Goal: Task Accomplishment & Management: Complete application form

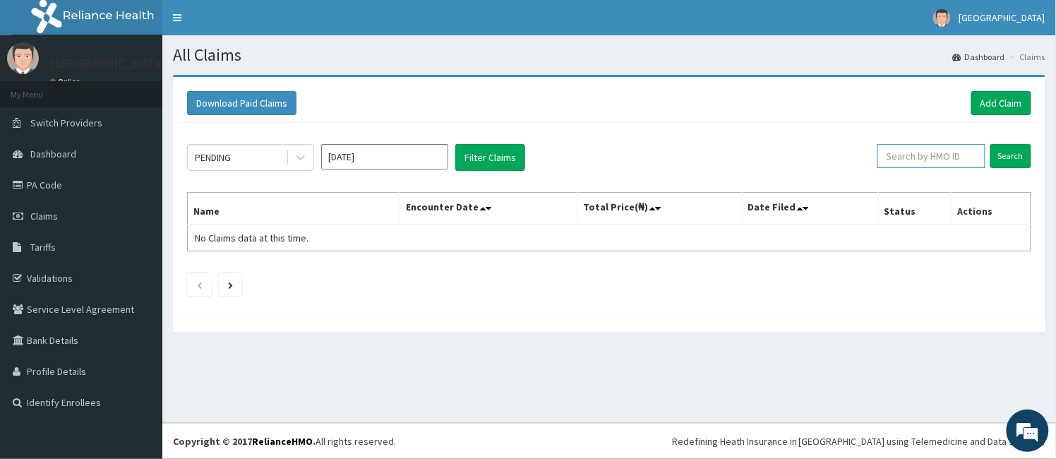
click at [954, 160] on input "text" at bounding box center [932, 156] width 108 height 24
paste input "IWV/10002/A"
type input "IWV/10002/A"
click at [1007, 149] on input "Search" at bounding box center [1010, 156] width 41 height 24
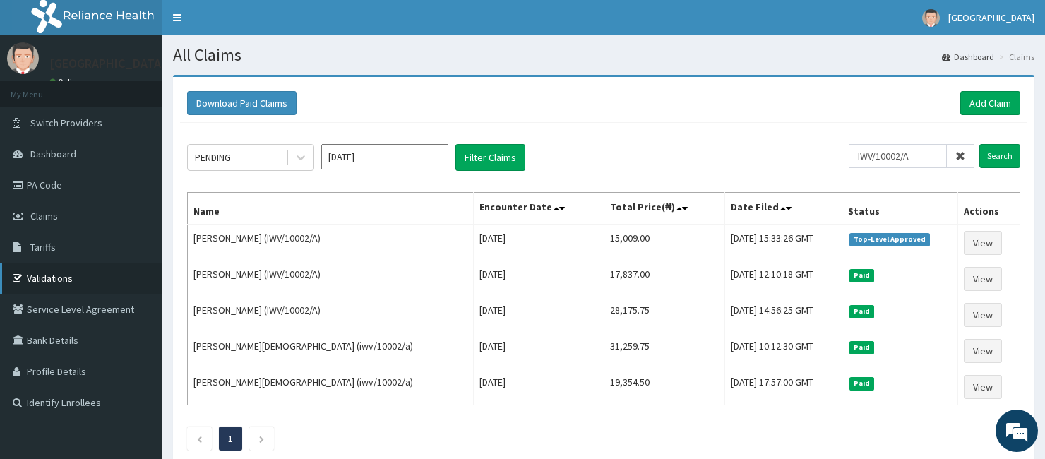
click at [37, 280] on link "Validations" at bounding box center [81, 278] width 162 height 31
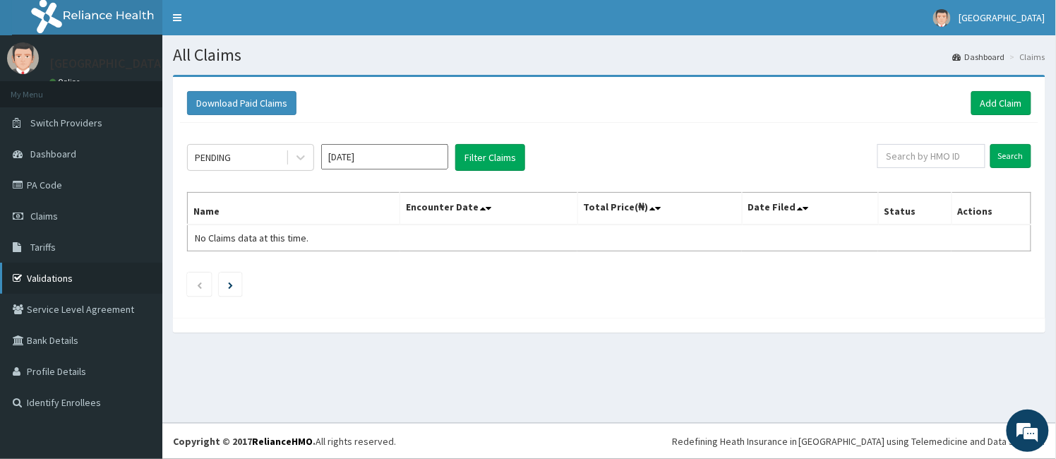
click at [44, 276] on link "Validations" at bounding box center [81, 278] width 162 height 31
click at [990, 102] on link "Add Claim" at bounding box center [1001, 103] width 60 height 24
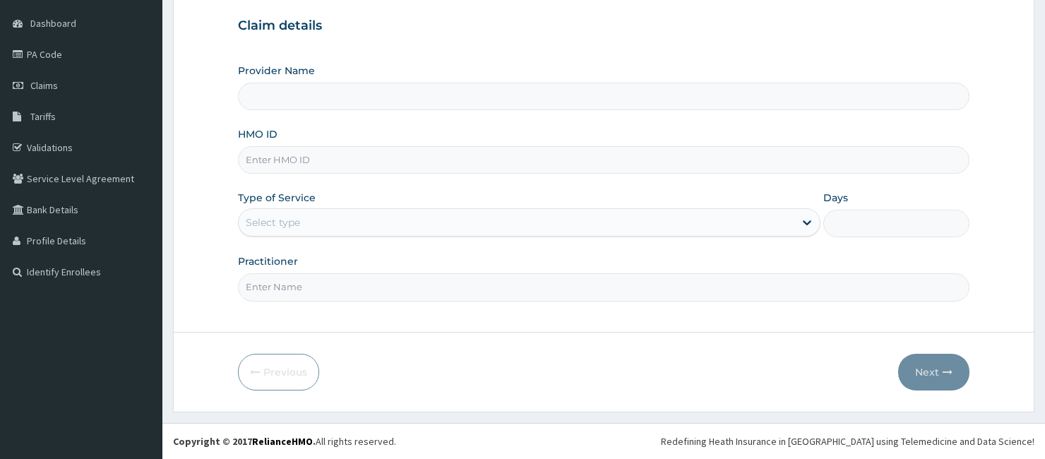
click at [285, 167] on input "HMO ID" at bounding box center [603, 160] width 731 height 28
paste input "IWV/10002/D"
type input "IWV/10002/D"
click at [300, 214] on div "Select type" at bounding box center [517, 222] width 556 height 23
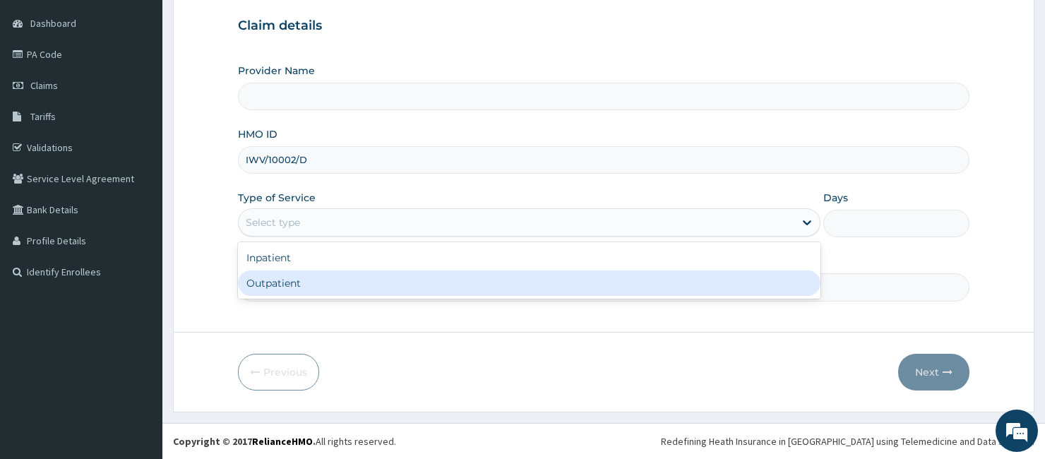
click at [291, 289] on div "Outpatient" at bounding box center [529, 282] width 582 height 25
type input "1"
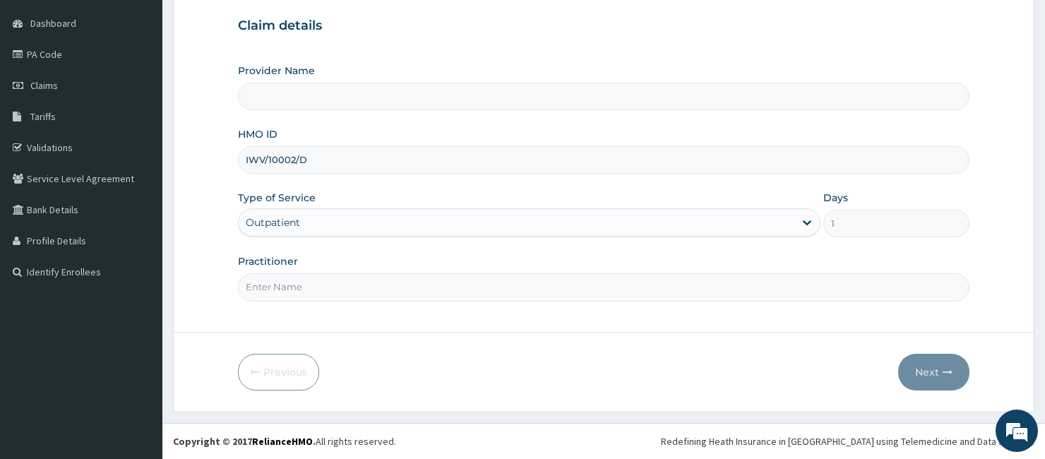
type input "[GEOGRAPHIC_DATA]"
click at [294, 283] on input "Practitioner" at bounding box center [603, 287] width 731 height 28
type input "DR AYO"
click at [926, 369] on button "Next" at bounding box center [933, 372] width 71 height 37
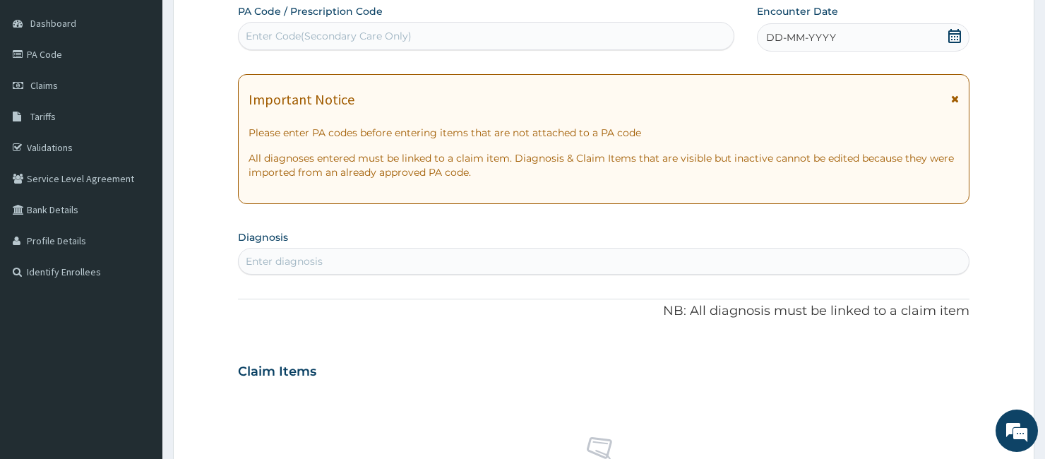
click at [274, 31] on div "Enter Code(Secondary Care Only)" at bounding box center [329, 36] width 166 height 14
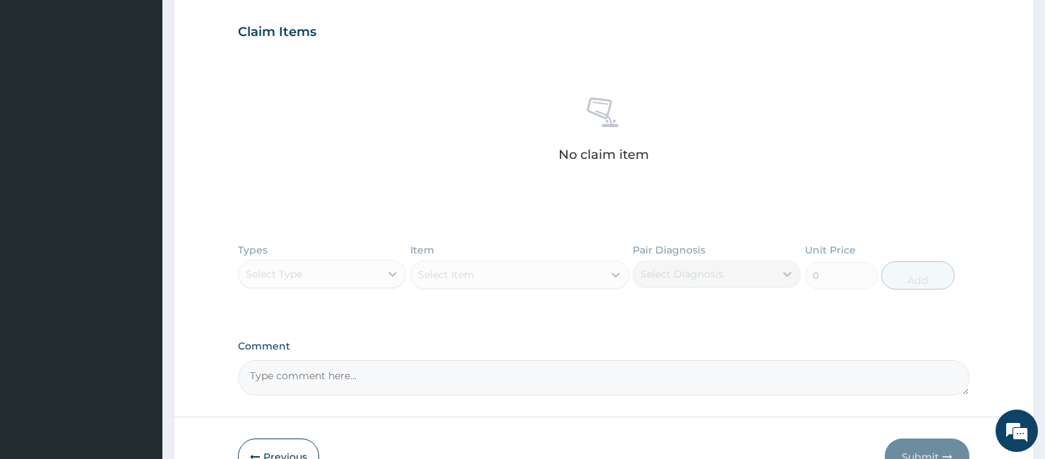
scroll to position [555, 0]
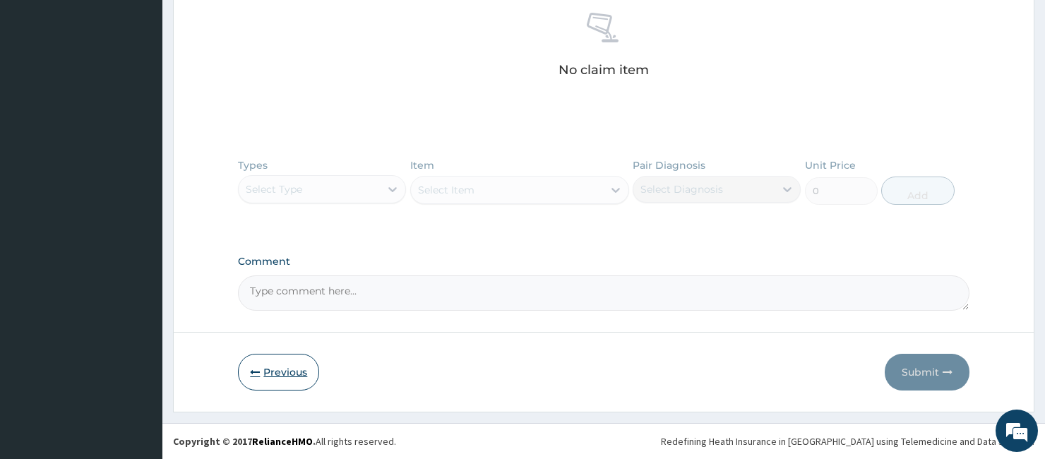
click at [268, 361] on button "Previous" at bounding box center [278, 372] width 81 height 37
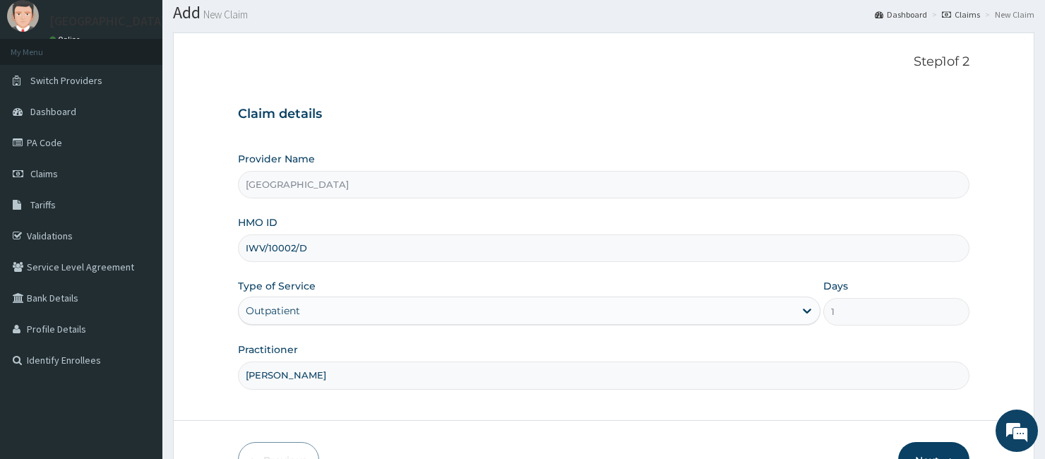
scroll to position [78, 0]
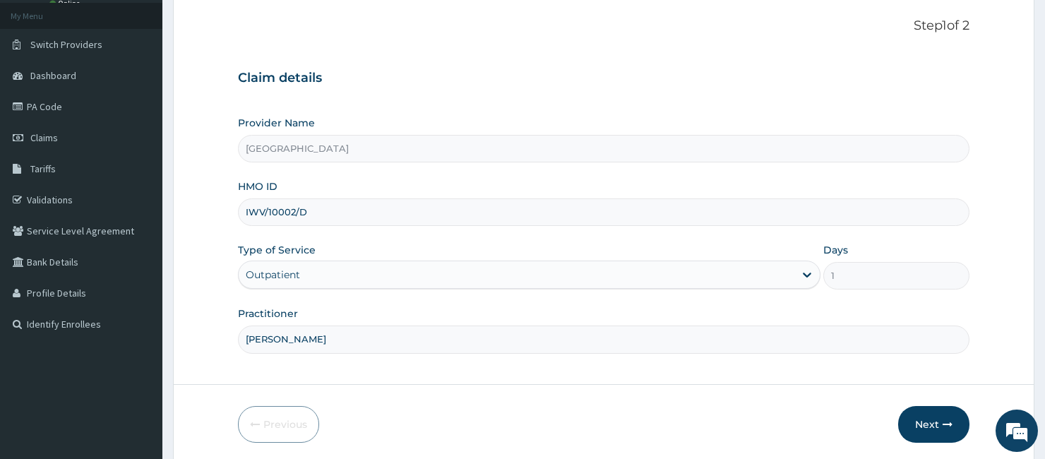
click at [280, 159] on input "[GEOGRAPHIC_DATA]" at bounding box center [603, 149] width 731 height 28
drag, startPoint x: 313, startPoint y: 209, endPoint x: 203, endPoint y: 229, distance: 111.3
click at [203, 229] on form "Step 1 of 2 Claim details Provider Name Adia Hospital HMO ID IWV/10002/D Type o…" at bounding box center [603, 230] width 861 height 468
paste input "Ezekiel IWV/10002/C"
drag, startPoint x: 282, startPoint y: 213, endPoint x: 220, endPoint y: 228, distance: 63.9
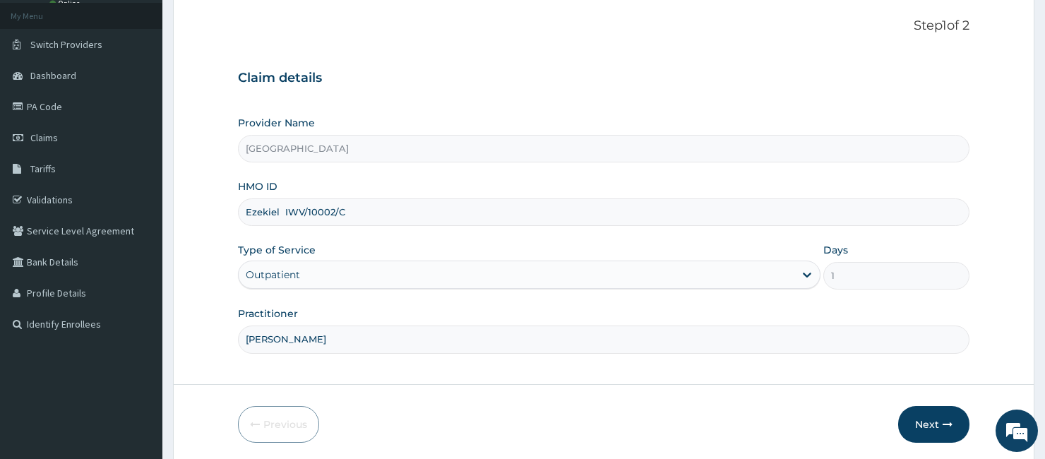
click at [221, 228] on form "Step 1 of 2 Claim details Provider Name Adia Hospital HMO ID Ezekiel IWV/10002/…" at bounding box center [603, 230] width 861 height 468
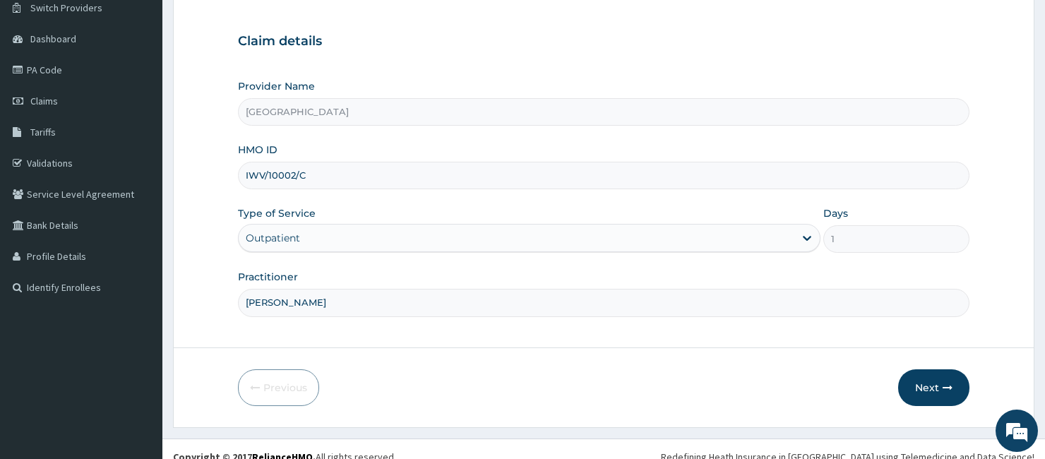
scroll to position [131, 0]
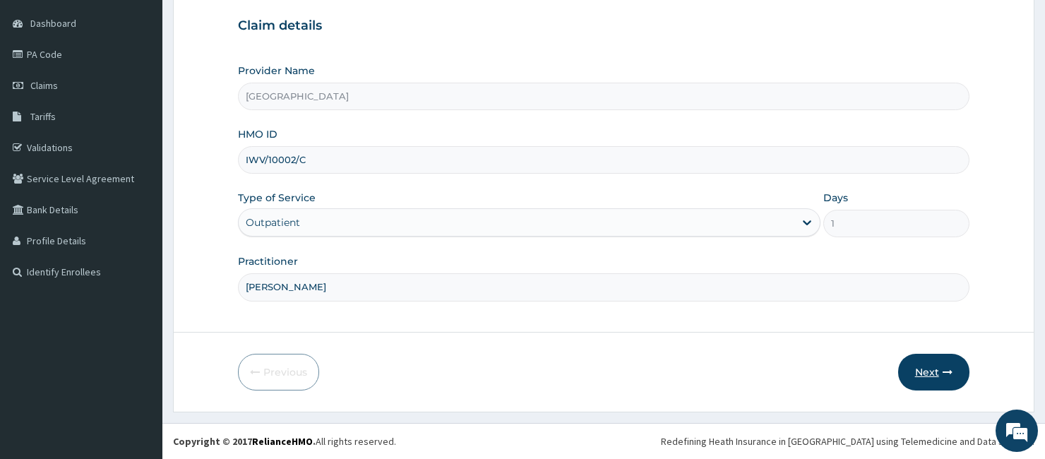
type input "IWV/10002/C"
click at [928, 363] on button "Next" at bounding box center [933, 372] width 71 height 37
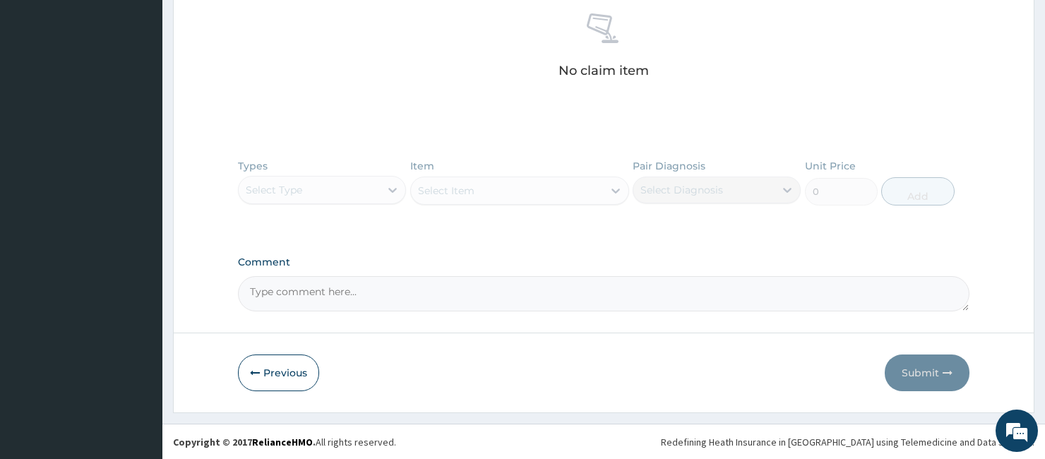
scroll to position [555, 0]
click at [270, 369] on button "Previous" at bounding box center [278, 372] width 81 height 37
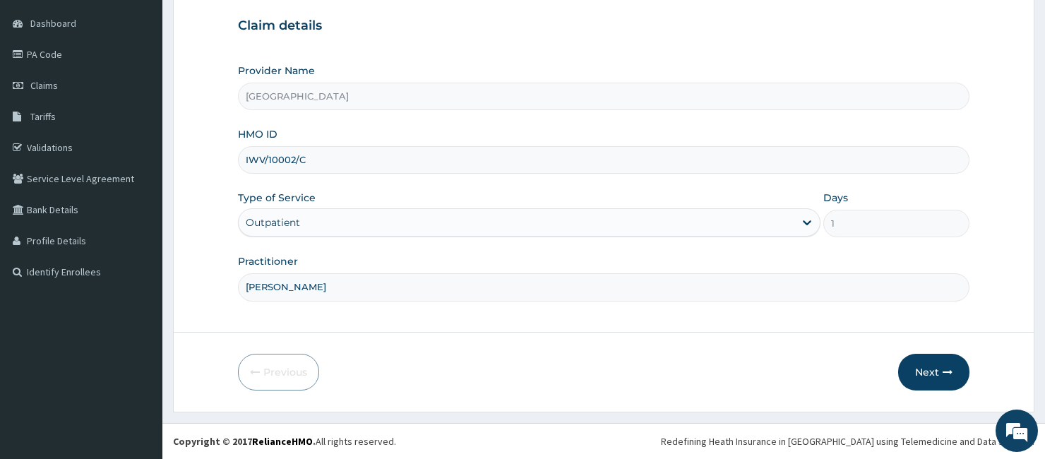
drag, startPoint x: 313, startPoint y: 159, endPoint x: 203, endPoint y: 165, distance: 109.6
click at [203, 165] on form "Step 1 of 2 Claim details Provider Name Adia Hospital HMO ID IWV/10002/C Type o…" at bounding box center [603, 178] width 861 height 468
paste input
type input "IWV/10002/C"
click at [937, 367] on button "Next" at bounding box center [933, 372] width 71 height 37
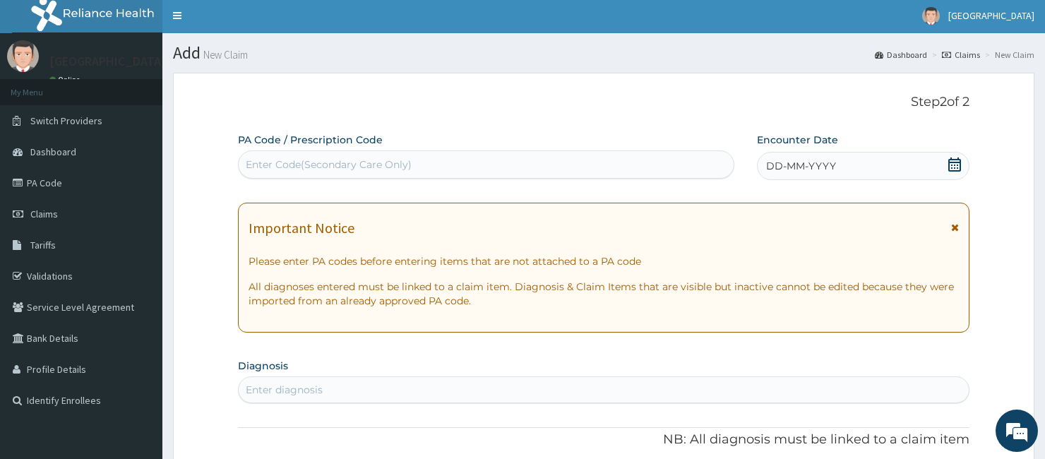
scroll to position [0, 0]
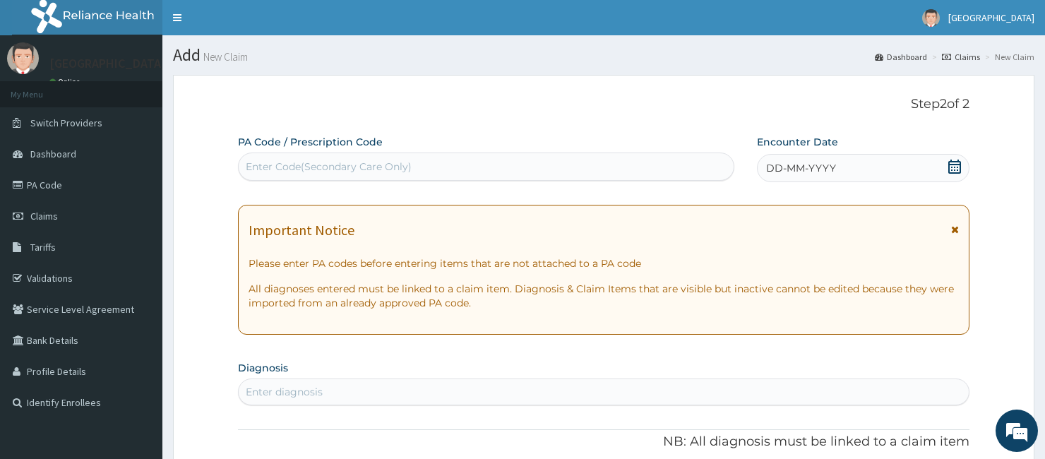
click at [313, 165] on div "Enter Code(Secondary Care Only)" at bounding box center [329, 167] width 166 height 14
paste input "PA/2D1592"
type input "PA/2D1592"
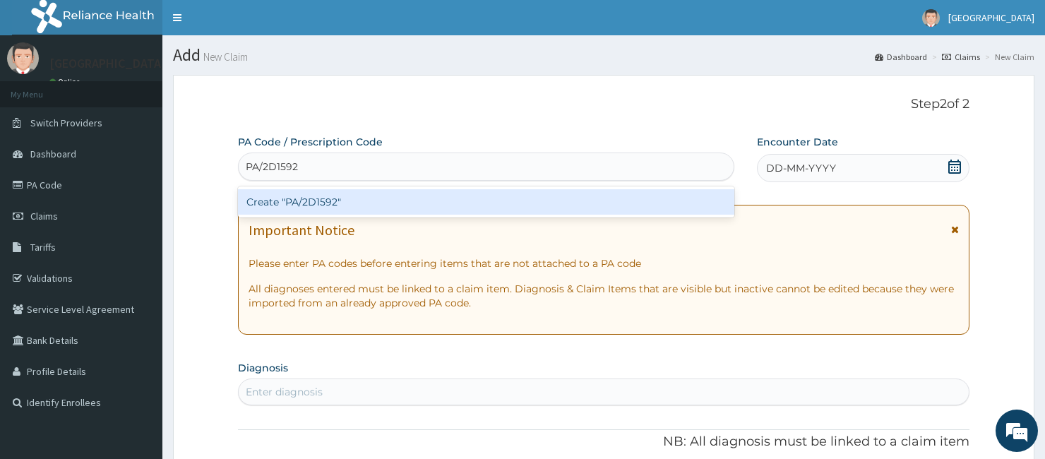
click at [360, 203] on div "Create "PA/2D1592"" at bounding box center [486, 201] width 496 height 25
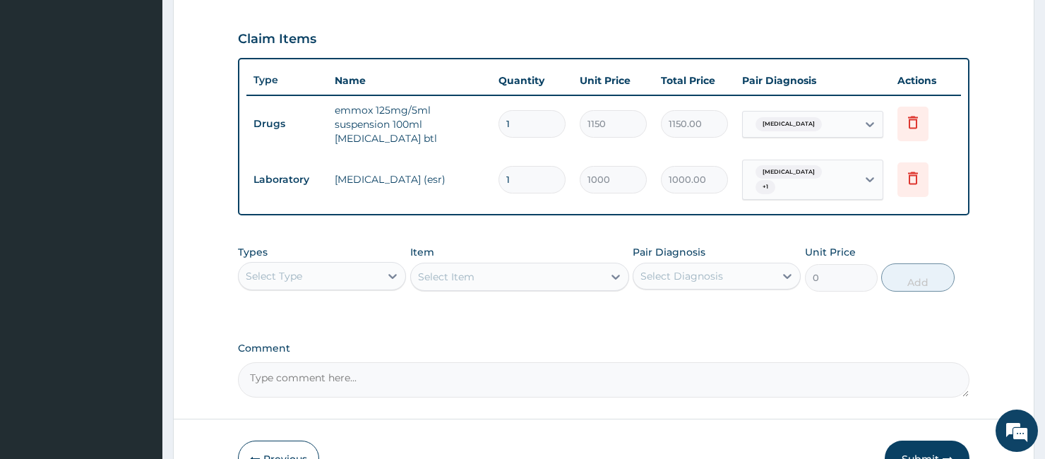
scroll to position [491, 0]
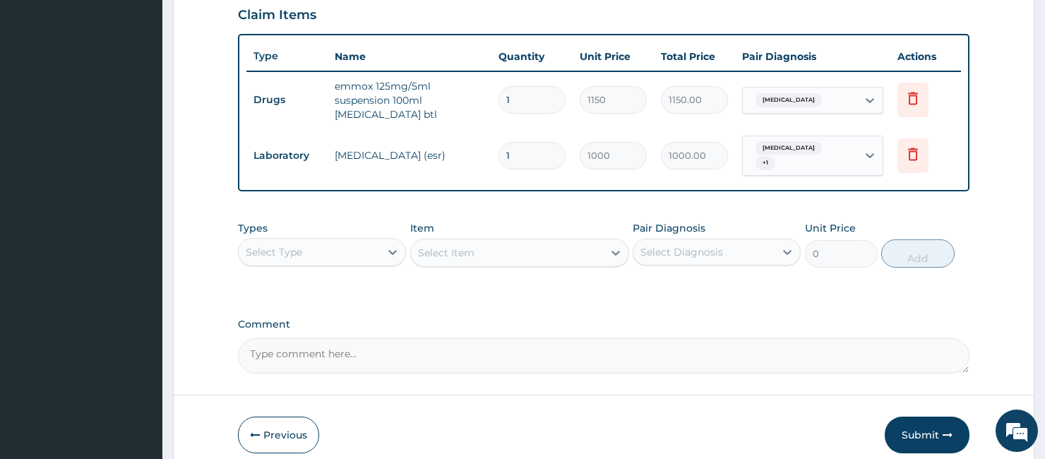
click at [311, 246] on div "Select Type" at bounding box center [309, 252] width 141 height 23
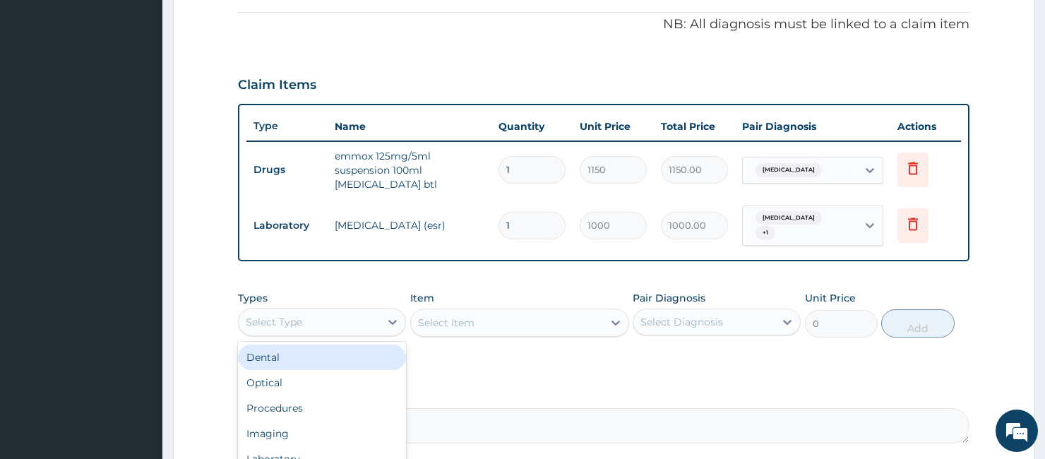
scroll to position [335, 0]
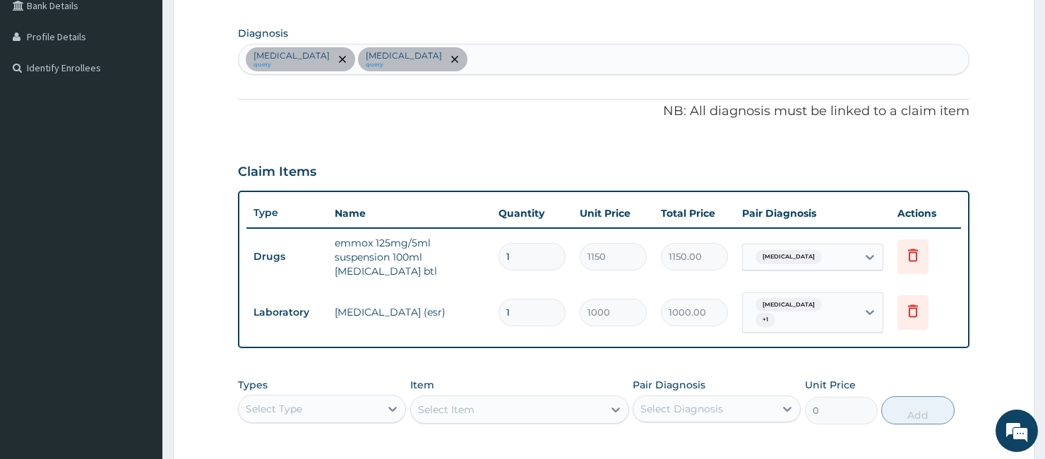
click at [487, 62] on div "Upper respiratory infection query Sepsis query" at bounding box center [603, 59] width 729 height 30
type input "[MEDICAL_DATA]"
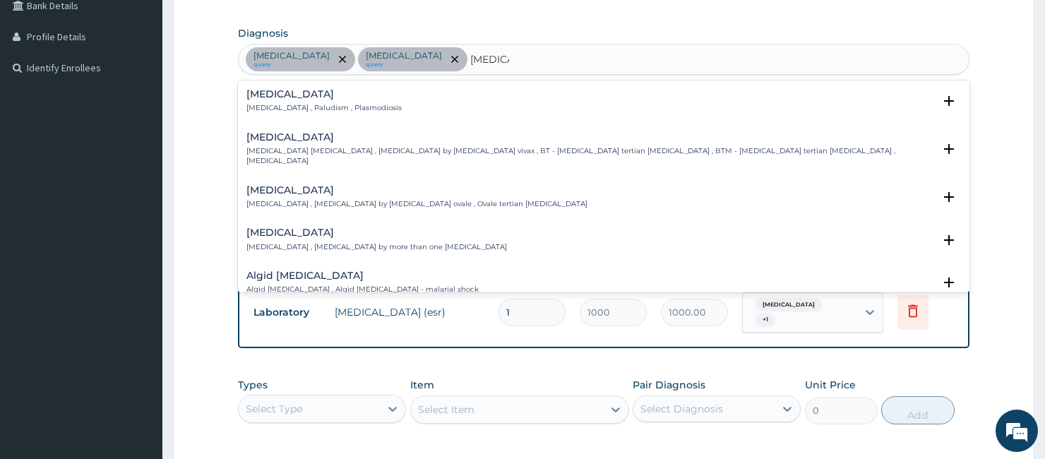
click at [390, 108] on div "[MEDICAL_DATA] [MEDICAL_DATA] , Paludism , Plasmodiosis" at bounding box center [603, 101] width 714 height 25
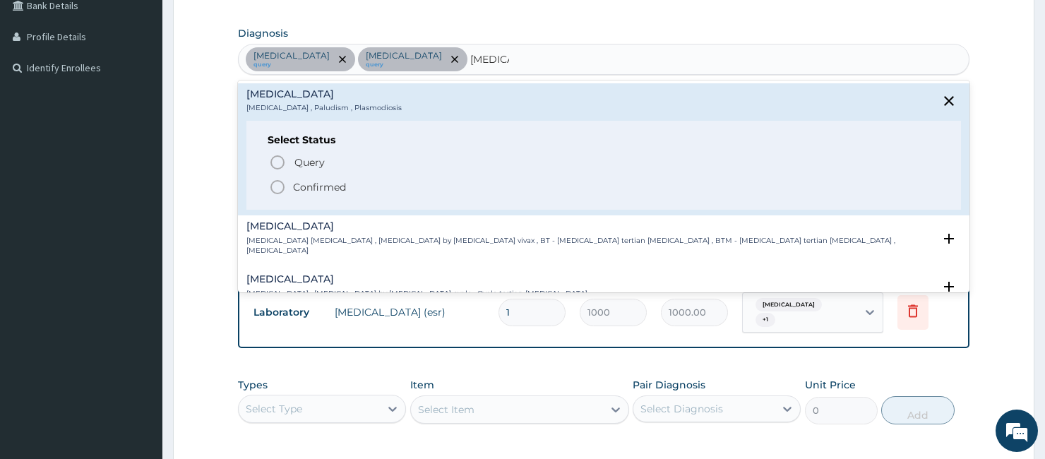
click at [309, 172] on div "Query Query covers suspected (?), Keep in view (kiv), Ruled out (r/o) Confirmed" at bounding box center [603, 173] width 671 height 43
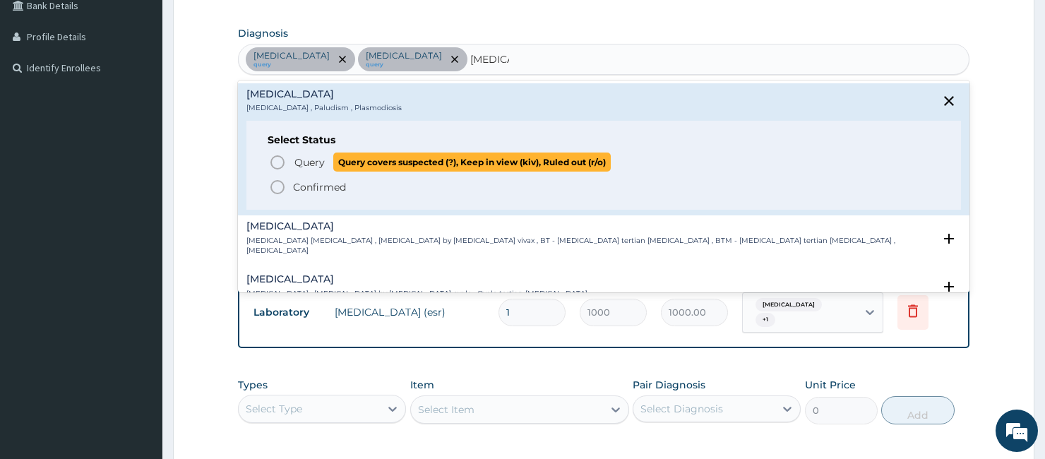
click at [299, 160] on span "Query" at bounding box center [309, 162] width 30 height 14
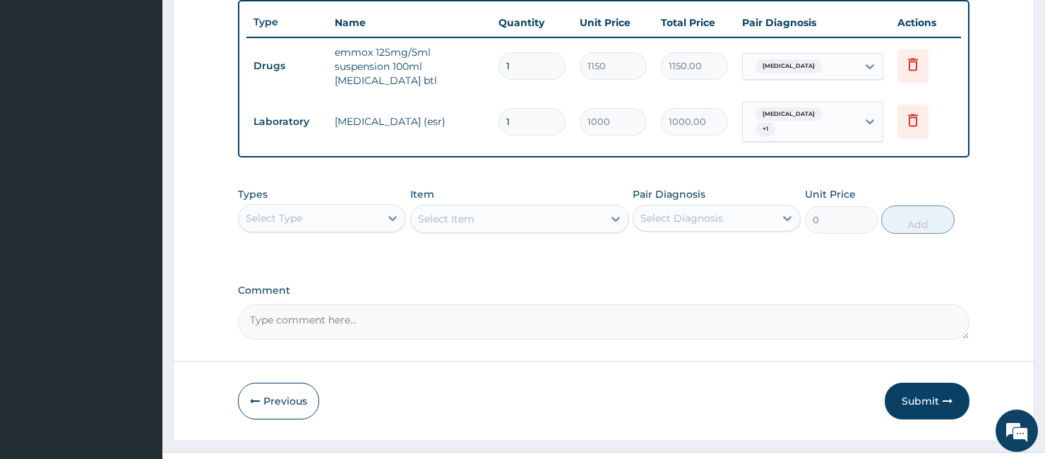
scroll to position [547, 0]
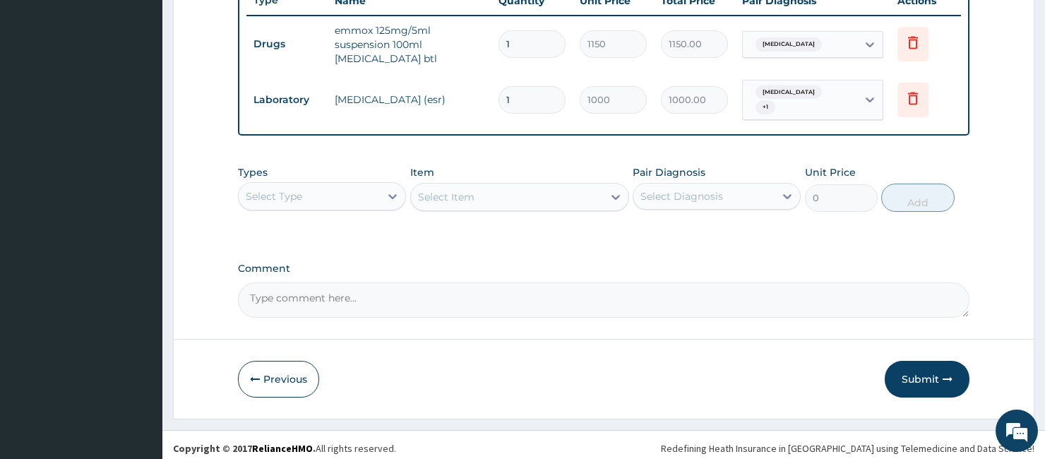
click at [326, 188] on div "Select Type" at bounding box center [309, 196] width 141 height 23
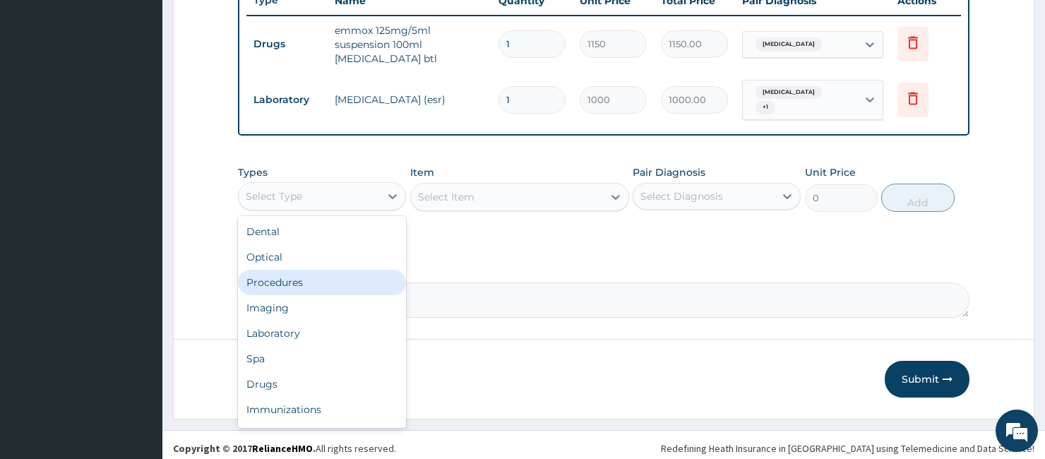
click at [294, 273] on div "Procedures" at bounding box center [322, 282] width 168 height 25
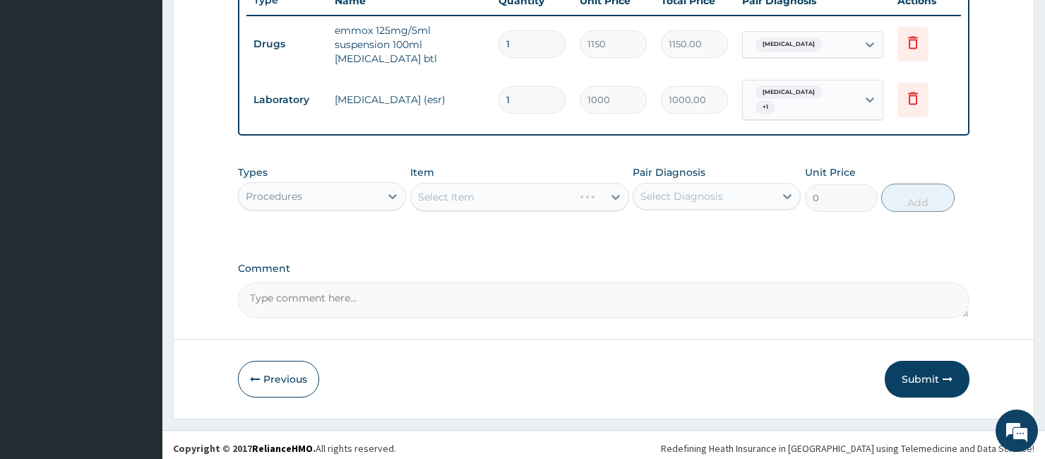
click at [431, 198] on div "Select Item" at bounding box center [520, 197] width 220 height 28
click at [457, 183] on div "Select Item" at bounding box center [520, 197] width 220 height 28
click at [446, 193] on div "Select Item" at bounding box center [520, 197] width 220 height 28
click at [445, 194] on div "Select Item" at bounding box center [446, 197] width 56 height 14
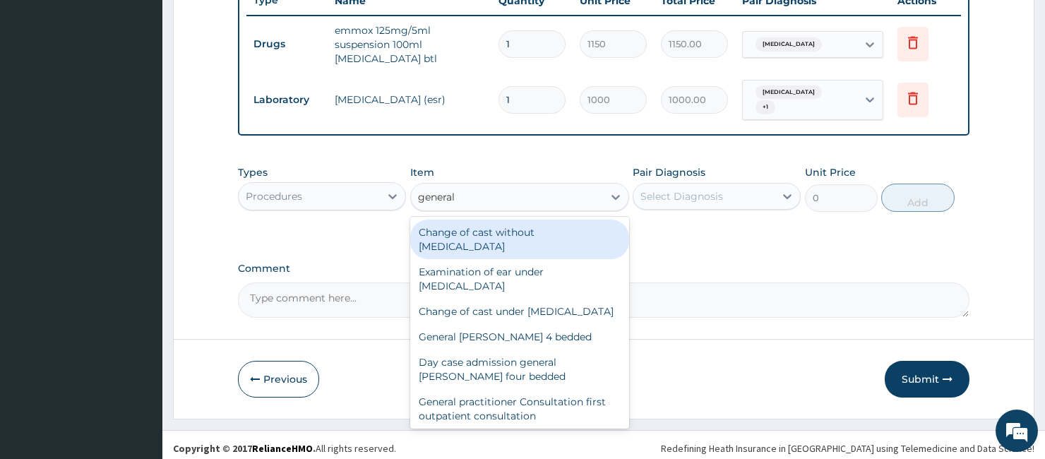
type input "general p"
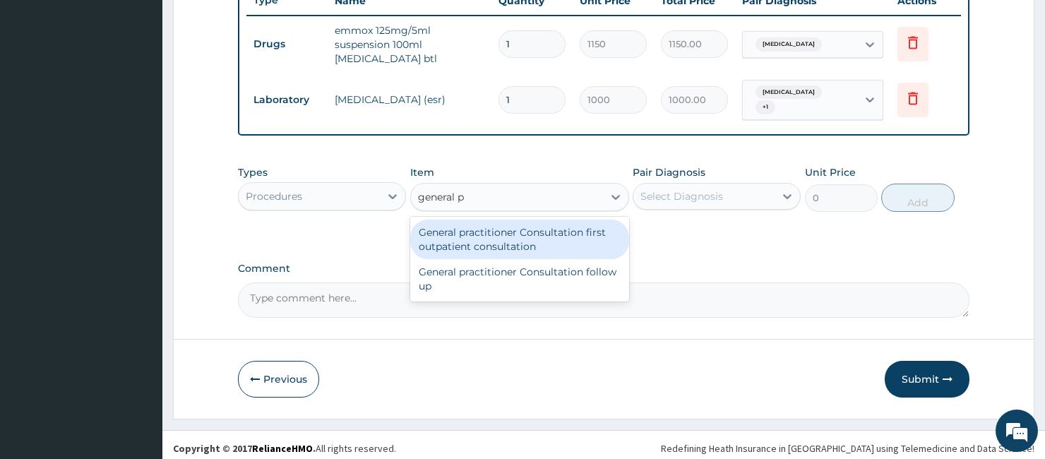
click at [520, 237] on div "General practitioner Consultation first outpatient consultation" at bounding box center [520, 240] width 220 height 40
type input "3000"
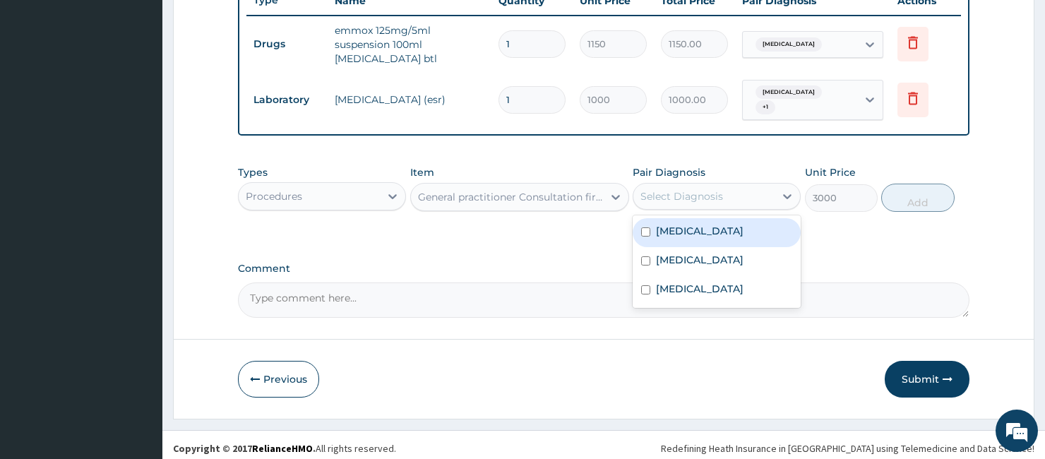
click at [709, 191] on div "Select Diagnosis" at bounding box center [681, 196] width 83 height 14
click at [683, 229] on label "[MEDICAL_DATA]" at bounding box center [700, 231] width 88 height 14
checkbox input "true"
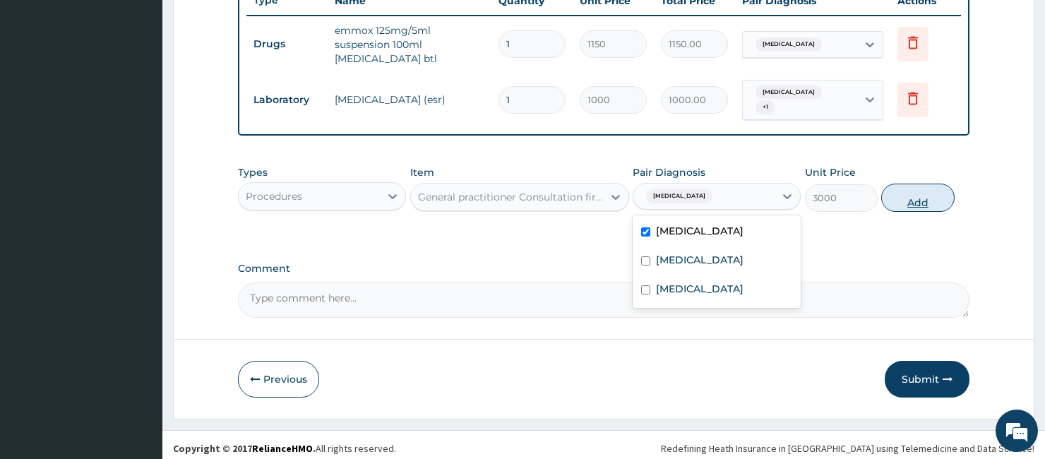
click at [916, 193] on button "Add" at bounding box center [917, 198] width 73 height 28
type input "0"
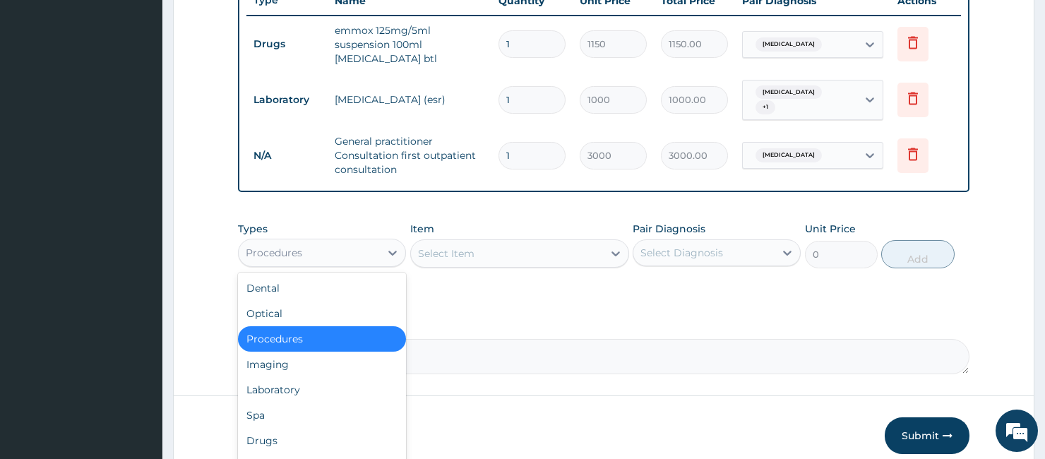
click at [334, 241] on div "Procedures" at bounding box center [309, 252] width 141 height 23
click at [283, 380] on div "Laboratory" at bounding box center [322, 389] width 168 height 25
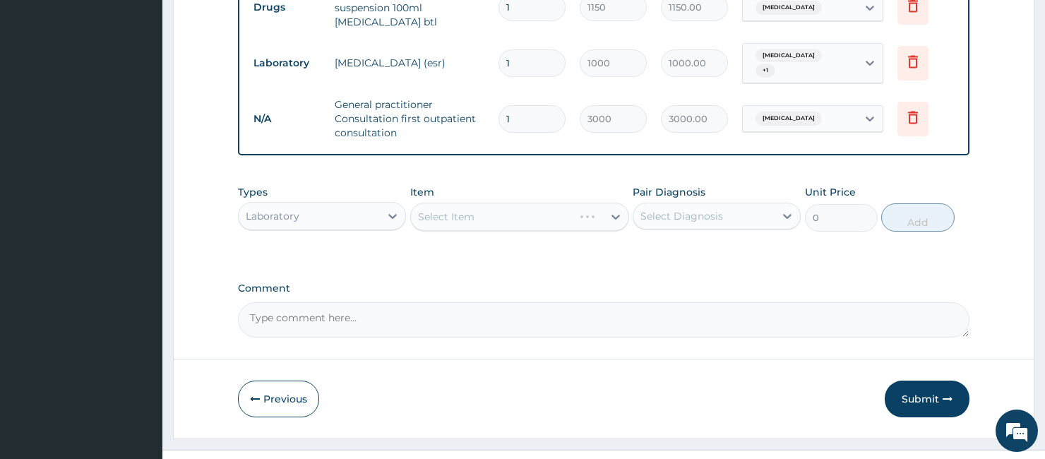
scroll to position [604, 0]
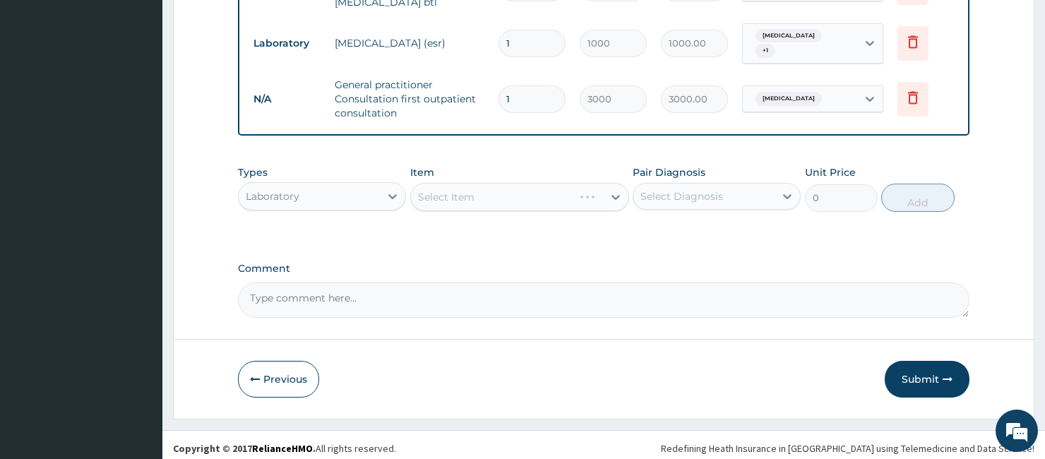
click at [492, 191] on div "Select Item" at bounding box center [520, 197] width 220 height 28
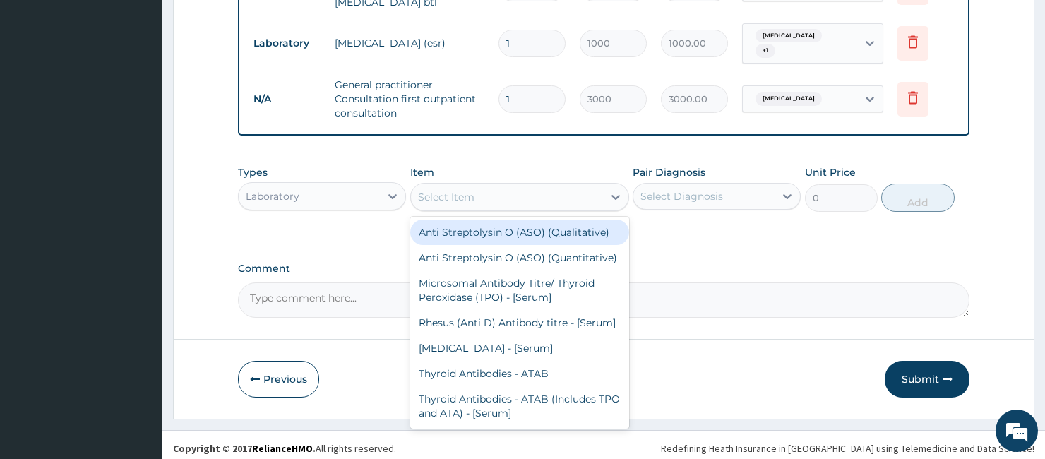
click at [491, 191] on div "Select Item" at bounding box center [507, 197] width 193 height 23
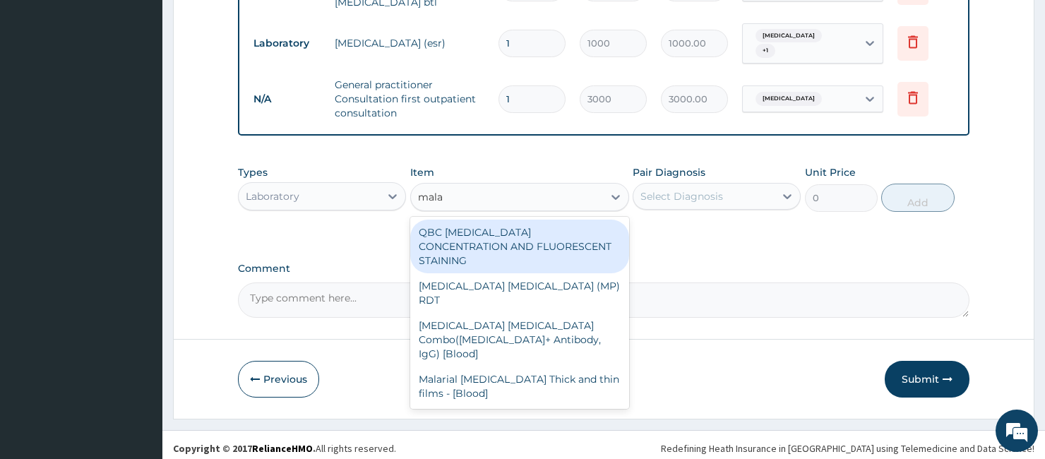
type input "malar"
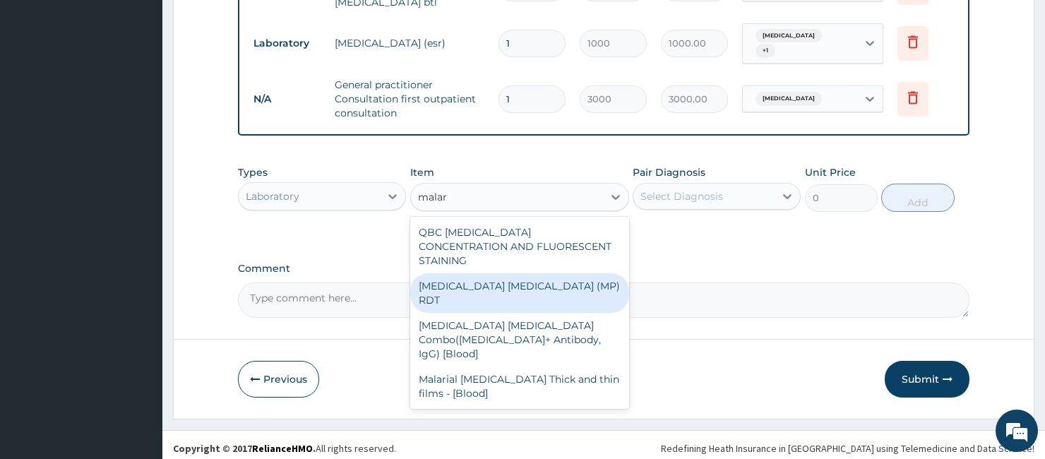
click at [506, 273] on div "[MEDICAL_DATA] [MEDICAL_DATA] (MP) RDT" at bounding box center [520, 293] width 220 height 40
type input "1500"
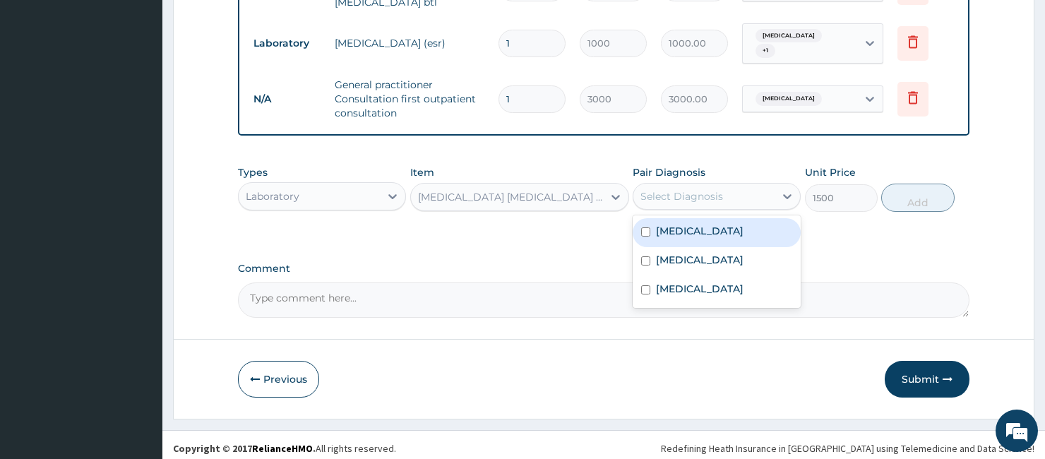
click at [694, 194] on div "Select Diagnosis" at bounding box center [681, 196] width 83 height 14
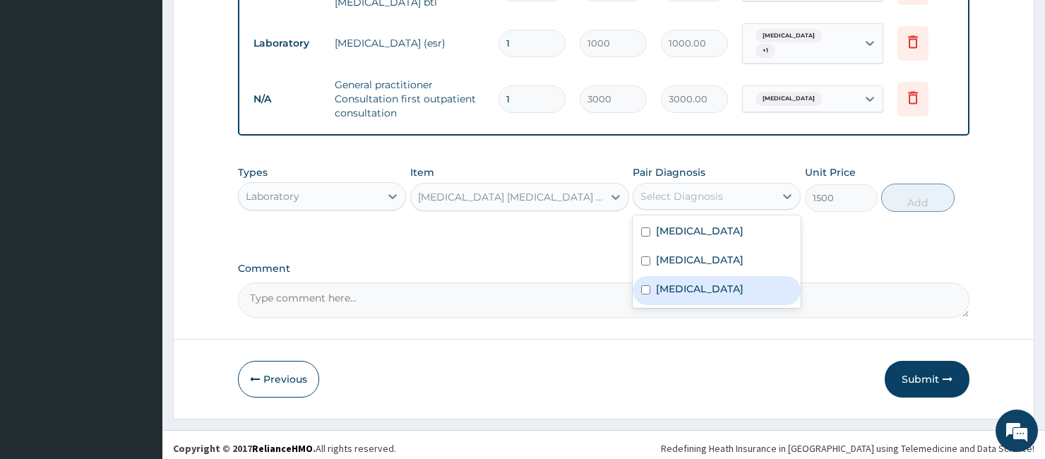
click at [679, 282] on label "[MEDICAL_DATA]" at bounding box center [700, 289] width 88 height 14
checkbox input "true"
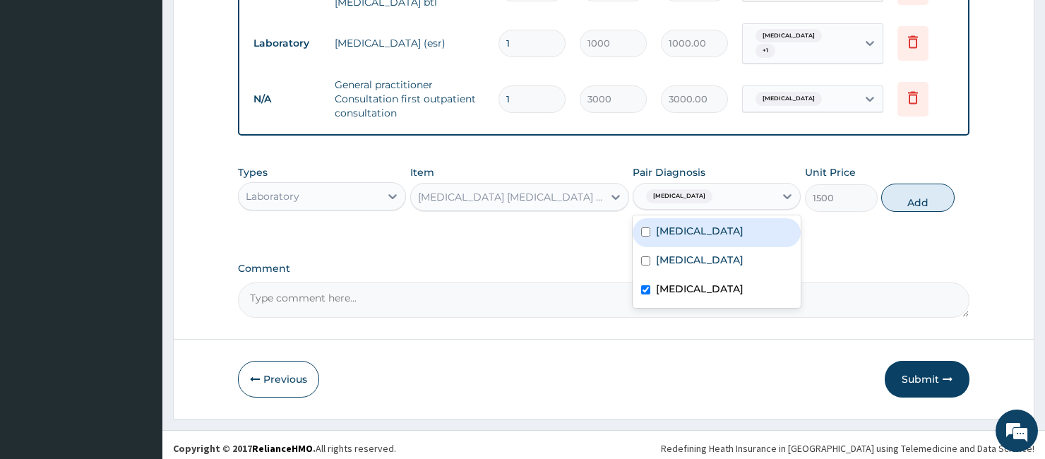
drag, startPoint x: 928, startPoint y: 188, endPoint x: 913, endPoint y: 188, distance: 15.5
click at [928, 188] on button "Add" at bounding box center [917, 198] width 73 height 28
type input "0"
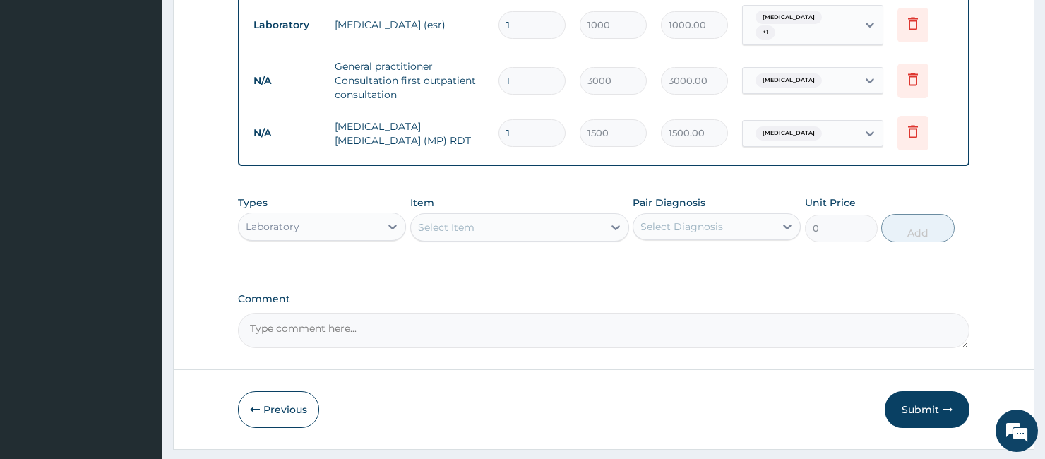
scroll to position [652, 0]
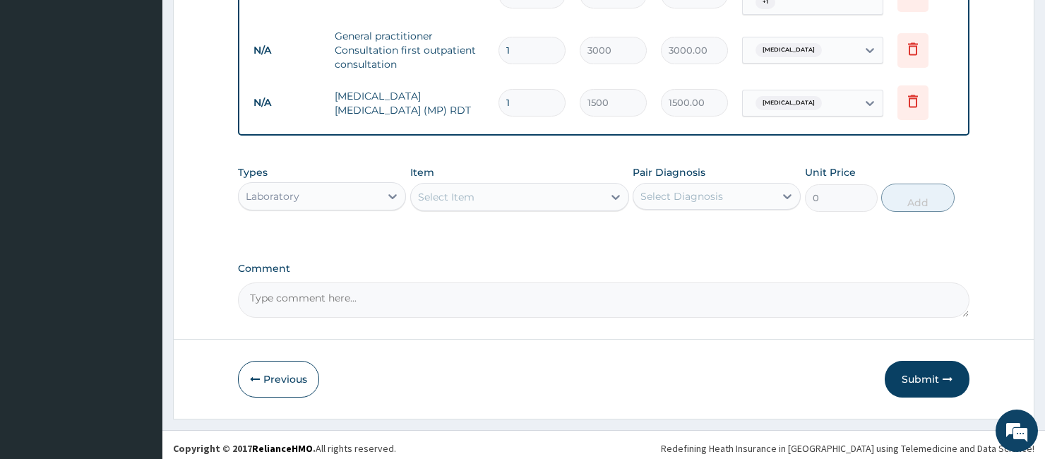
click at [443, 192] on div "Select Item" at bounding box center [446, 197] width 56 height 14
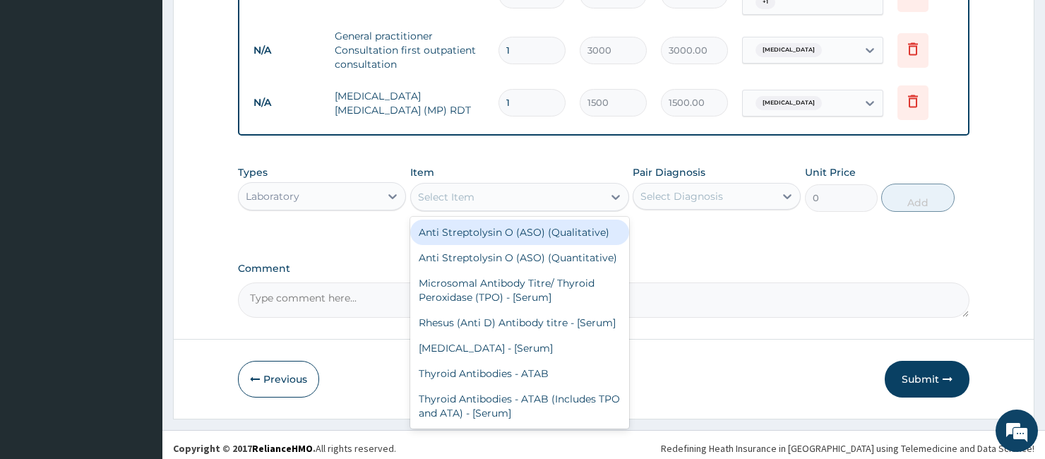
click at [261, 189] on div "Laboratory" at bounding box center [273, 196] width 54 height 14
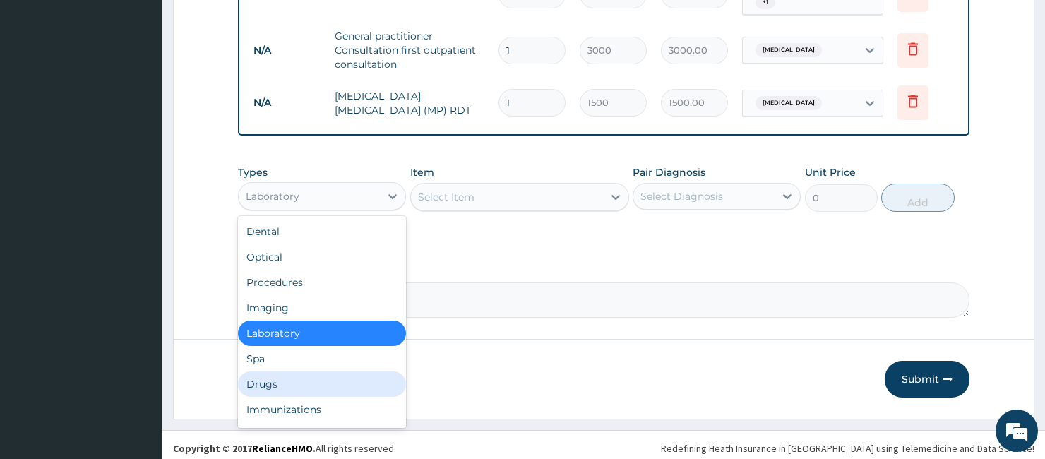
click at [290, 373] on div "Drugs" at bounding box center [322, 383] width 168 height 25
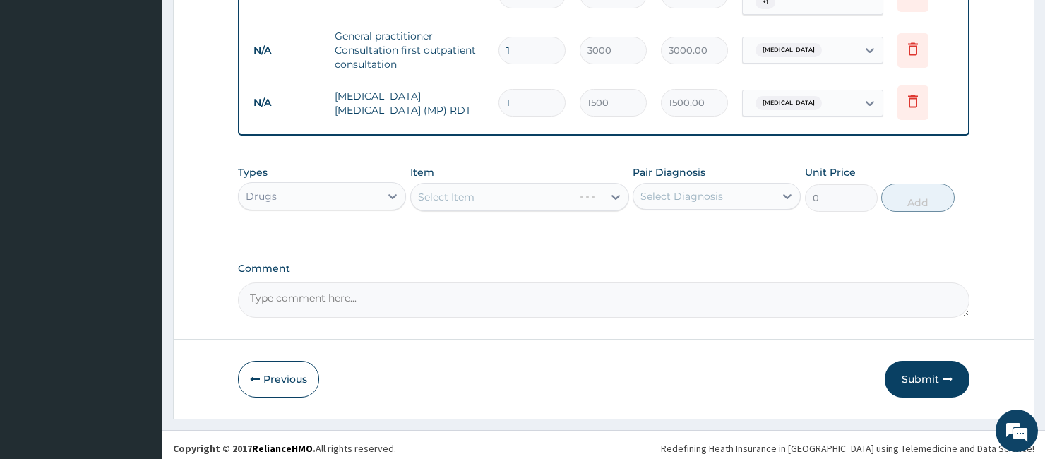
click at [429, 200] on div "Select Item" at bounding box center [520, 197] width 220 height 28
click at [490, 192] on div "Select Item" at bounding box center [492, 197] width 163 height 23
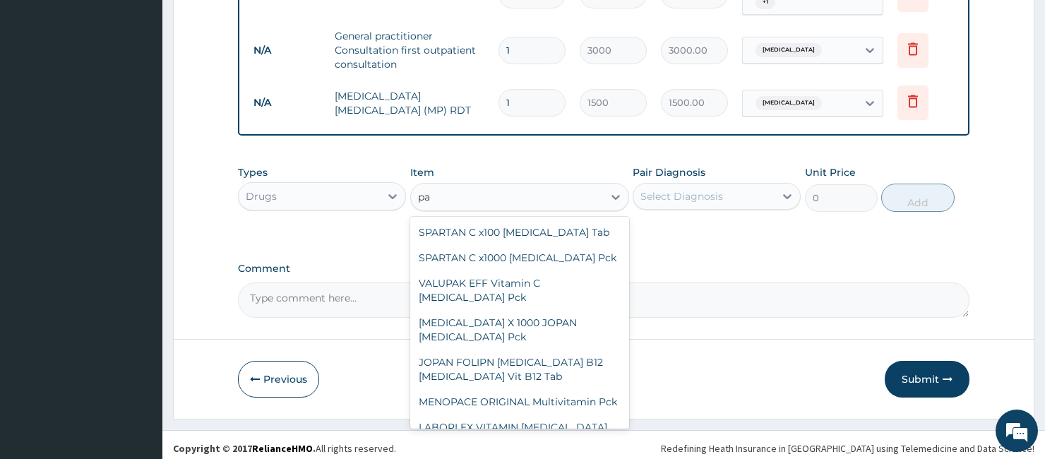
type input "p"
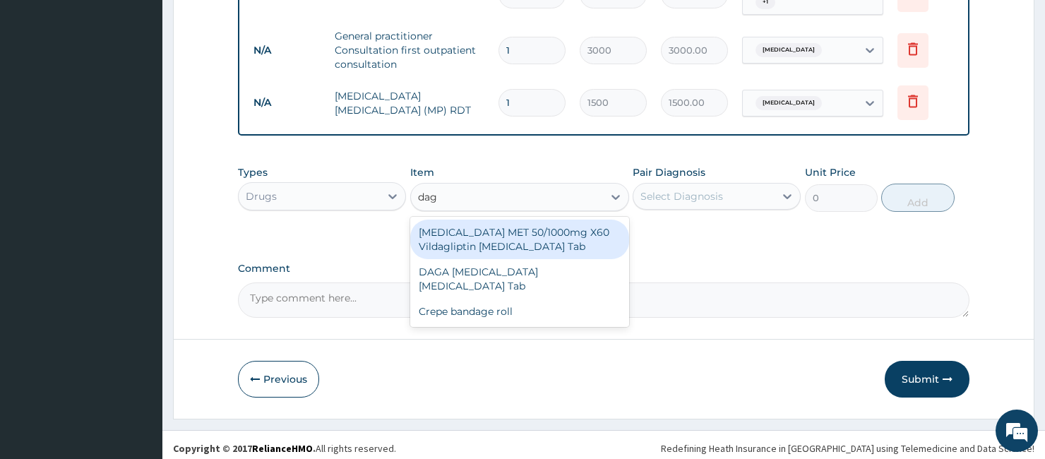
type input "daga"
click at [433, 229] on div "DAGA [MEDICAL_DATA] [MEDICAL_DATA] Tab" at bounding box center [520, 240] width 220 height 40
type input "23"
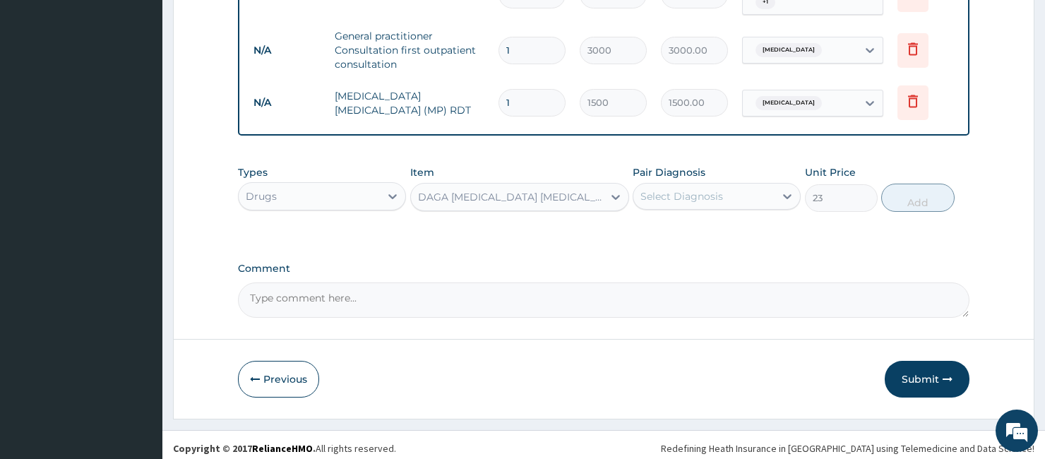
click at [704, 185] on div "Select Diagnosis" at bounding box center [703, 196] width 141 height 23
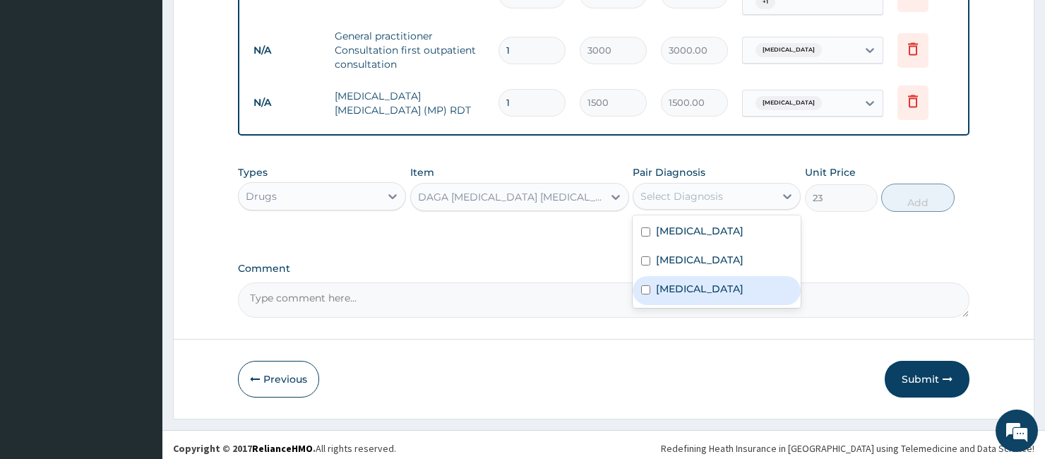
click at [678, 287] on label "[MEDICAL_DATA]" at bounding box center [700, 289] width 88 height 14
checkbox input "true"
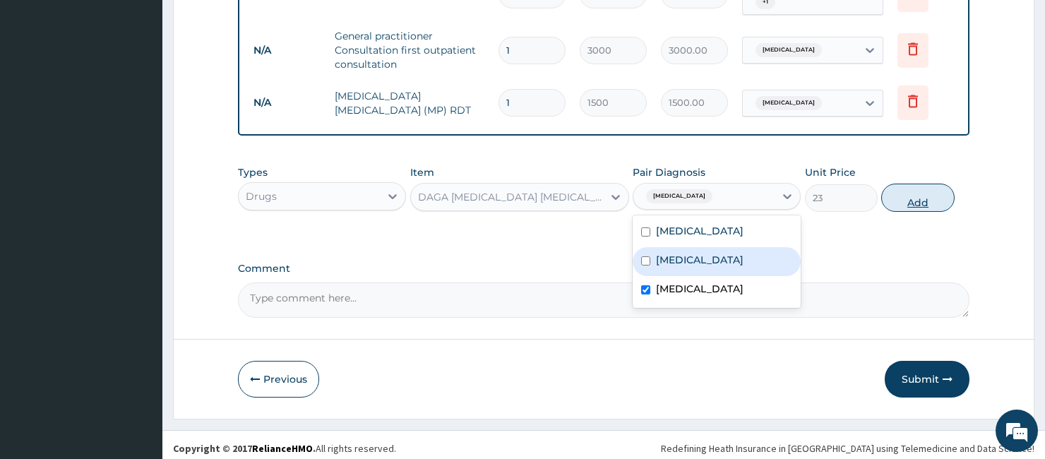
click at [938, 196] on button "Add" at bounding box center [917, 198] width 73 height 28
type input "0"
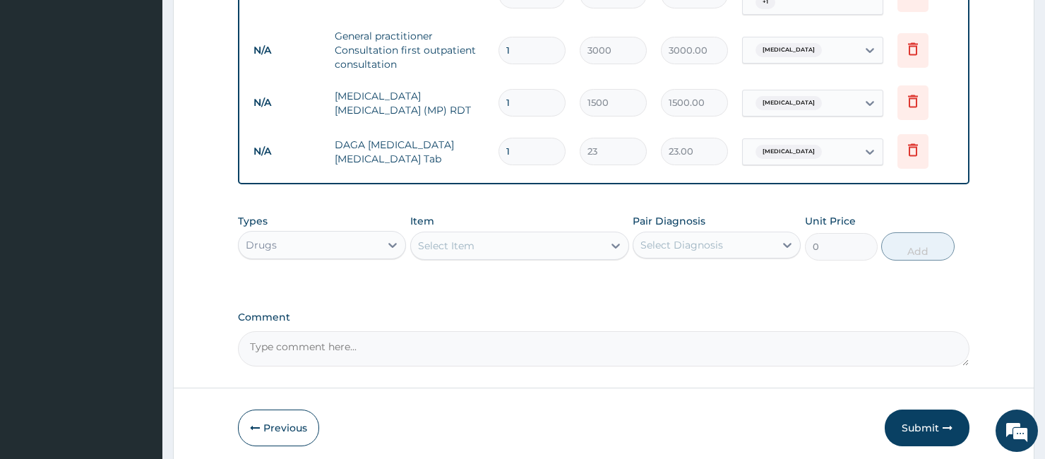
type input "18"
type input "414.00"
type input "18"
click at [455, 234] on div "Select Item" at bounding box center [507, 245] width 193 height 23
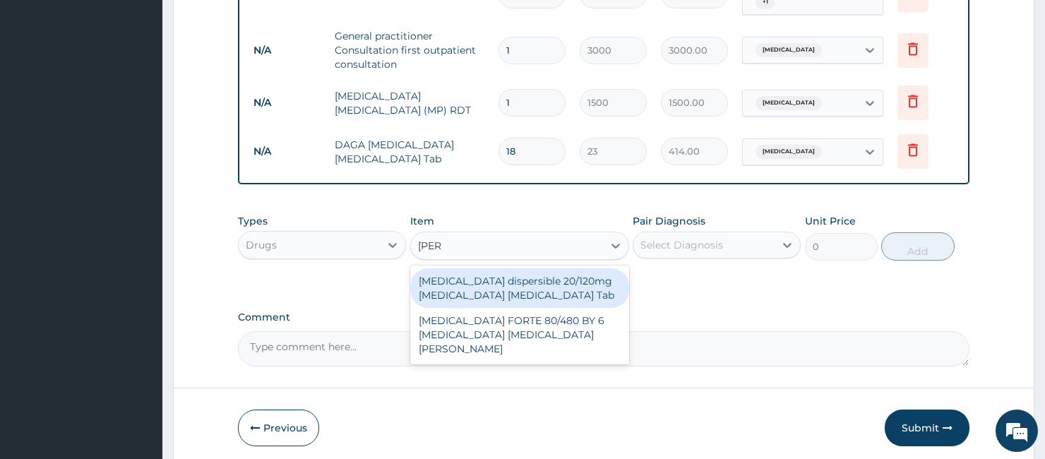
type input "coart"
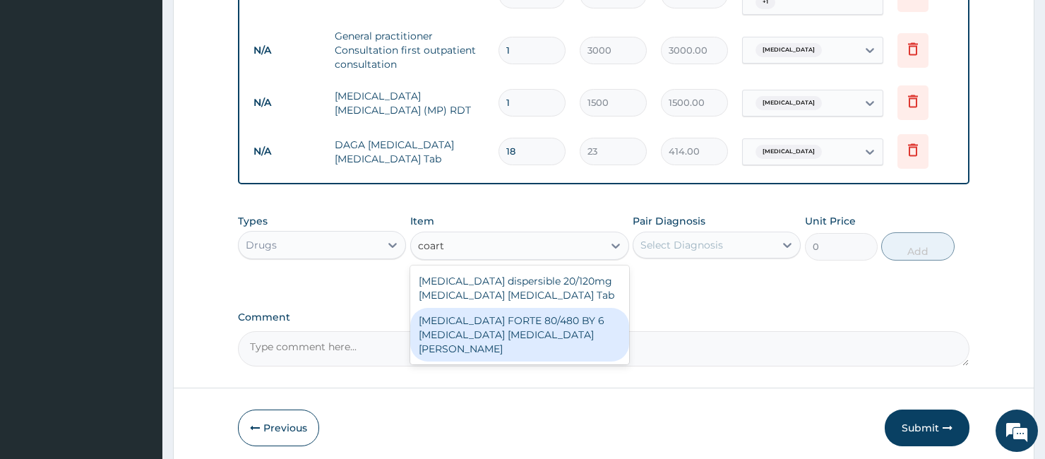
click at [503, 318] on div "[MEDICAL_DATA] FORTE 80/480 BY 6 [MEDICAL_DATA] [MEDICAL_DATA][PERSON_NAME]" at bounding box center [520, 335] width 220 height 54
type input "3220"
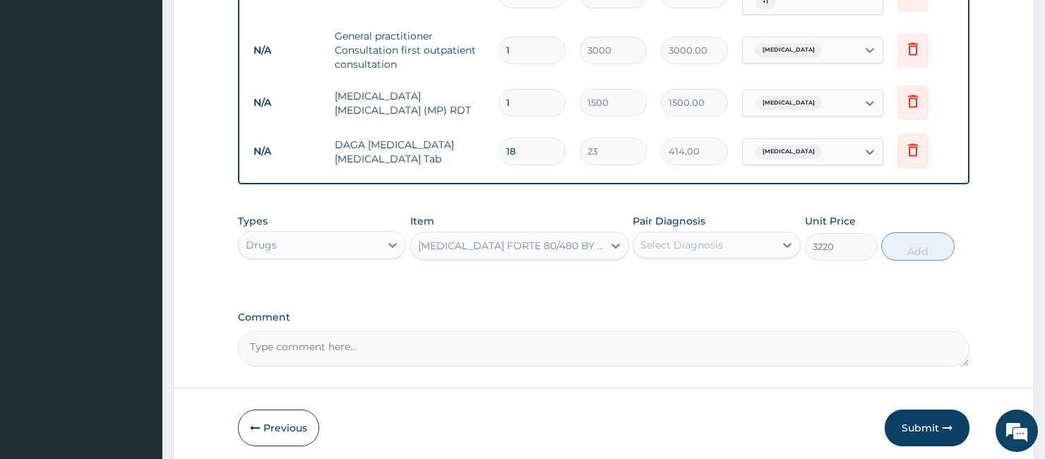
click at [496, 234] on div "[MEDICAL_DATA] FORTE 80/480 BY 6 [MEDICAL_DATA] [MEDICAL_DATA][PERSON_NAME]" at bounding box center [507, 245] width 193 height 23
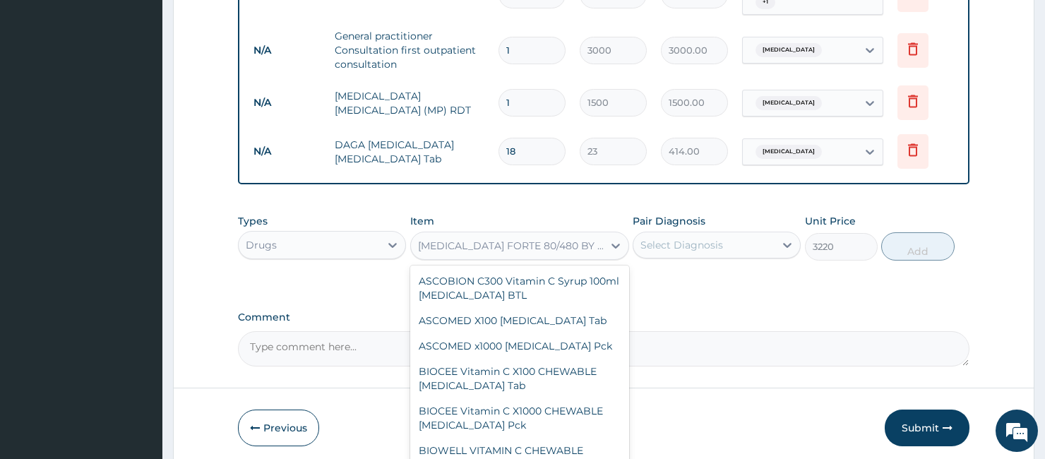
scroll to position [25413, 0]
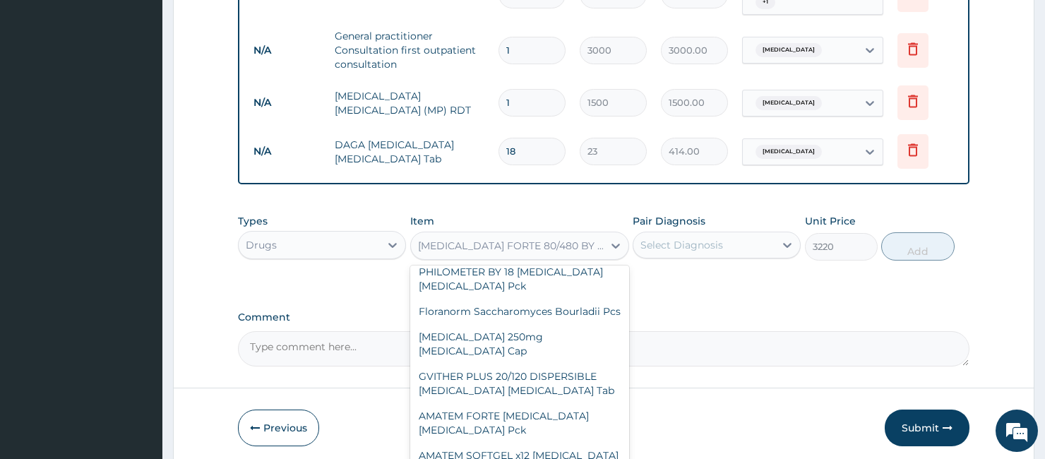
click at [496, 239] on div "[MEDICAL_DATA] FORTE 80/480 BY 6 [MEDICAL_DATA] [MEDICAL_DATA][PERSON_NAME]" at bounding box center [511, 246] width 187 height 14
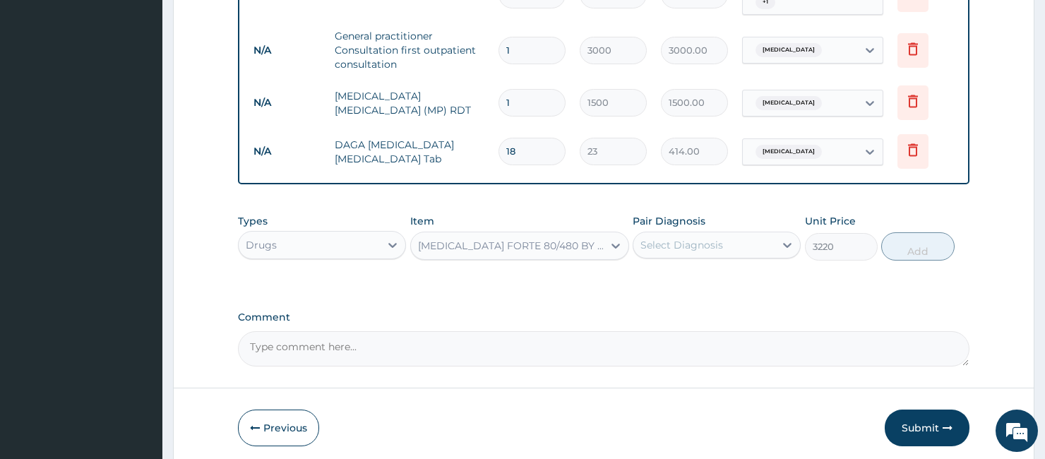
click at [496, 239] on div "[MEDICAL_DATA] FORTE 80/480 BY 6 [MEDICAL_DATA] [MEDICAL_DATA][PERSON_NAME]" at bounding box center [511, 246] width 187 height 14
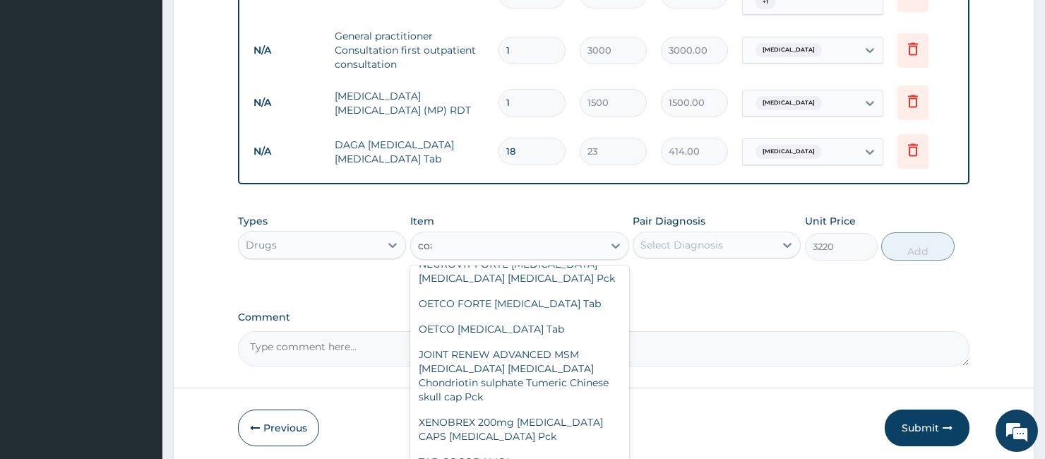
scroll to position [0, 0]
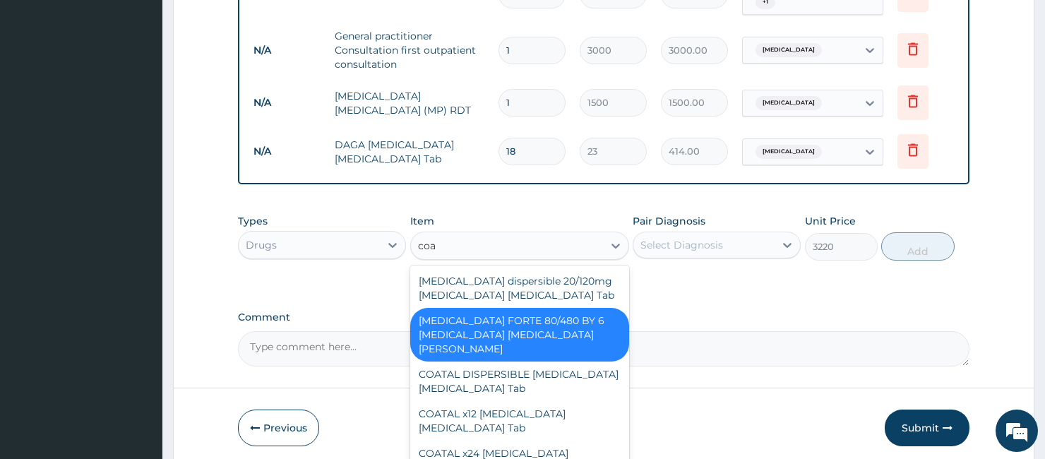
type input "[PERSON_NAME]"
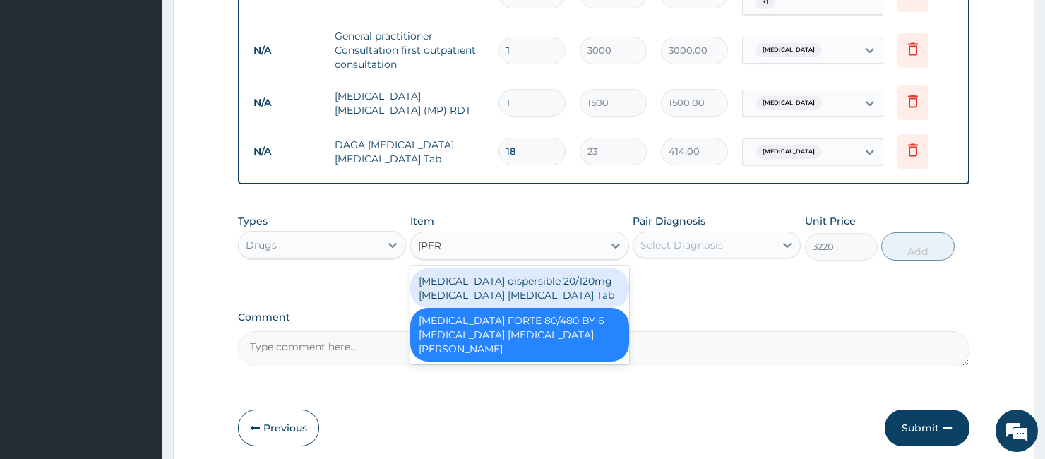
click at [512, 281] on div "[MEDICAL_DATA] dispersible 20/120mg [MEDICAL_DATA] [MEDICAL_DATA] Tab" at bounding box center [520, 288] width 220 height 40
type input "517.5"
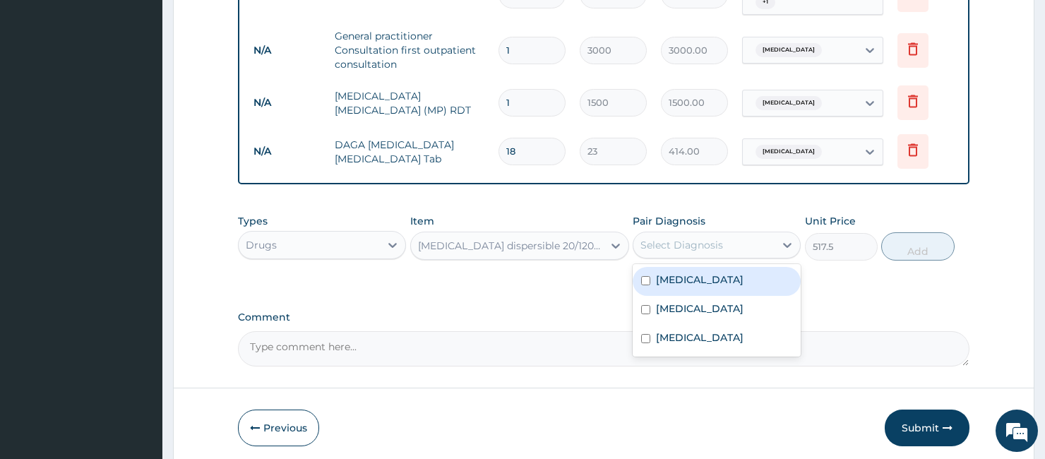
click at [671, 241] on div "Select Diagnosis" at bounding box center [681, 245] width 83 height 14
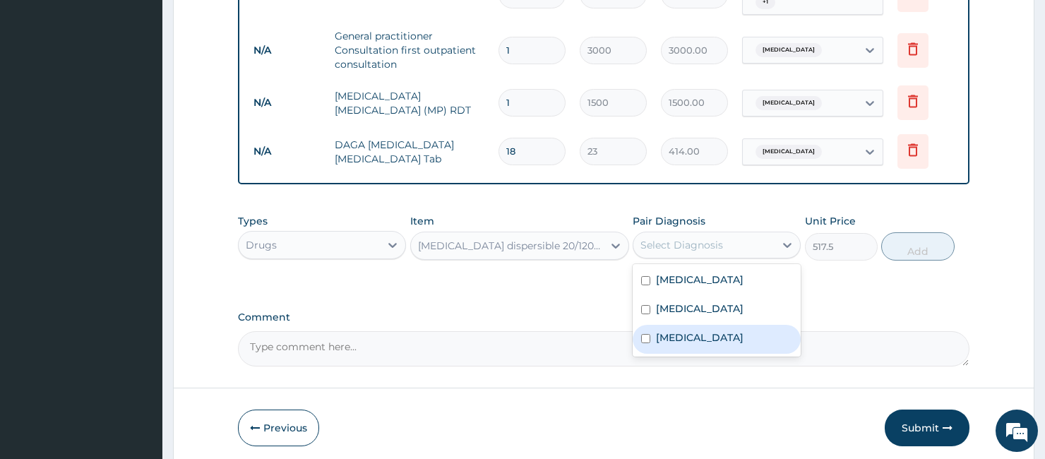
click at [683, 337] on label "[MEDICAL_DATA]" at bounding box center [700, 337] width 88 height 14
checkbox input "true"
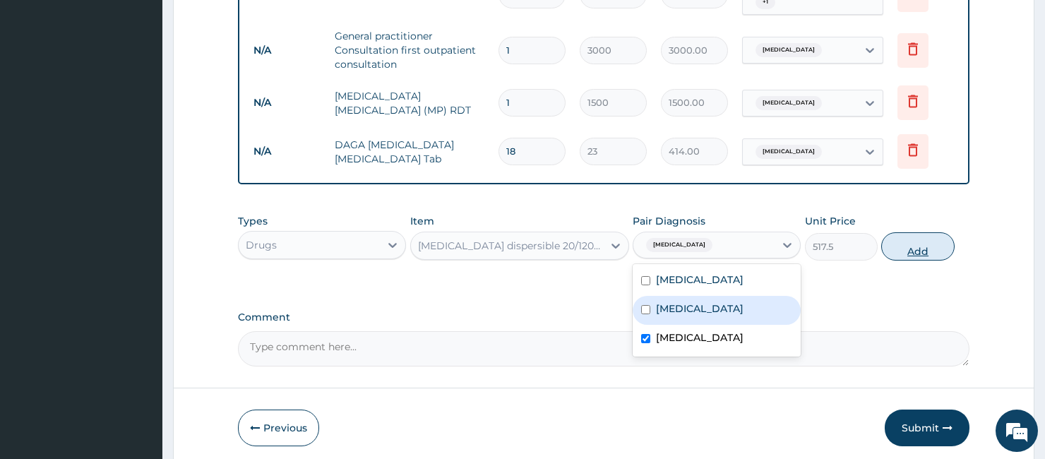
drag, startPoint x: 937, startPoint y: 240, endPoint x: 928, endPoint y: 239, distance: 9.3
click at [936, 239] on button "Add" at bounding box center [917, 246] width 73 height 28
type input "0"
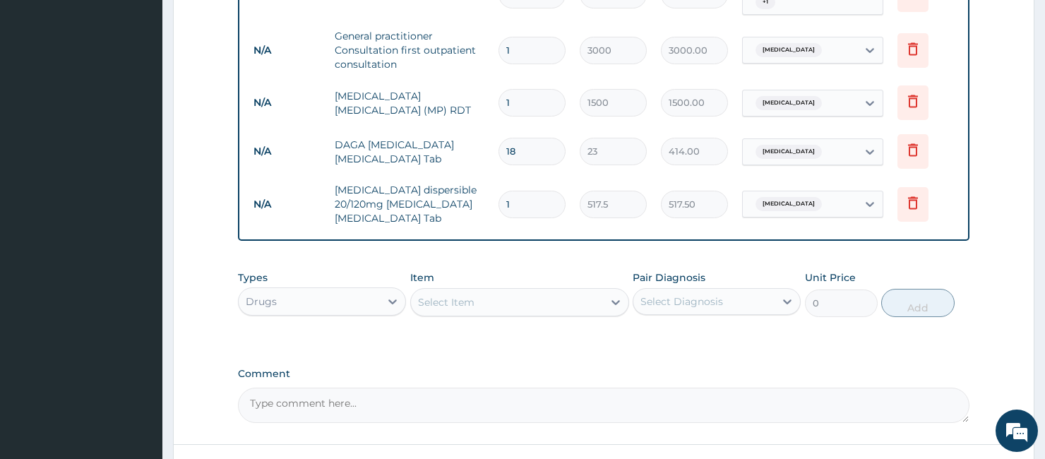
drag, startPoint x: 522, startPoint y: 187, endPoint x: 482, endPoint y: 200, distance: 42.4
click at [482, 200] on tr "N/A [MEDICAL_DATA] dispersible 20/120mg [MEDICAL_DATA] [MEDICAL_DATA] Tab 1 517…" at bounding box center [603, 204] width 714 height 56
type input "6"
type input "3105.00"
type input "6"
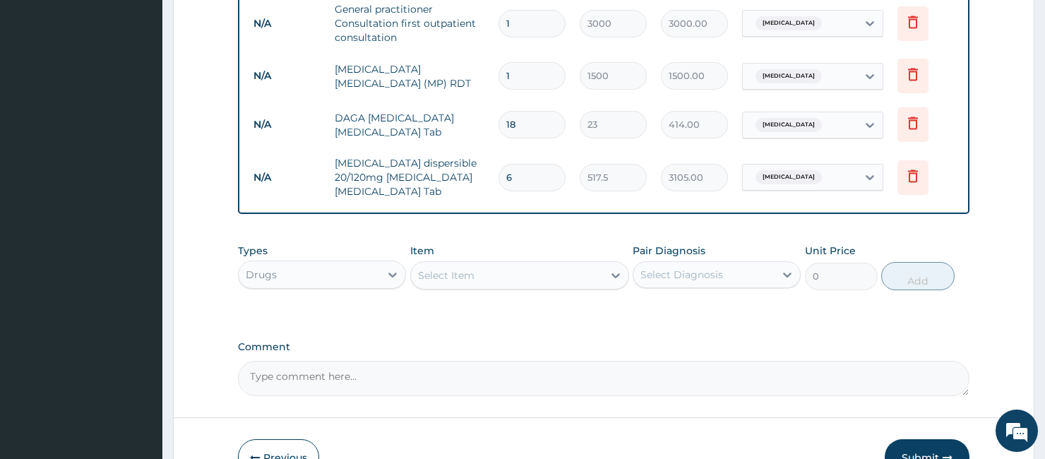
scroll to position [731, 0]
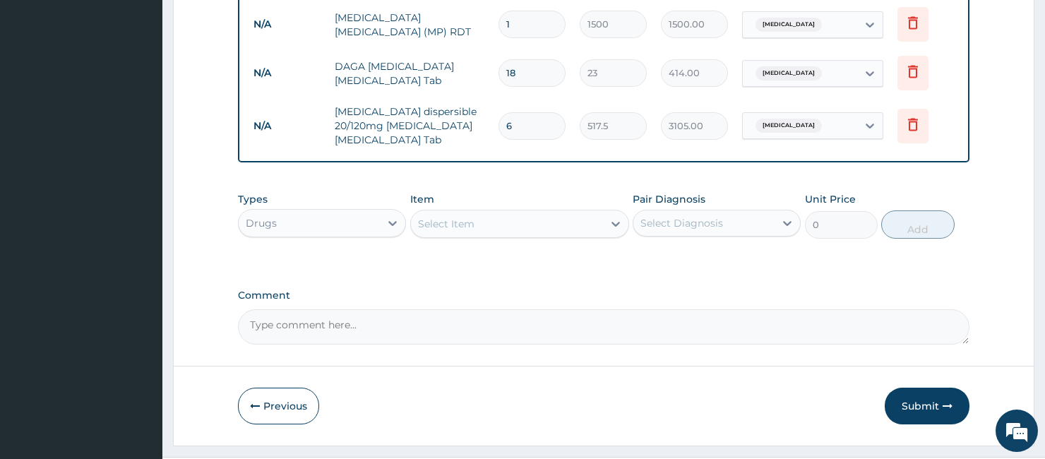
click at [309, 212] on div "Drugs" at bounding box center [309, 223] width 141 height 23
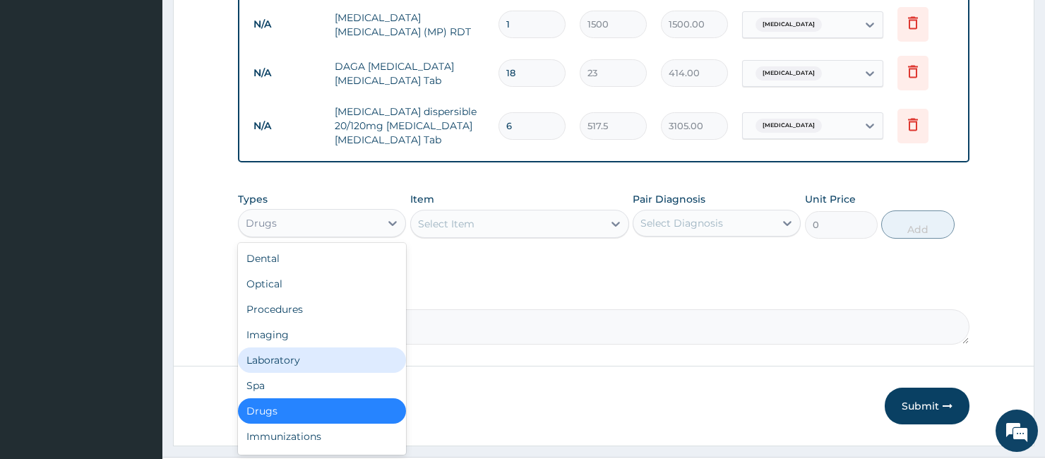
click at [289, 349] on div "Laboratory" at bounding box center [322, 359] width 168 height 25
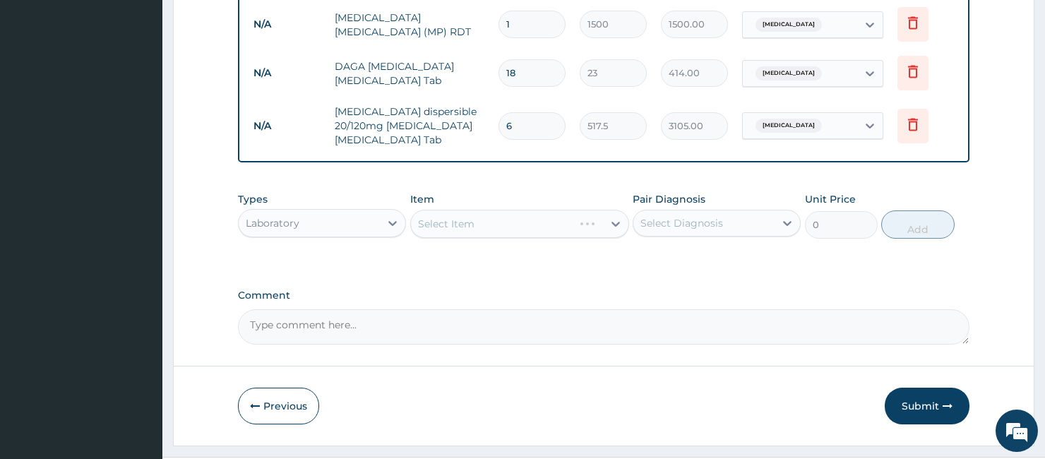
click at [441, 213] on div "Select Item" at bounding box center [520, 224] width 220 height 28
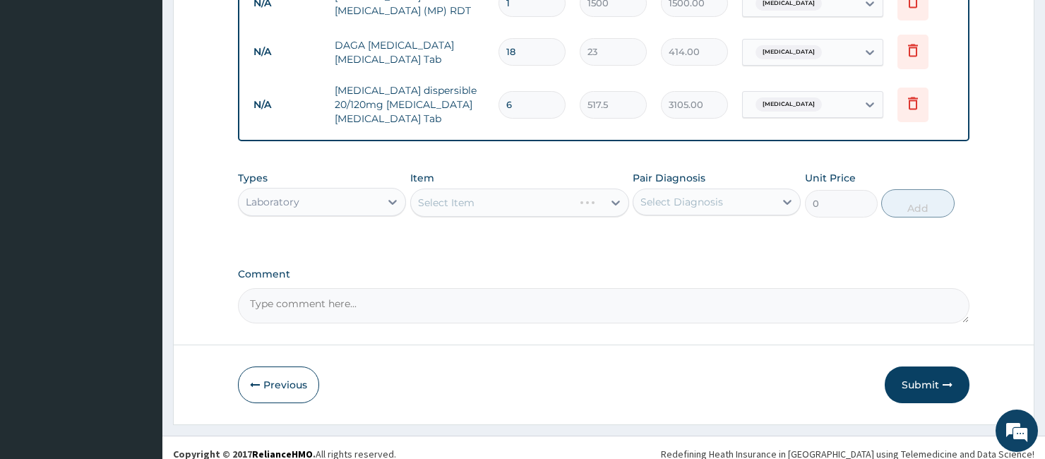
scroll to position [758, 0]
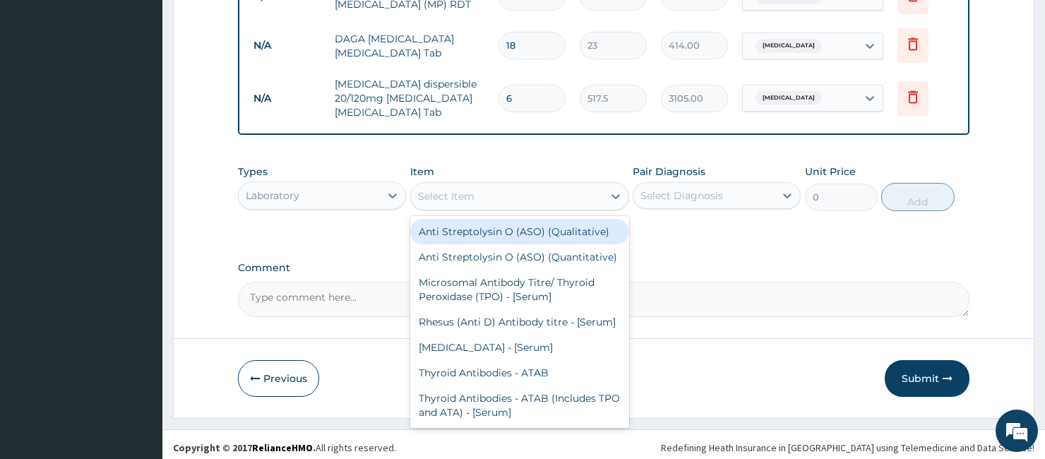
click at [446, 189] on div "Select Item" at bounding box center [446, 196] width 56 height 14
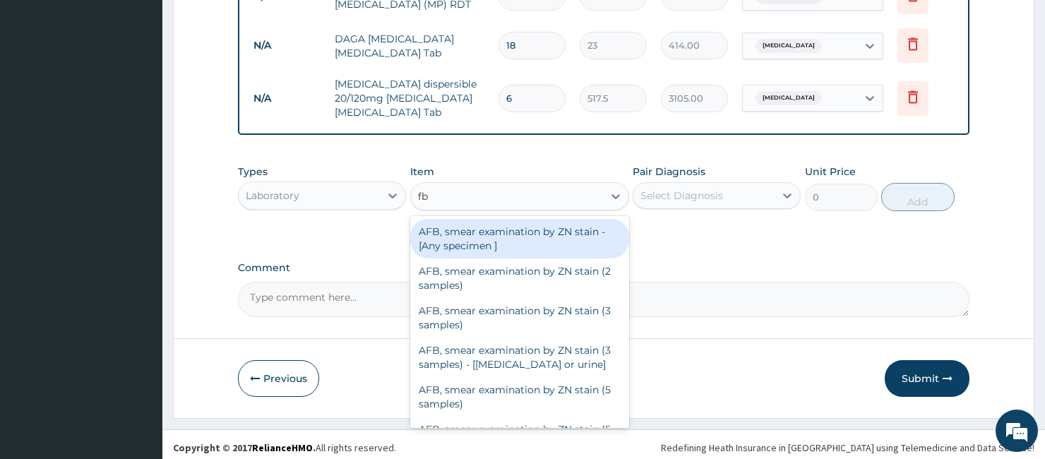
type input "fbc"
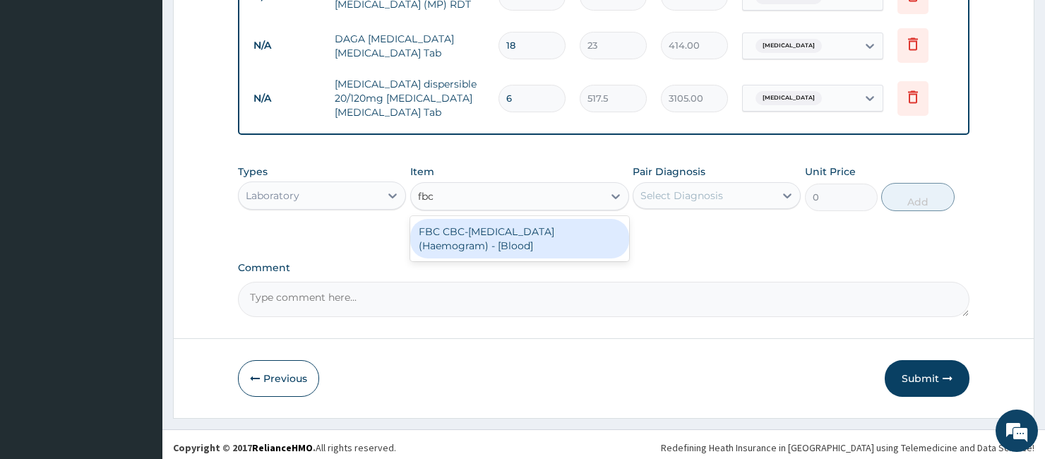
click at [498, 243] on div "FBC CBC-[MEDICAL_DATA] (Haemogram) - [Blood]" at bounding box center [520, 239] width 220 height 40
type input "3000"
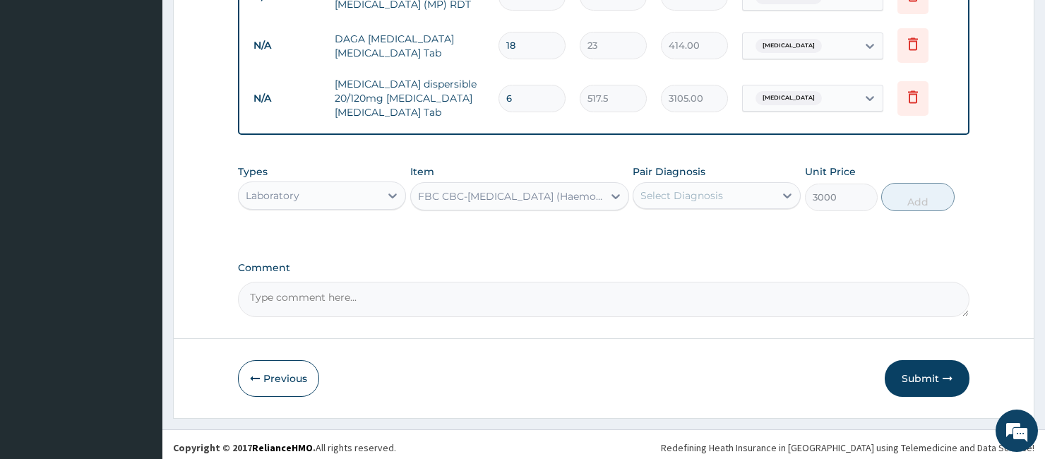
click at [716, 188] on div "Select Diagnosis" at bounding box center [681, 195] width 83 height 14
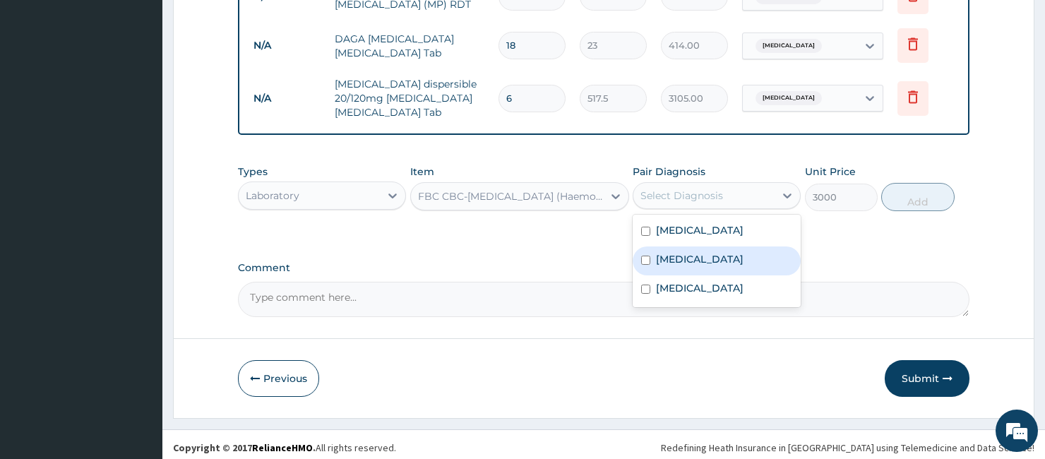
click at [694, 253] on div "[MEDICAL_DATA]" at bounding box center [717, 260] width 168 height 29
checkbox input "true"
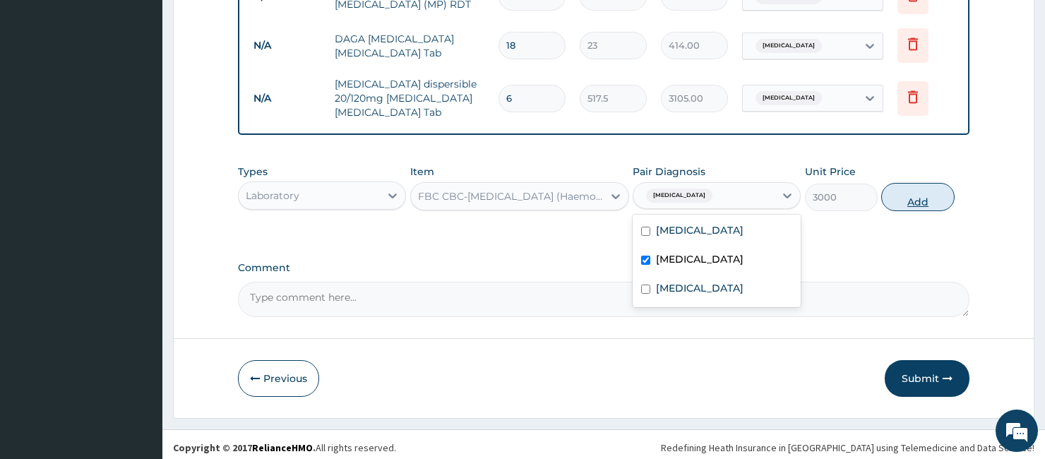
click at [923, 202] on button "Add" at bounding box center [917, 197] width 73 height 28
type input "0"
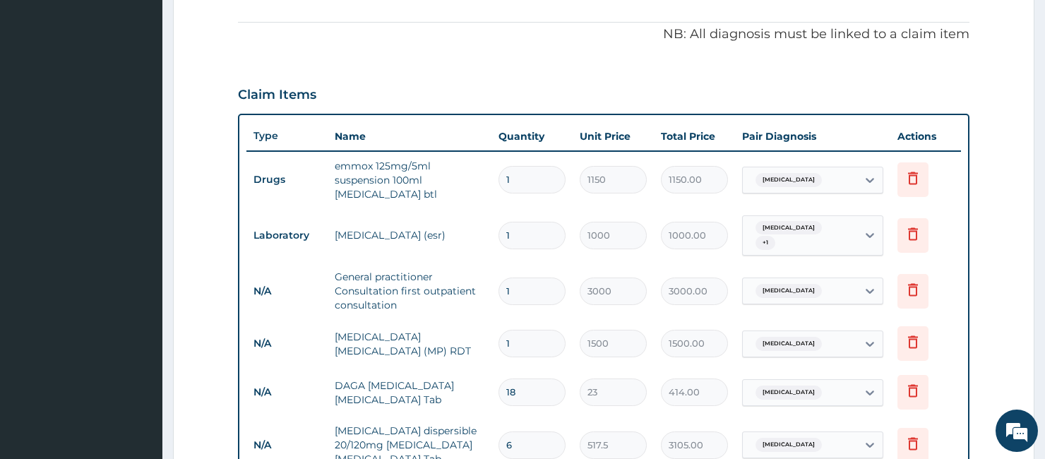
scroll to position [549, 0]
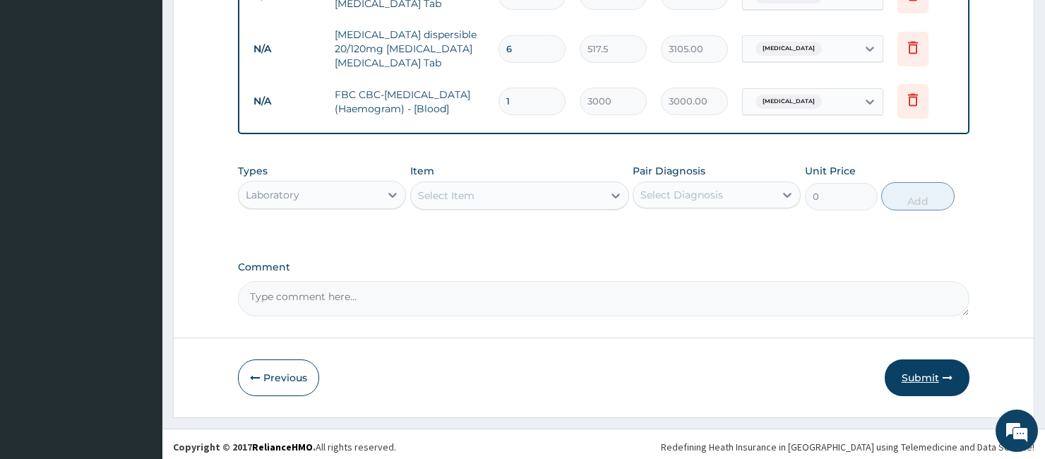
click at [919, 359] on button "Submit" at bounding box center [927, 377] width 85 height 37
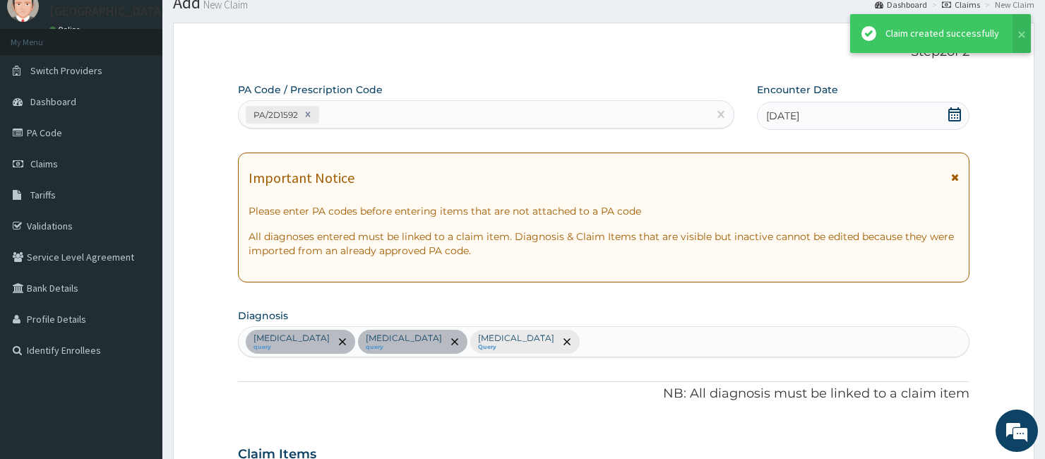
scroll to position [808, 0]
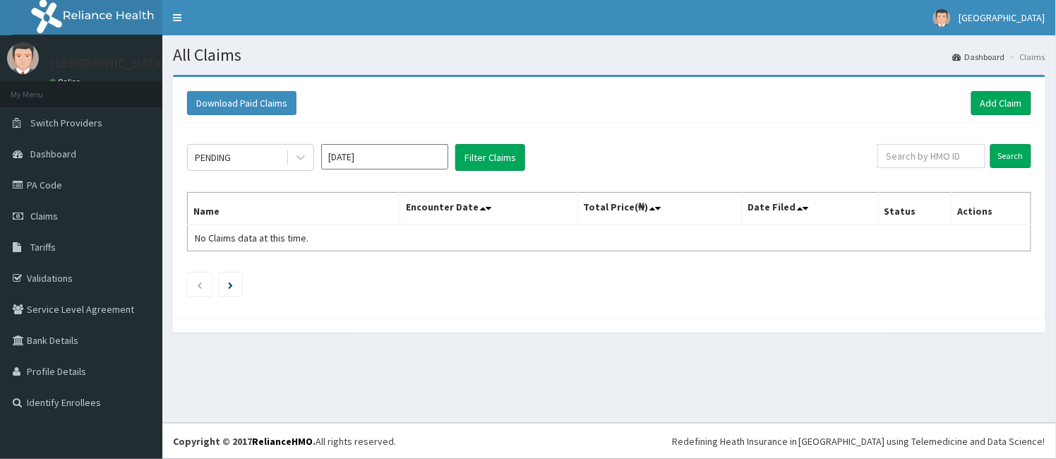
click at [916, 153] on input "text" at bounding box center [932, 156] width 108 height 24
type input "IWV/10002/C"
click at [1020, 156] on input "Search" at bounding box center [1010, 156] width 41 height 24
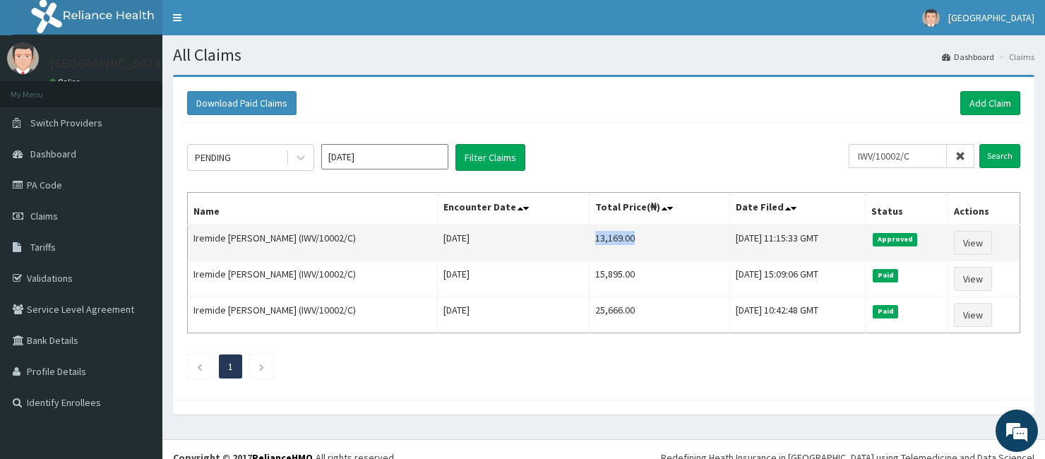
drag, startPoint x: 558, startPoint y: 231, endPoint x: 607, endPoint y: 247, distance: 52.0
click at [607, 247] on td "13,169.00" at bounding box center [659, 243] width 140 height 37
copy td "13,169.00"
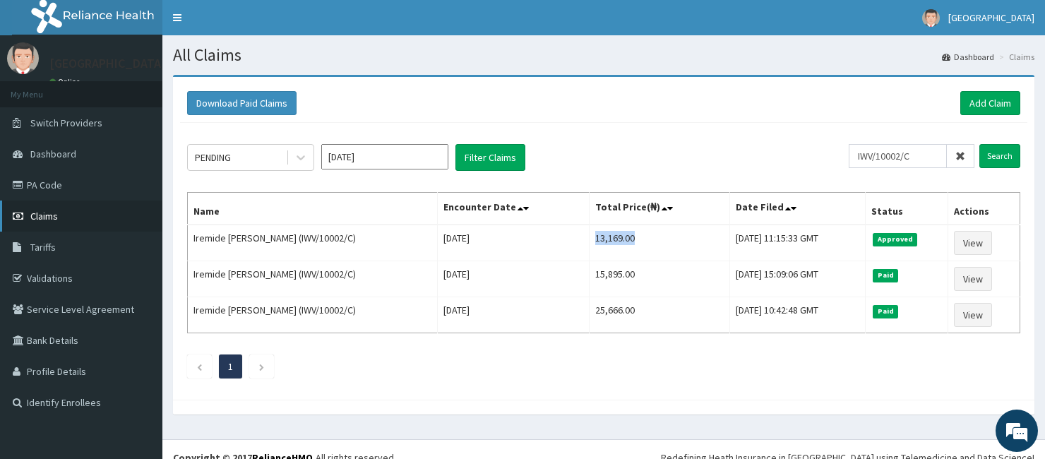
click at [56, 213] on span "Claims" at bounding box center [44, 216] width 28 height 13
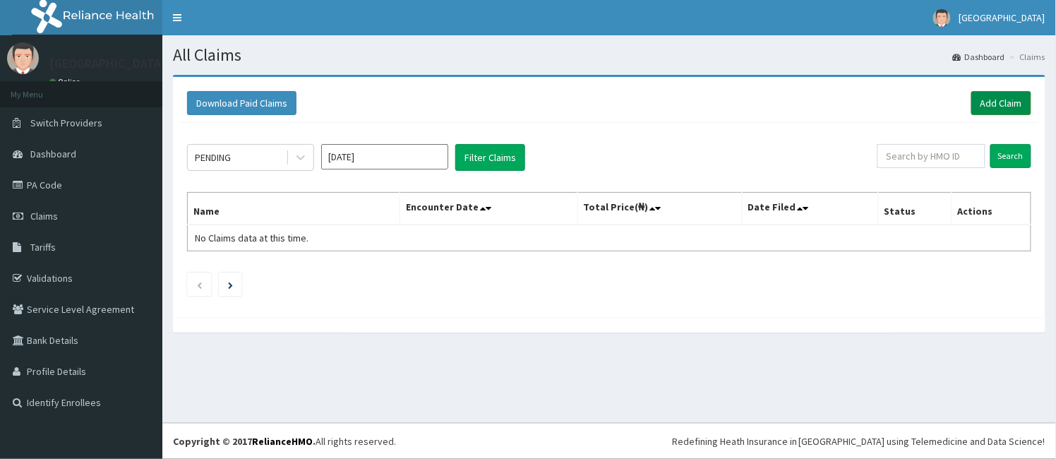
click at [994, 95] on link "Add Claim" at bounding box center [1001, 103] width 60 height 24
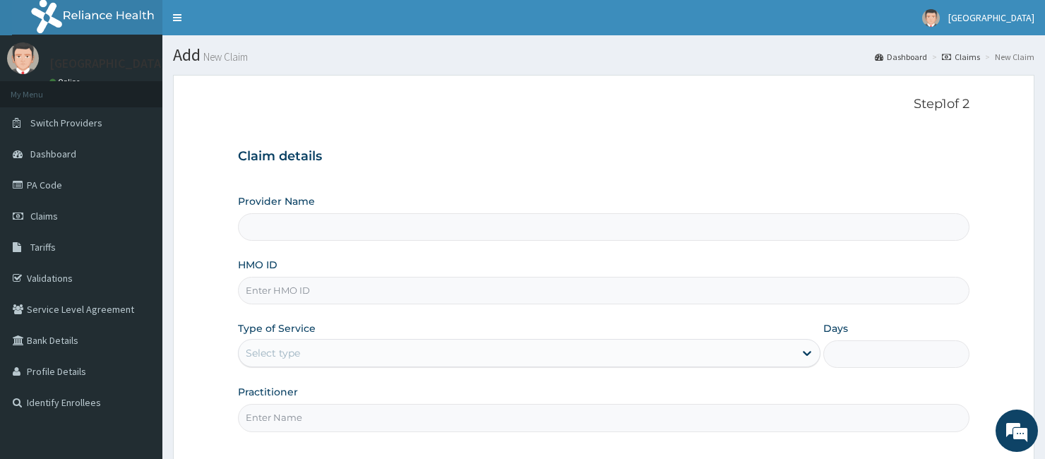
click at [285, 292] on input "HMO ID" at bounding box center [603, 291] width 731 height 28
paste input "IWV/10002/D"
type input "IWV/10002/D"
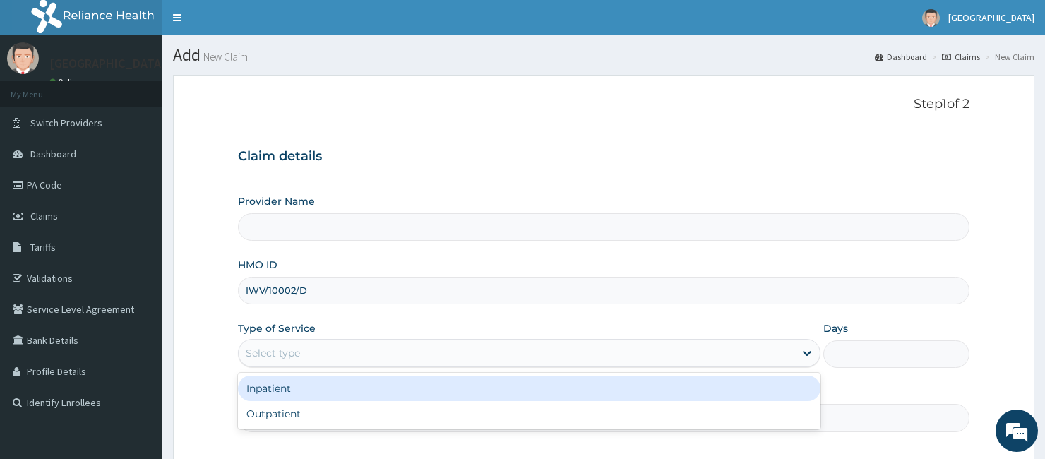
click at [279, 353] on div "Select type" at bounding box center [273, 353] width 54 height 14
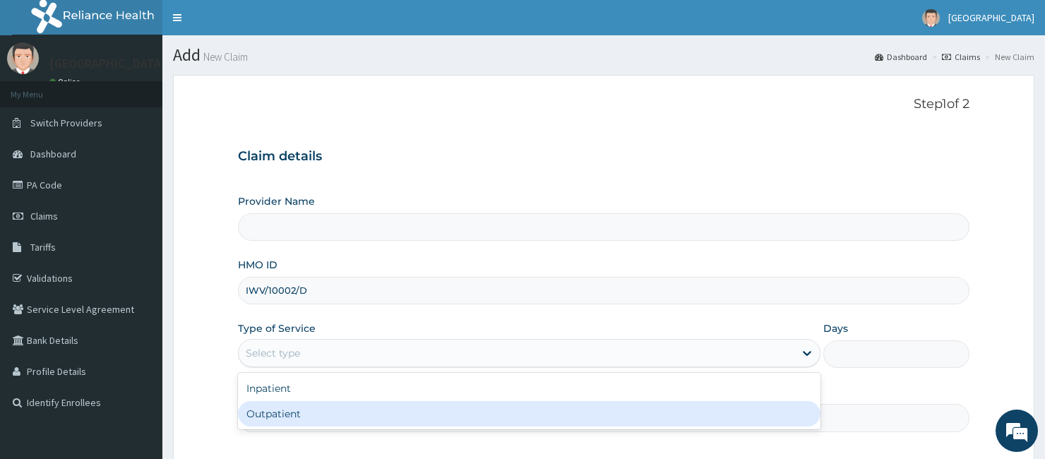
click at [278, 414] on div "Outpatient" at bounding box center [529, 413] width 582 height 25
type input "1"
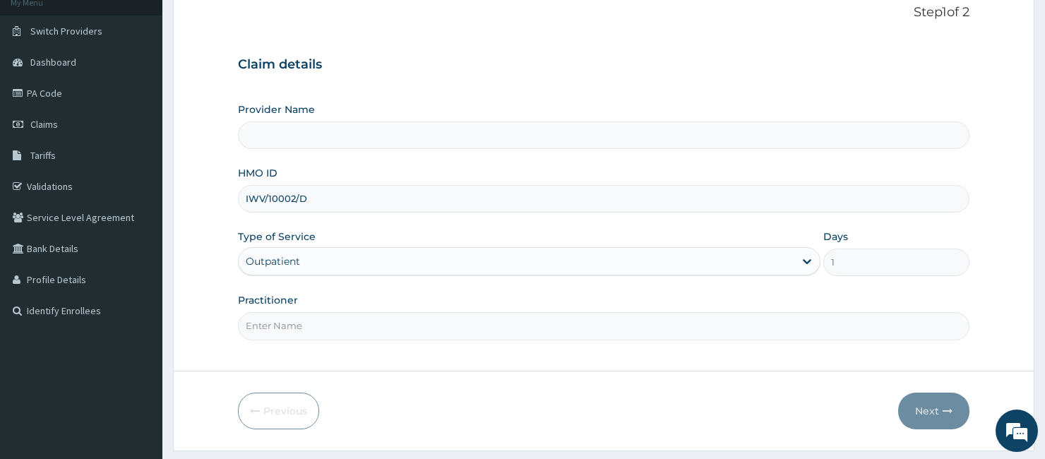
type input "[GEOGRAPHIC_DATA]"
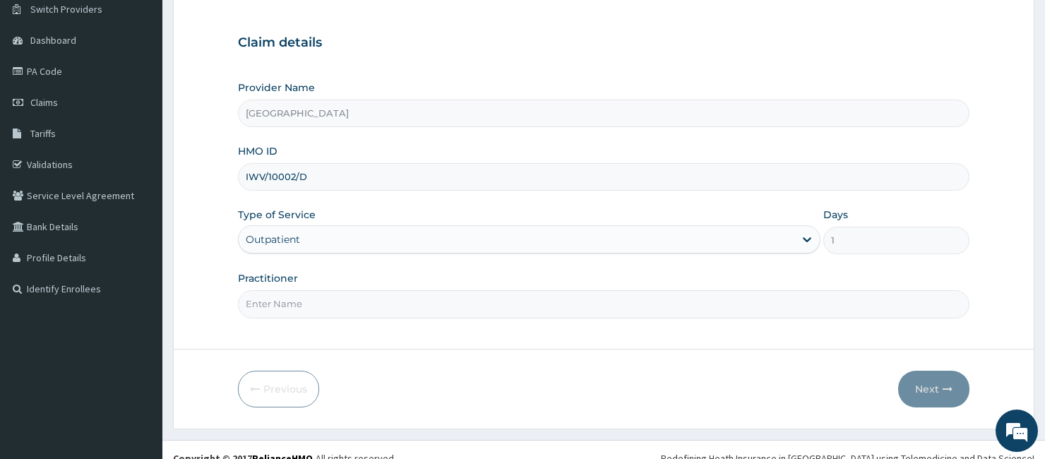
scroll to position [131, 0]
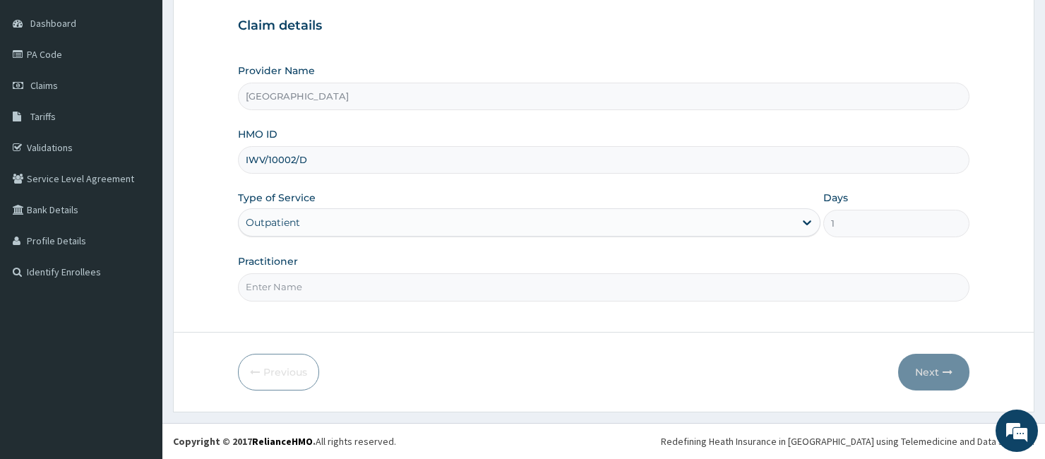
click at [297, 294] on input "Practitioner" at bounding box center [603, 287] width 731 height 28
type input "[PERSON_NAME]"
click at [932, 373] on button "Next" at bounding box center [933, 372] width 71 height 37
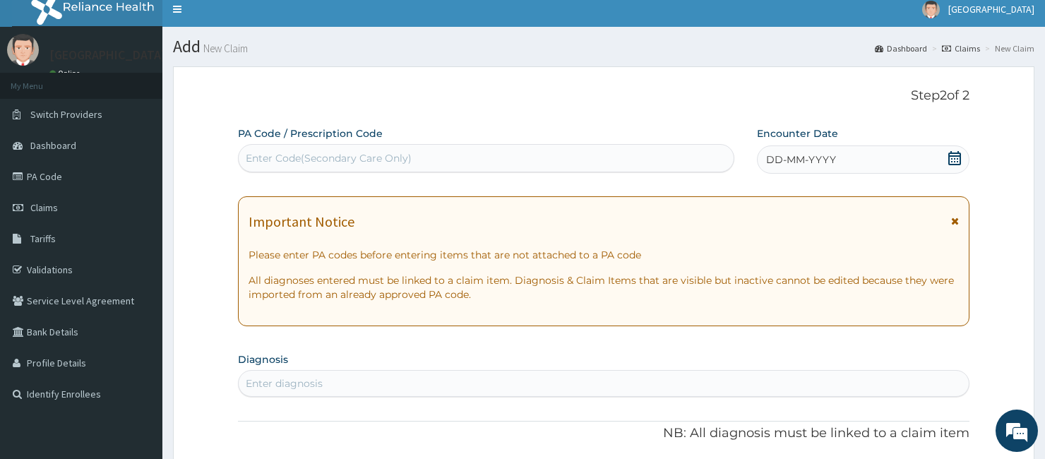
scroll to position [0, 0]
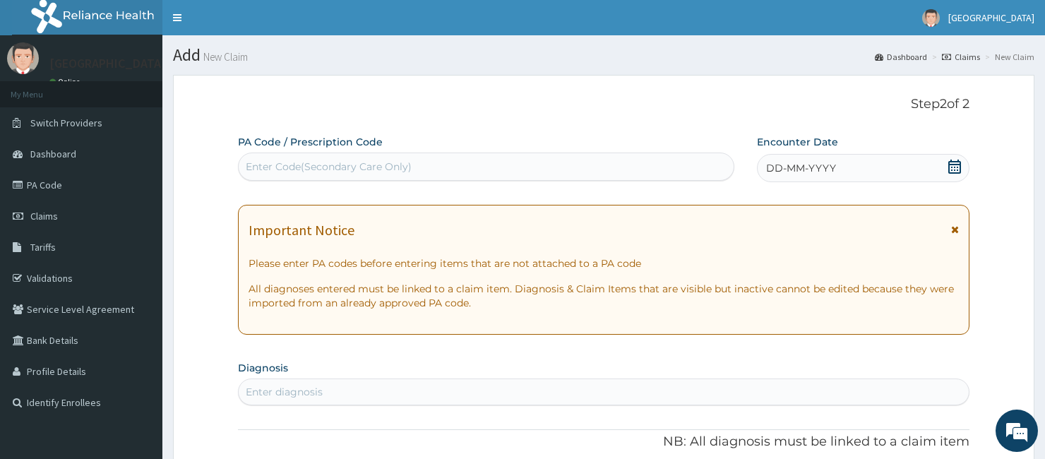
click at [276, 162] on div "Enter Code(Secondary Care Only)" at bounding box center [329, 167] width 166 height 14
paste input "PA/EC0A14"
type input "PA/EC0A14"
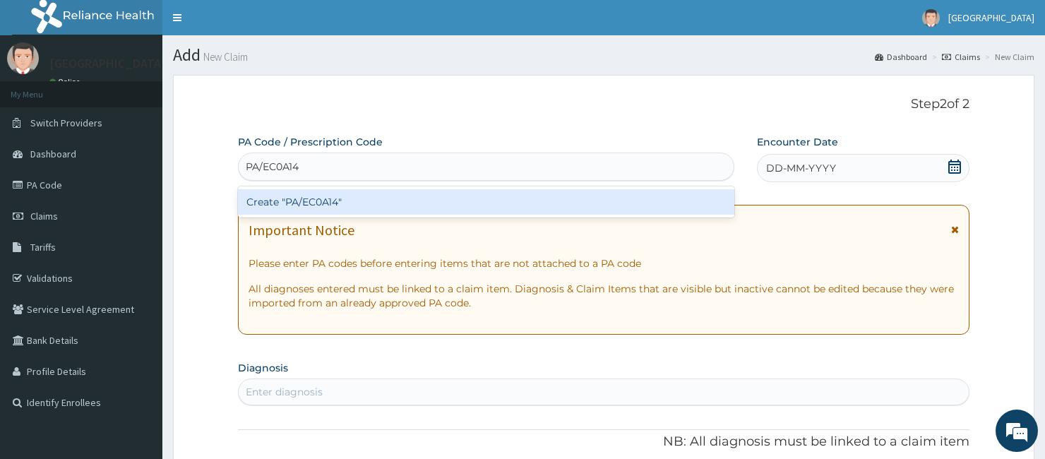
click at [269, 199] on div "Create "PA/EC0A14"" at bounding box center [486, 201] width 496 height 25
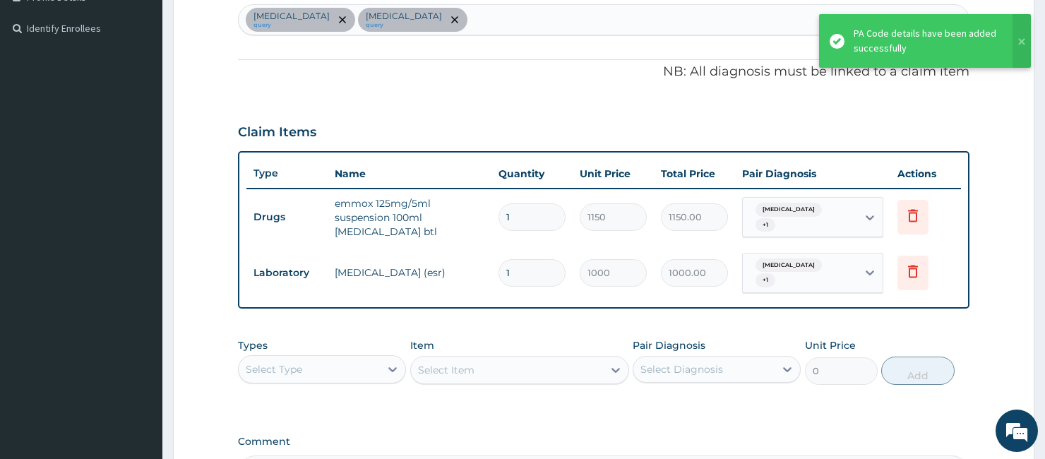
scroll to position [337, 0]
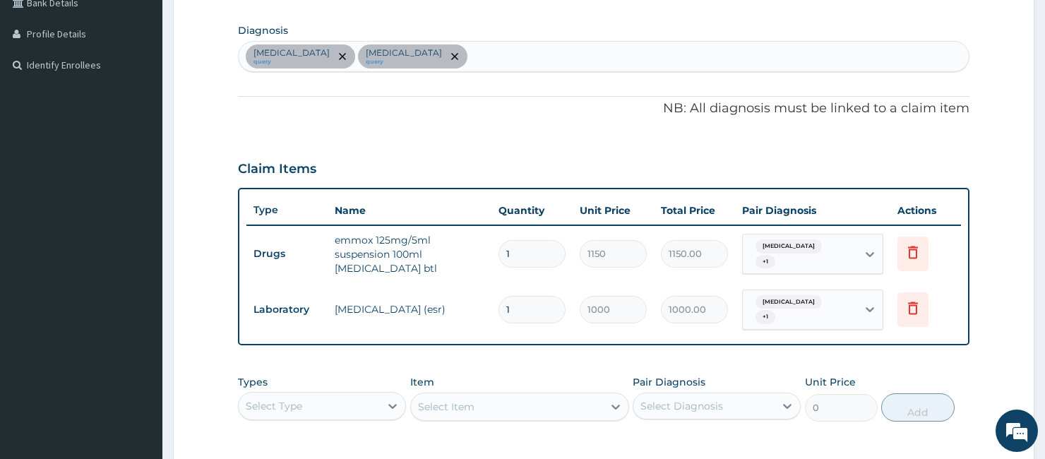
click at [477, 53] on div "[MEDICAL_DATA] query [MEDICAL_DATA] query" at bounding box center [603, 57] width 729 height 30
type input "[MEDICAL_DATA]"
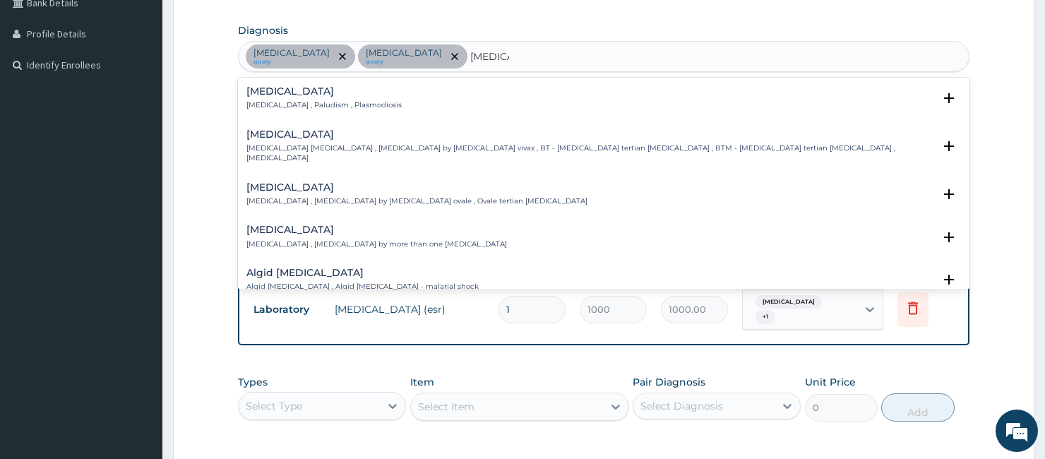
click at [313, 97] on div "[MEDICAL_DATA] [MEDICAL_DATA] , Paludism , Plasmodiosis" at bounding box center [323, 98] width 155 height 25
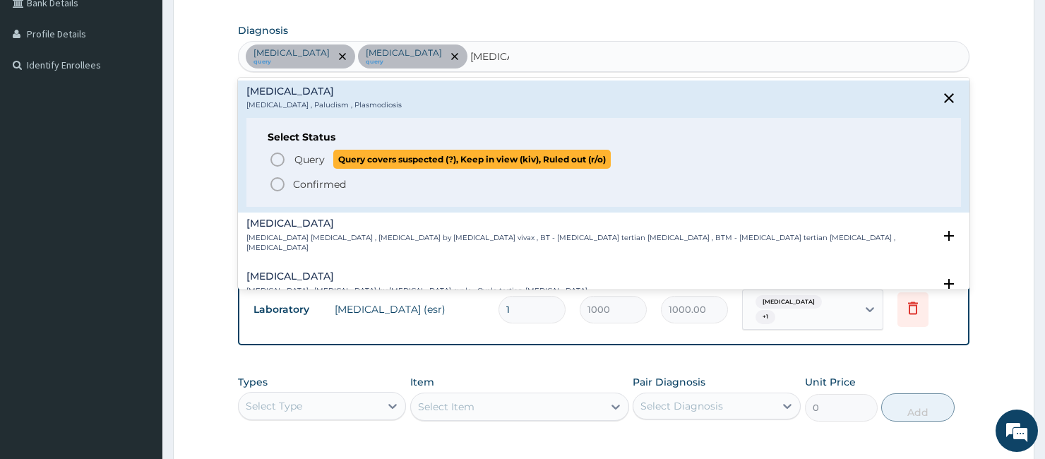
click at [291, 158] on span "Query Query covers suspected (?), Keep in view (kiv), Ruled out (r/o)" at bounding box center [604, 159] width 670 height 19
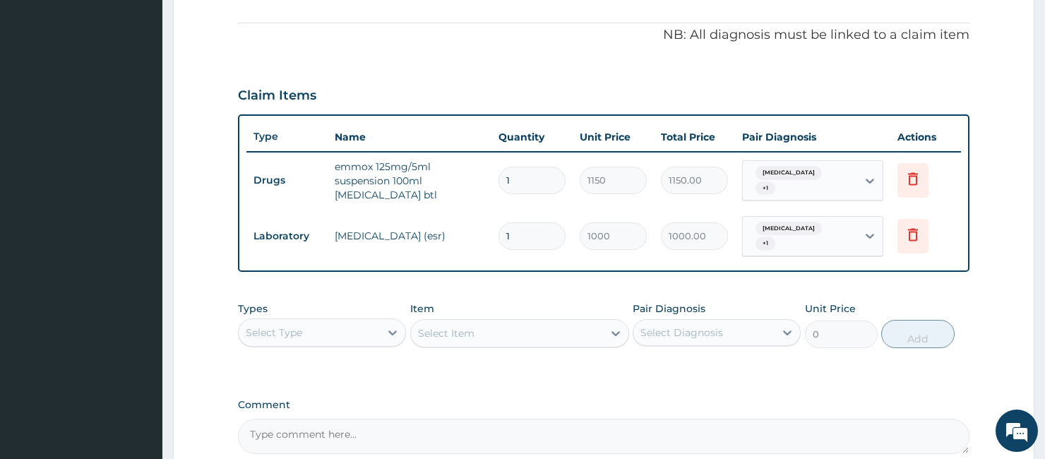
scroll to position [553, 0]
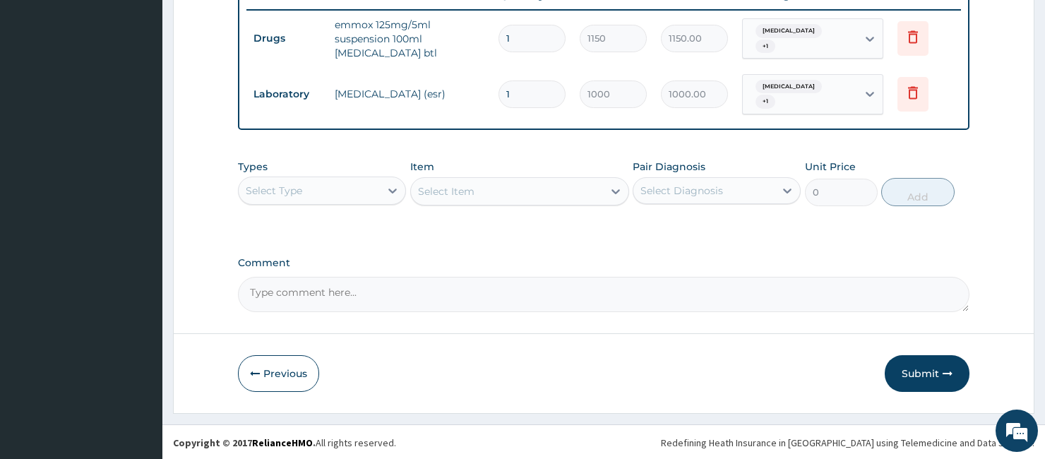
click at [313, 192] on div "Select Type" at bounding box center [309, 190] width 141 height 23
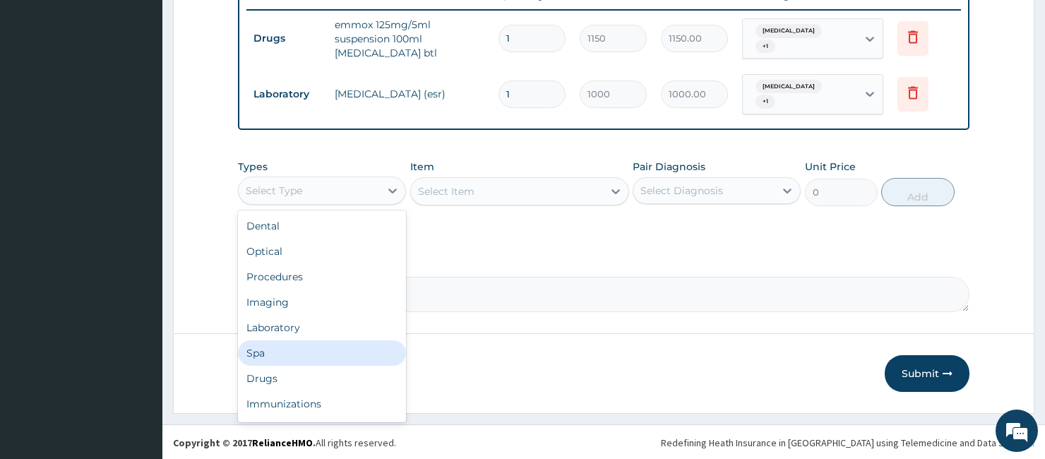
click at [288, 340] on div "Spa" at bounding box center [322, 352] width 168 height 25
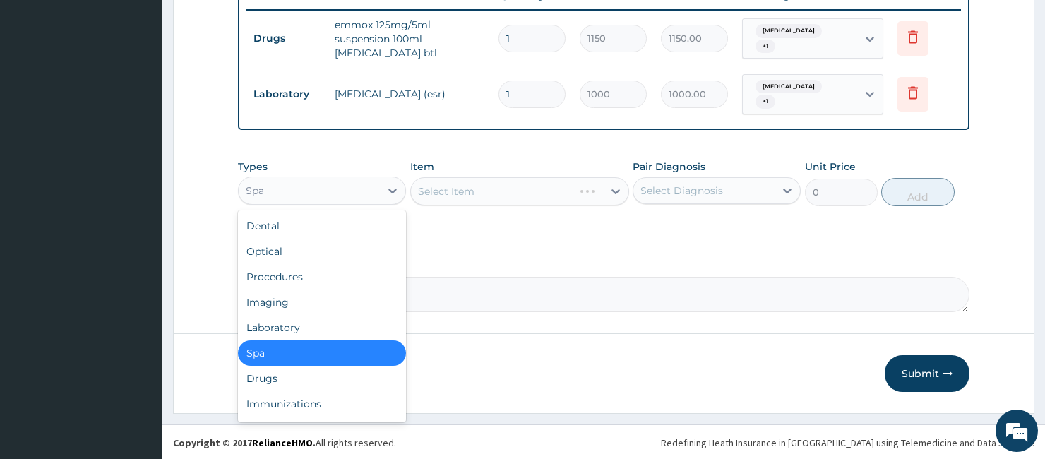
click at [301, 181] on div "Spa" at bounding box center [309, 190] width 141 height 23
click at [301, 325] on div "Laboratory" at bounding box center [322, 327] width 168 height 25
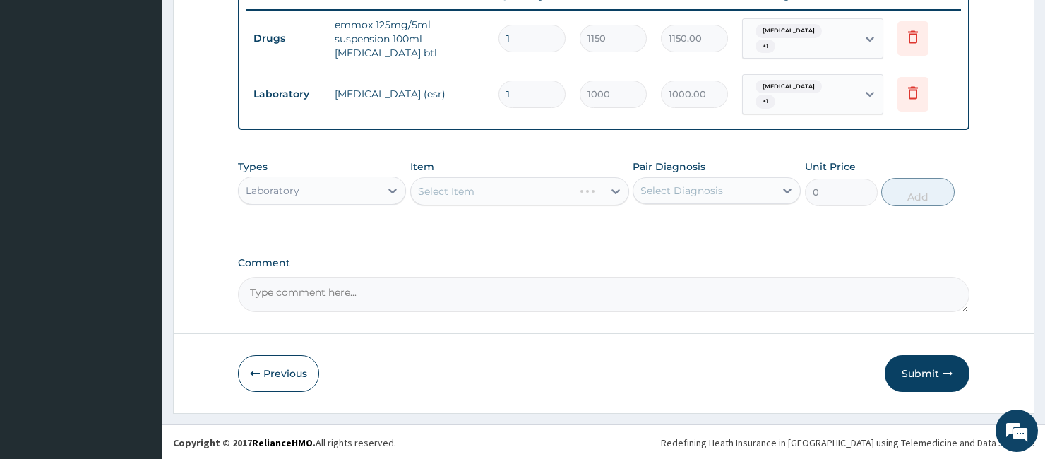
click at [470, 173] on div "Item Select Item" at bounding box center [520, 183] width 220 height 47
click at [460, 187] on div "Select Item" at bounding box center [520, 191] width 220 height 28
click at [483, 196] on div "Select Item" at bounding box center [520, 191] width 220 height 28
click at [415, 203] on div "Select Item" at bounding box center [520, 191] width 220 height 28
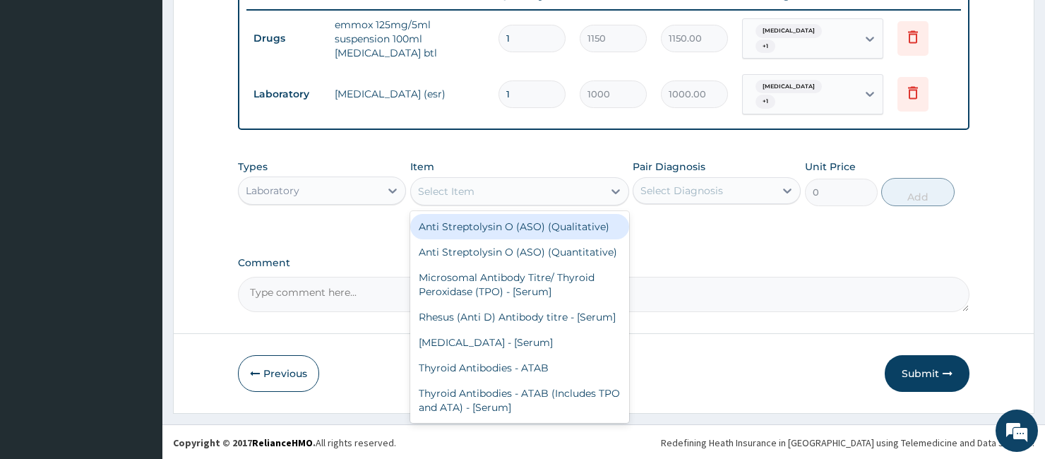
click at [436, 189] on div "Select Item" at bounding box center [446, 191] width 56 height 14
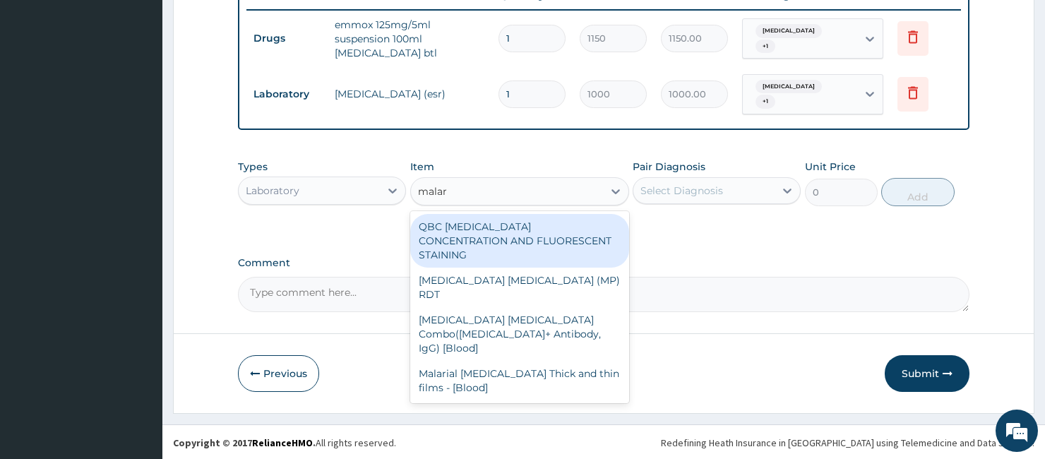
type input "malari"
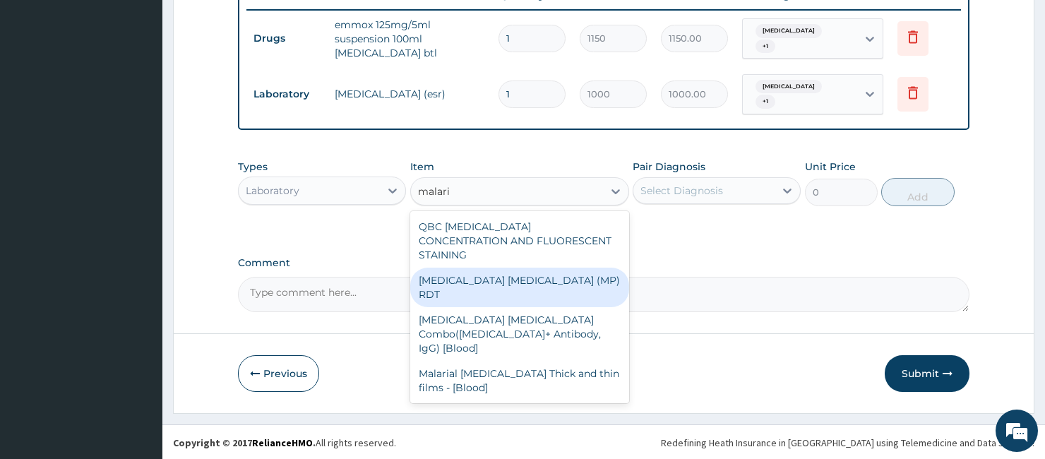
click at [497, 268] on div "[MEDICAL_DATA] [MEDICAL_DATA] (MP) RDT" at bounding box center [520, 288] width 220 height 40
type input "1500"
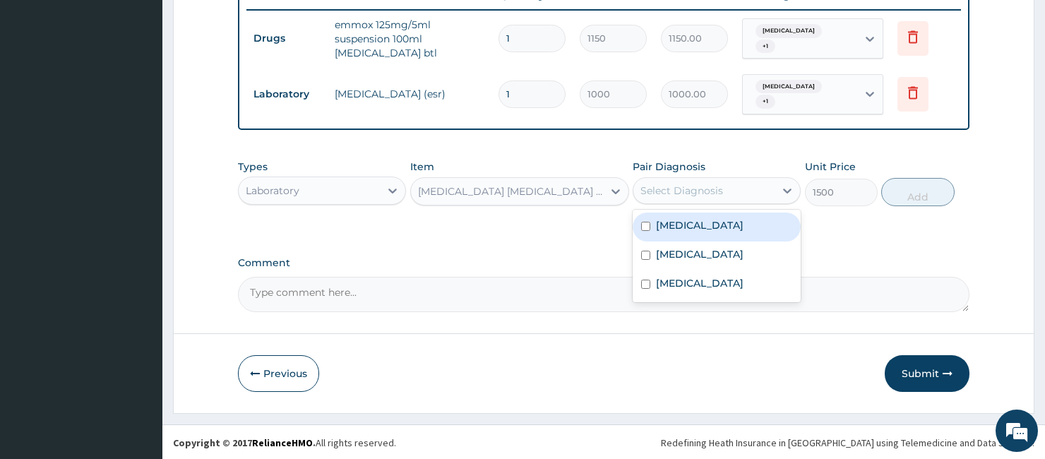
click at [694, 184] on div "Select Diagnosis" at bounding box center [681, 191] width 83 height 14
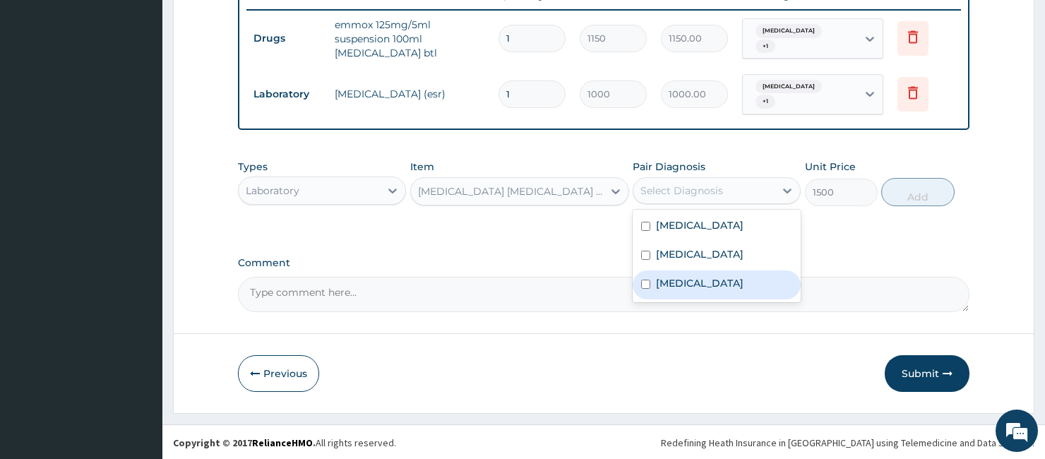
click at [671, 281] on label "[MEDICAL_DATA]" at bounding box center [700, 283] width 88 height 14
checkbox input "true"
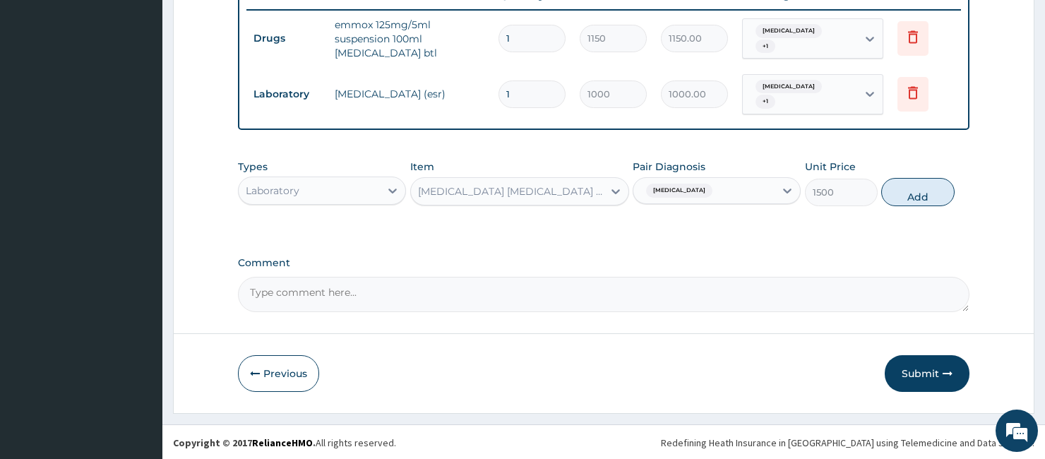
click at [904, 171] on div "Types Laboratory Item [MEDICAL_DATA] [MEDICAL_DATA] (MP) RDT Pair Diagnosis [ME…" at bounding box center [603, 182] width 731 height 61
drag, startPoint x: 912, startPoint y: 187, endPoint x: 732, endPoint y: 245, distance: 189.1
click at [911, 191] on button "Add" at bounding box center [917, 192] width 73 height 28
type input "0"
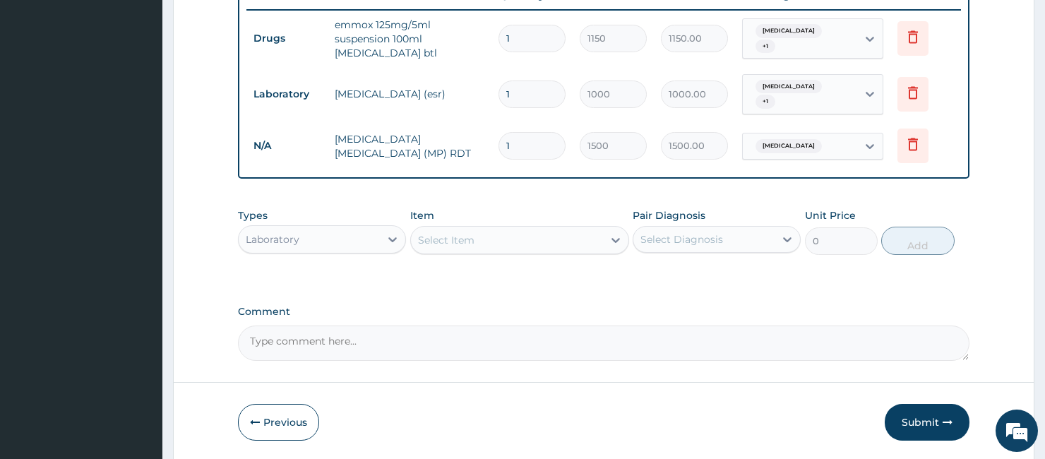
click at [513, 231] on div "Select Item" at bounding box center [507, 240] width 193 height 23
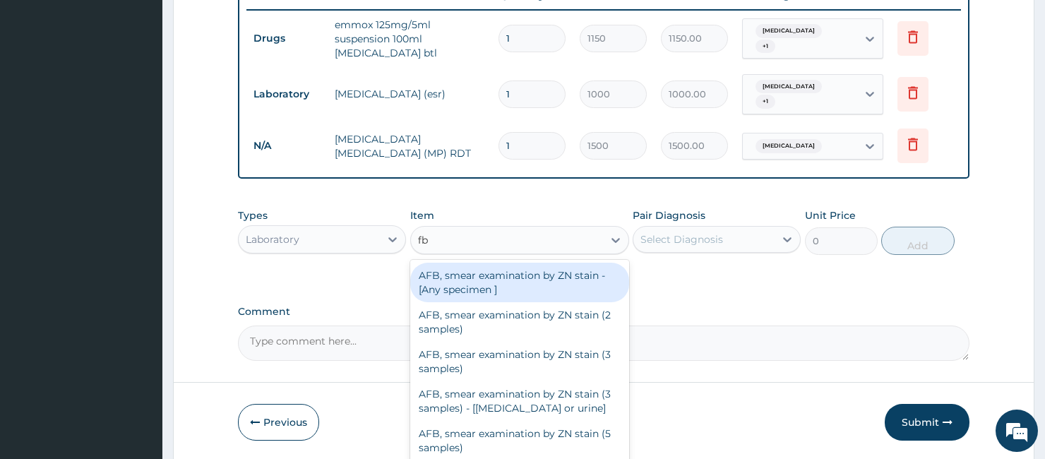
type input "fbc"
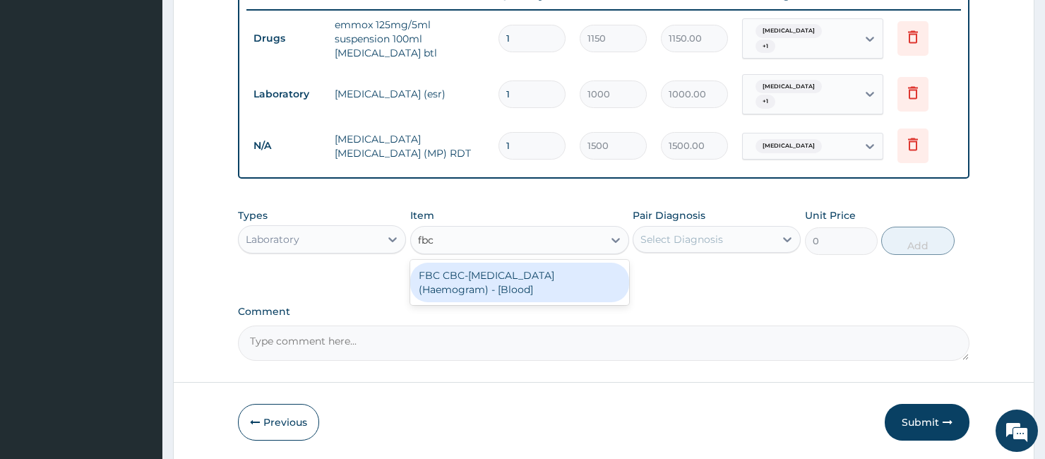
click at [486, 277] on div "FBC CBC-[MEDICAL_DATA] (Haemogram) - [Blood]" at bounding box center [520, 283] width 220 height 40
type input "3000"
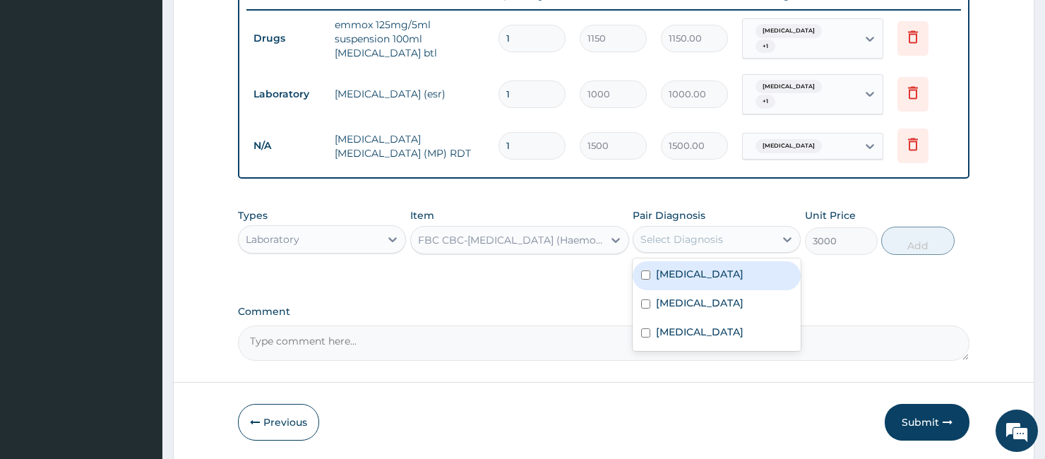
click at [661, 234] on div "Select Diagnosis" at bounding box center [681, 239] width 83 height 14
click at [710, 272] on div "[MEDICAL_DATA]" at bounding box center [717, 275] width 168 height 29
checkbox input "true"
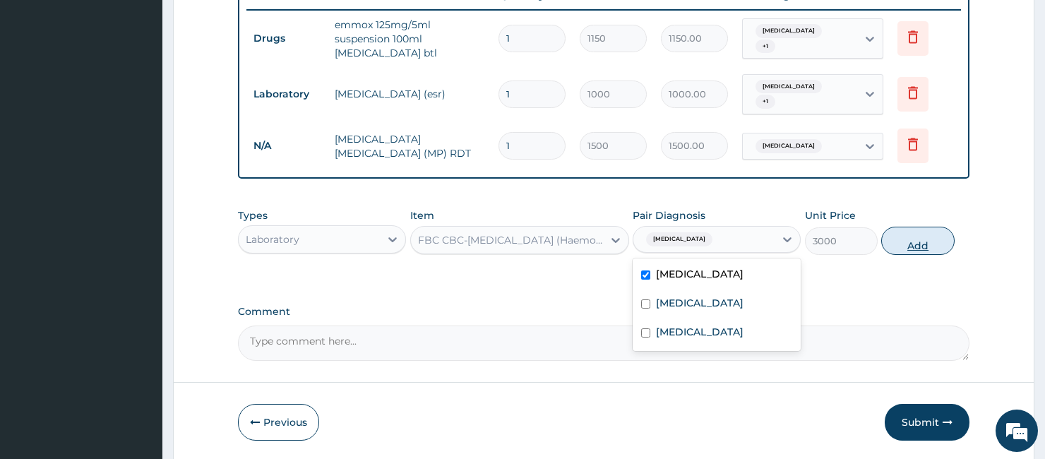
click at [918, 232] on button "Add" at bounding box center [917, 241] width 73 height 28
type input "0"
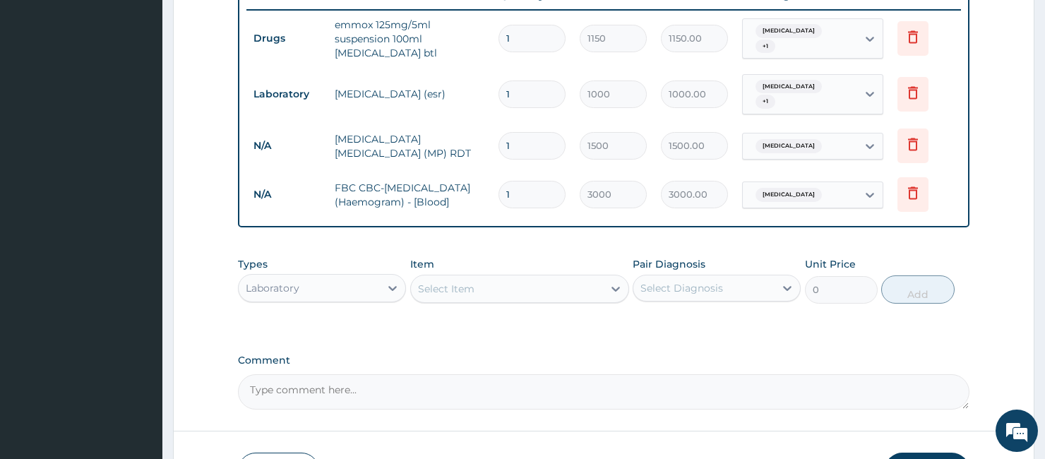
click at [299, 294] on div "Laboratory" at bounding box center [309, 288] width 141 height 23
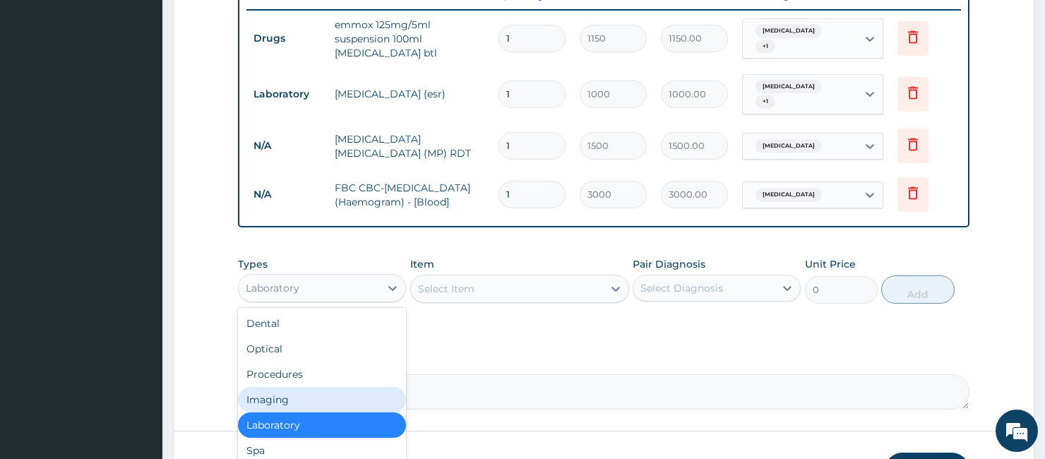
scroll to position [47, 0]
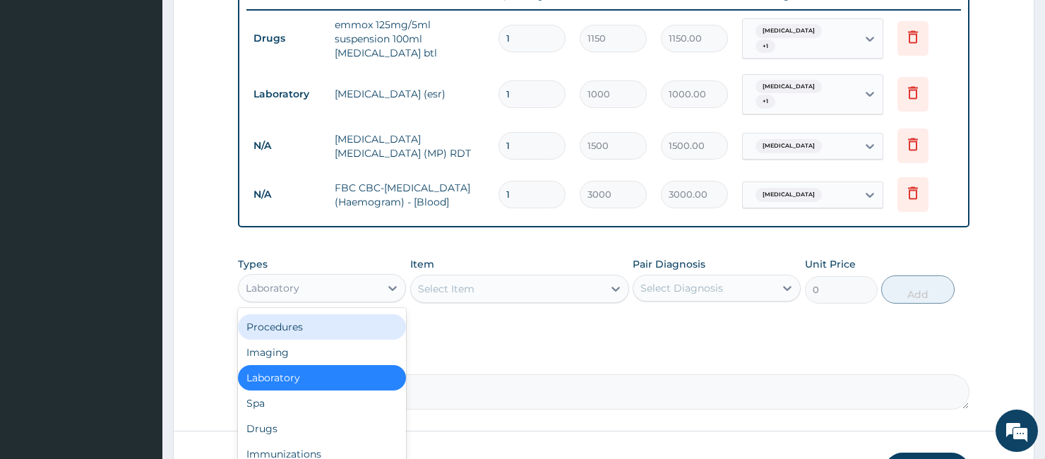
click at [297, 323] on div "Procedures" at bounding box center [322, 326] width 168 height 25
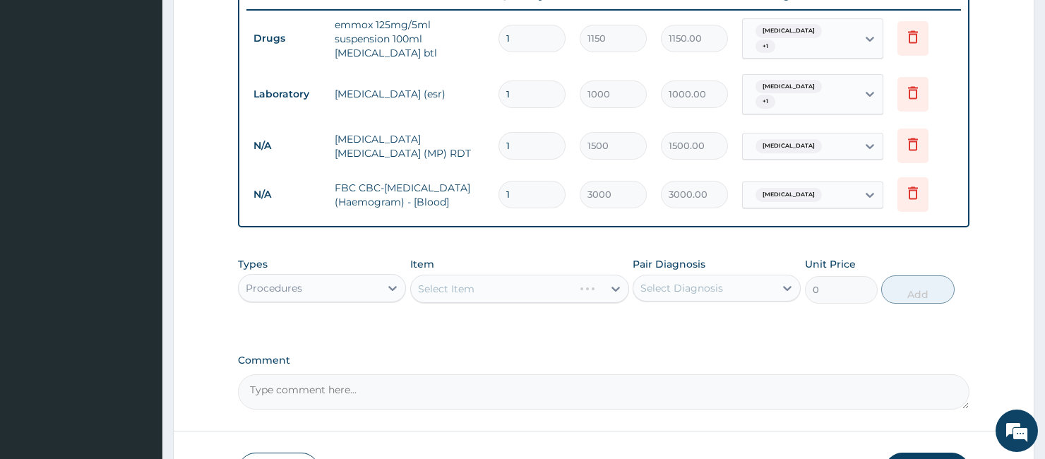
click at [477, 291] on div "Select Item" at bounding box center [520, 289] width 220 height 28
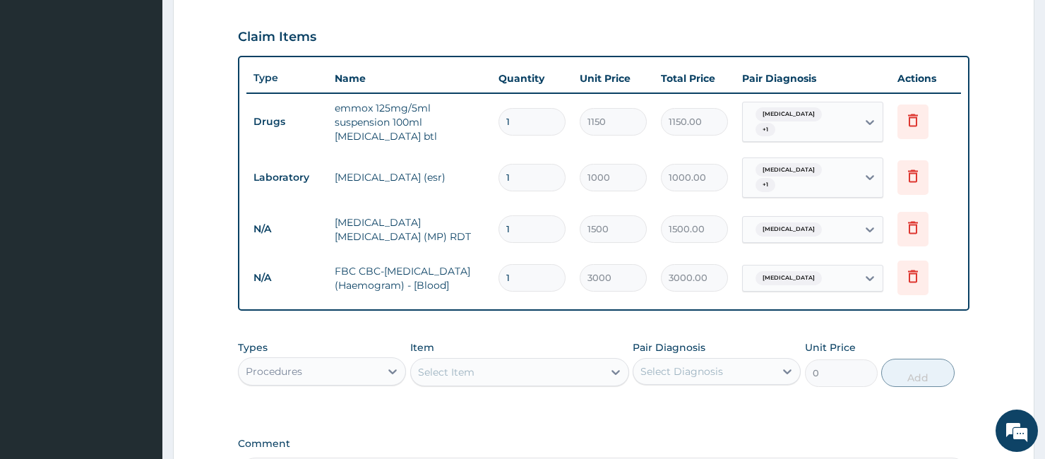
scroll to position [631, 0]
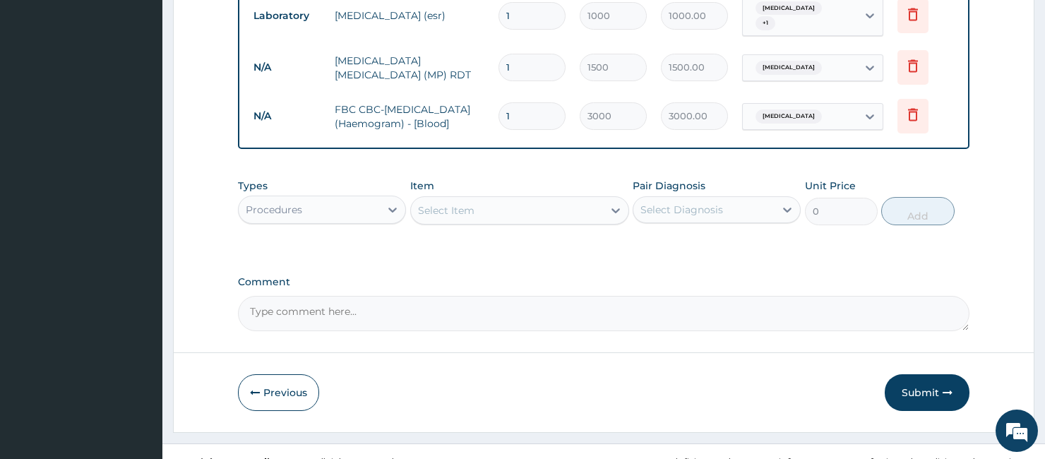
click at [474, 213] on div "Select Item" at bounding box center [446, 210] width 56 height 14
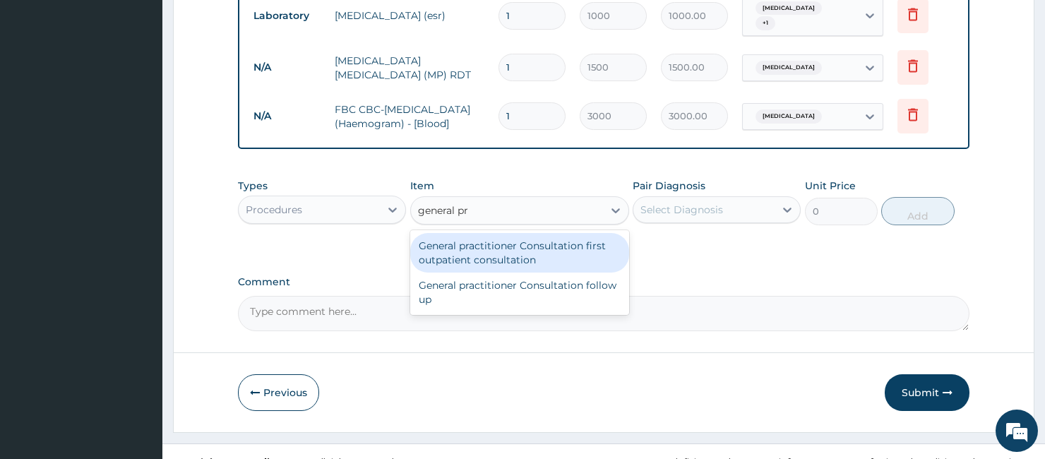
type input "general pra"
click at [546, 244] on div "General practitioner Consultation first outpatient consultation" at bounding box center [520, 253] width 220 height 40
type input "3000"
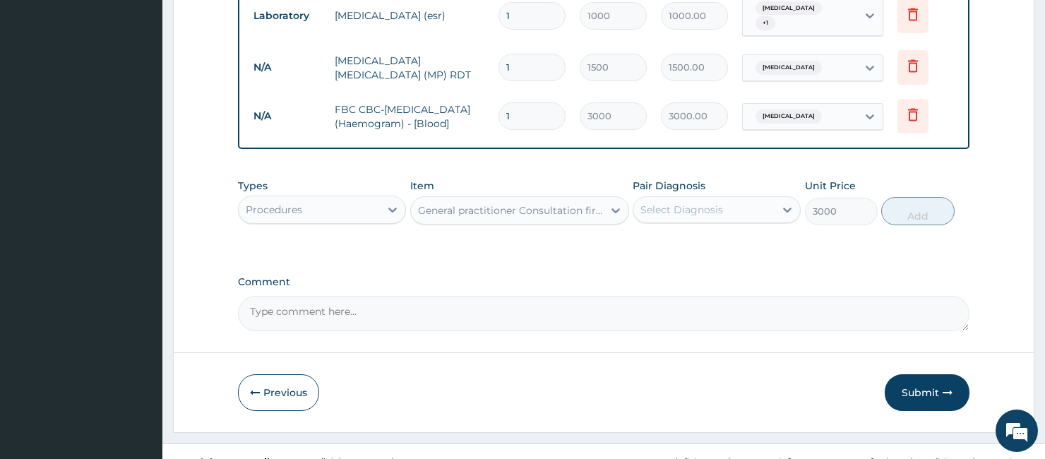
click at [666, 214] on div "Select Diagnosis" at bounding box center [681, 210] width 83 height 14
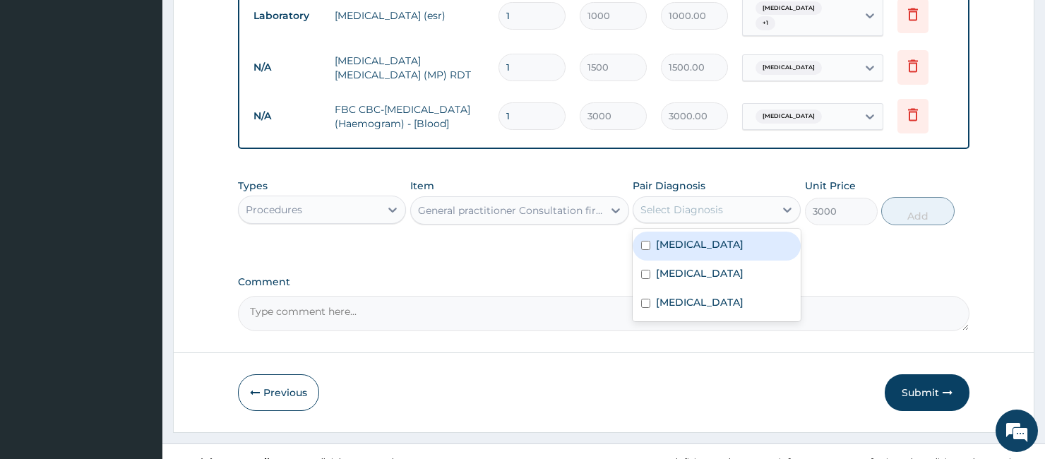
click at [681, 242] on label "[MEDICAL_DATA]" at bounding box center [700, 244] width 88 height 14
checkbox input "true"
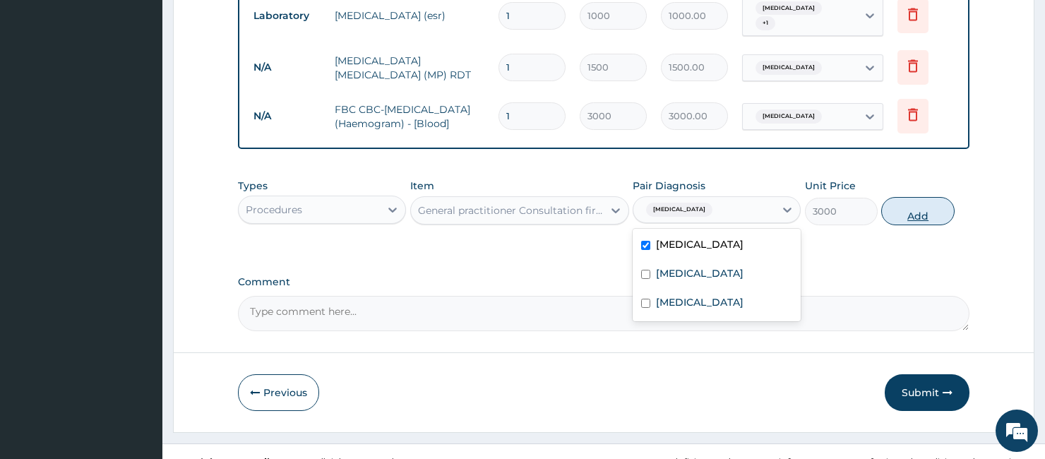
click at [939, 208] on button "Add" at bounding box center [917, 211] width 73 height 28
type input "0"
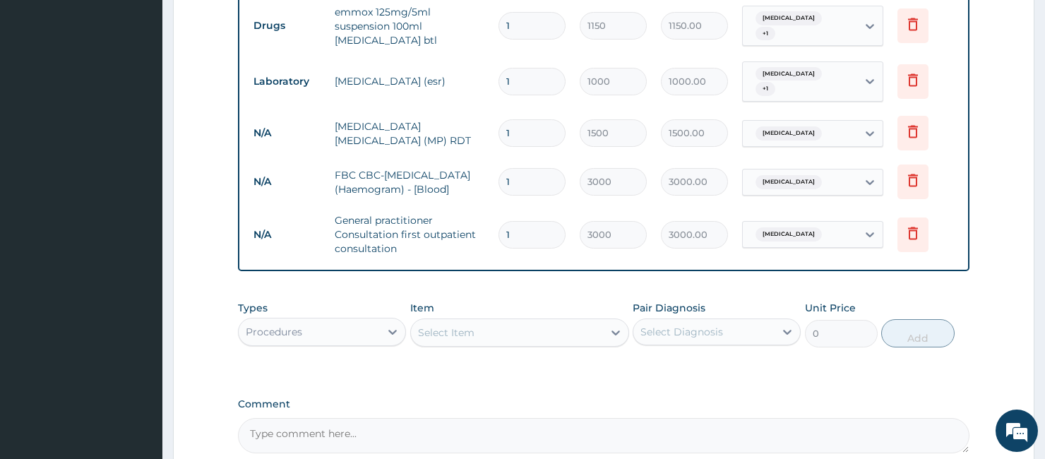
scroll to position [707, 0]
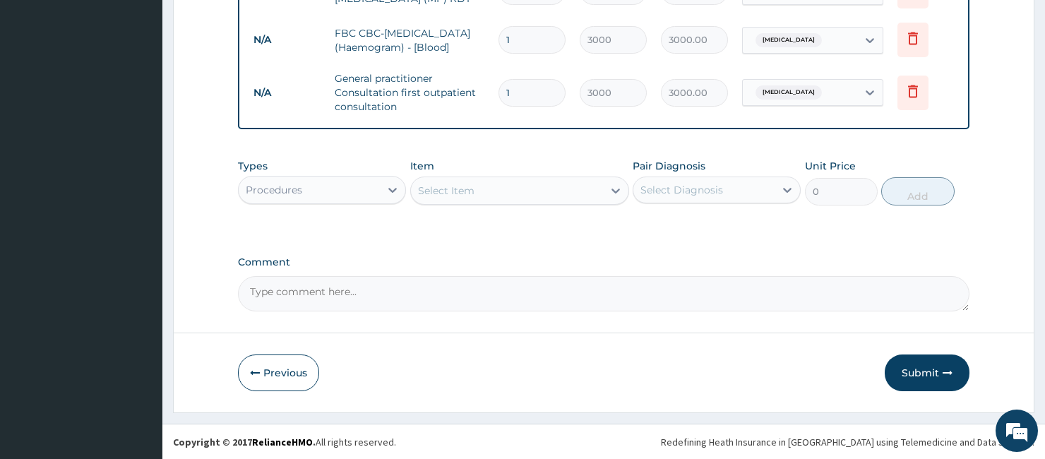
click at [291, 173] on div "Types Procedures" at bounding box center [322, 182] width 168 height 47
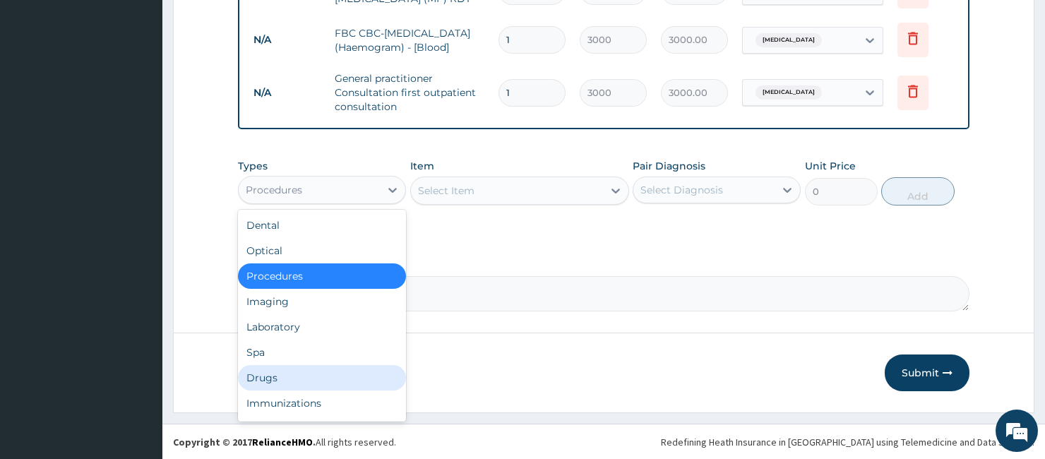
click at [280, 376] on div "Drugs" at bounding box center [322, 377] width 168 height 25
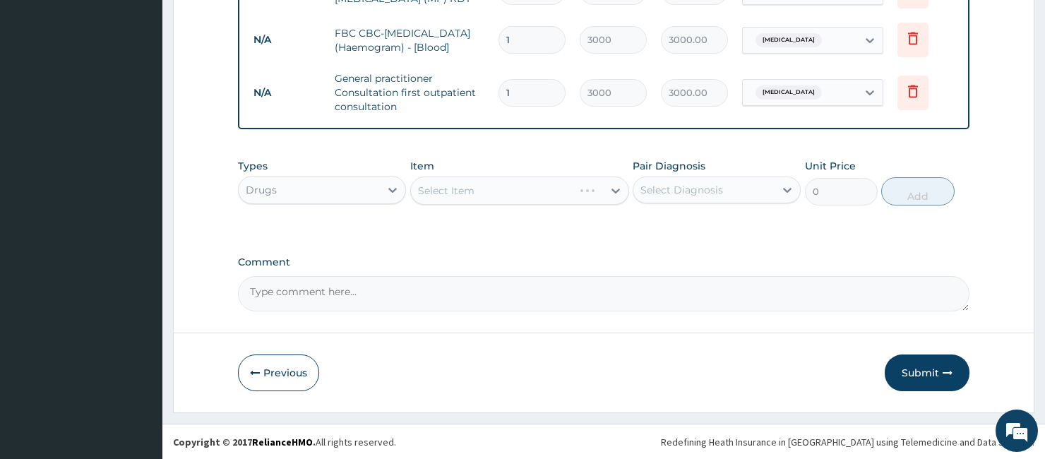
click at [448, 196] on div "Select Item" at bounding box center [520, 190] width 220 height 28
click at [449, 195] on div "Select Item" at bounding box center [520, 190] width 220 height 28
click at [474, 192] on div "Select Item" at bounding box center [507, 190] width 193 height 23
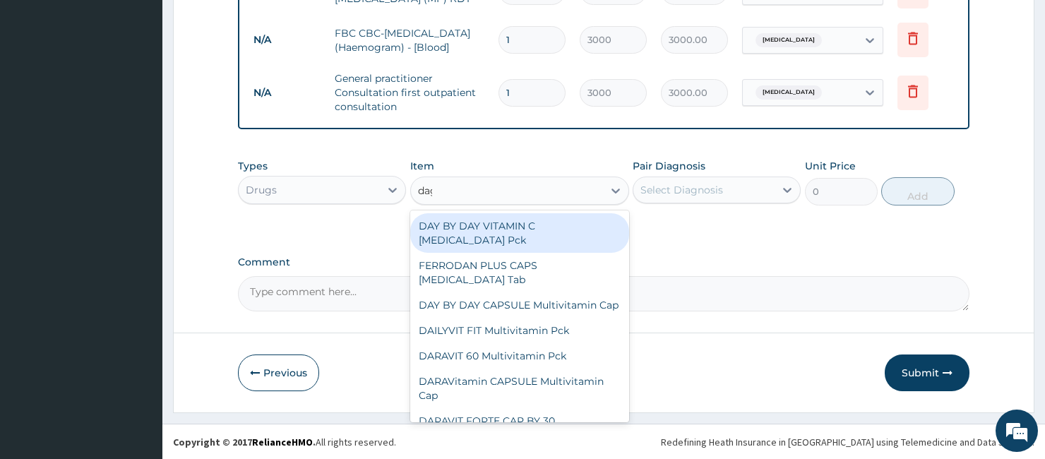
type input "daga"
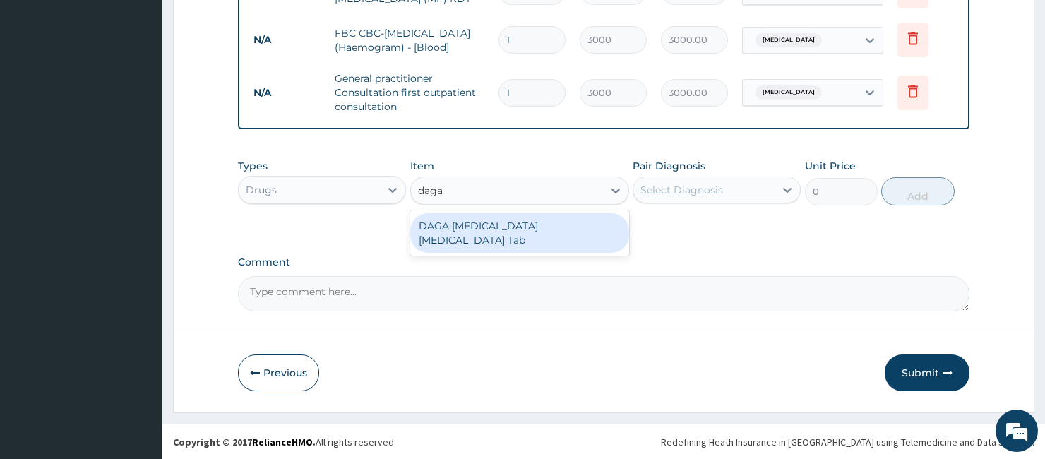
drag, startPoint x: 467, startPoint y: 229, endPoint x: 645, endPoint y: 200, distance: 179.4
click at [468, 229] on div "DAGA [MEDICAL_DATA] [MEDICAL_DATA] Tab" at bounding box center [520, 233] width 220 height 40
type input "23"
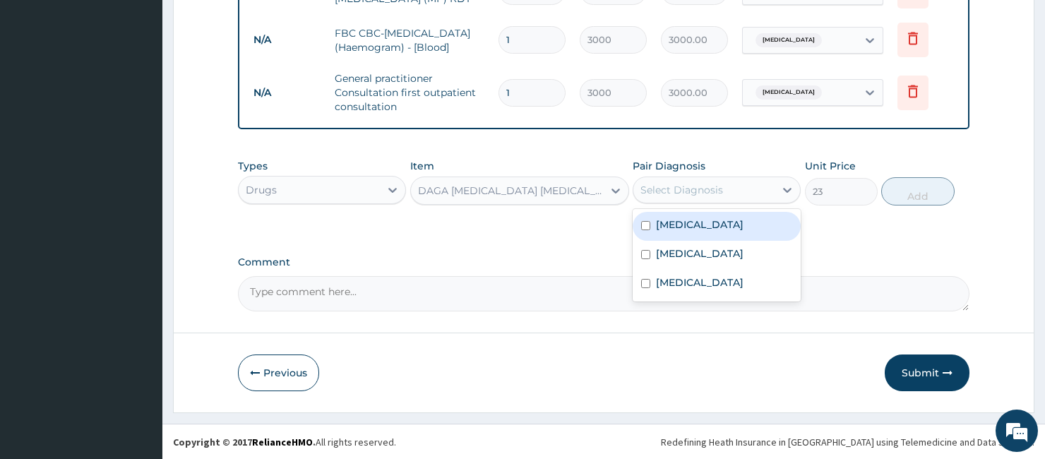
click at [717, 186] on div "Select Diagnosis" at bounding box center [681, 190] width 83 height 14
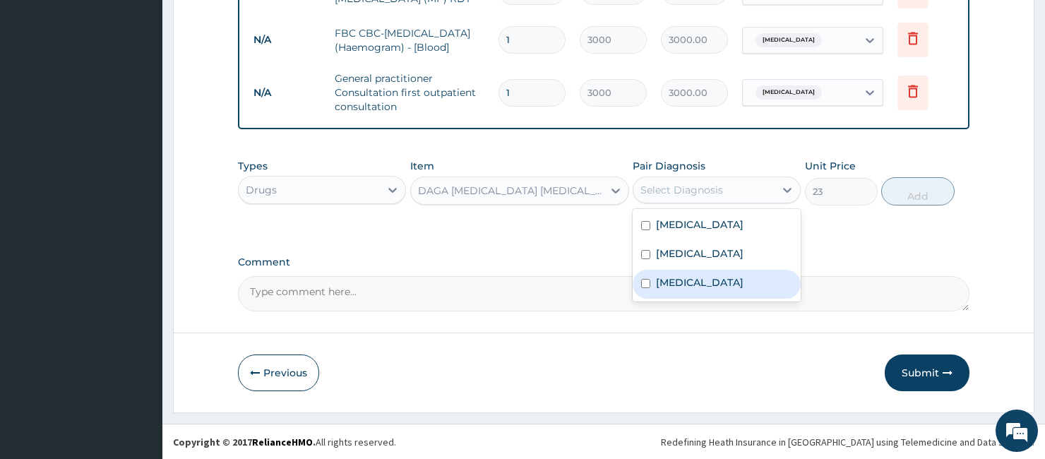
click at [710, 285] on div "[MEDICAL_DATA]" at bounding box center [717, 284] width 168 height 29
checkbox input "true"
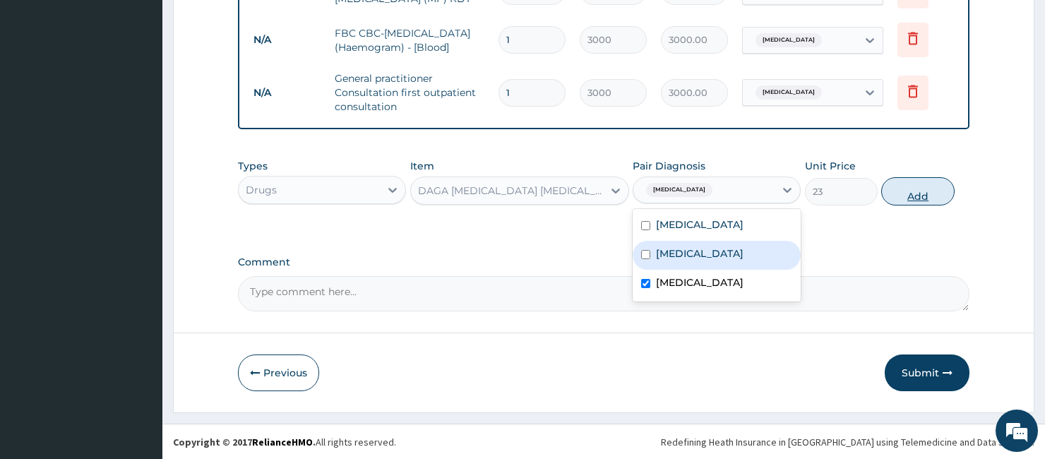
click at [930, 195] on button "Add" at bounding box center [917, 191] width 73 height 28
type input "0"
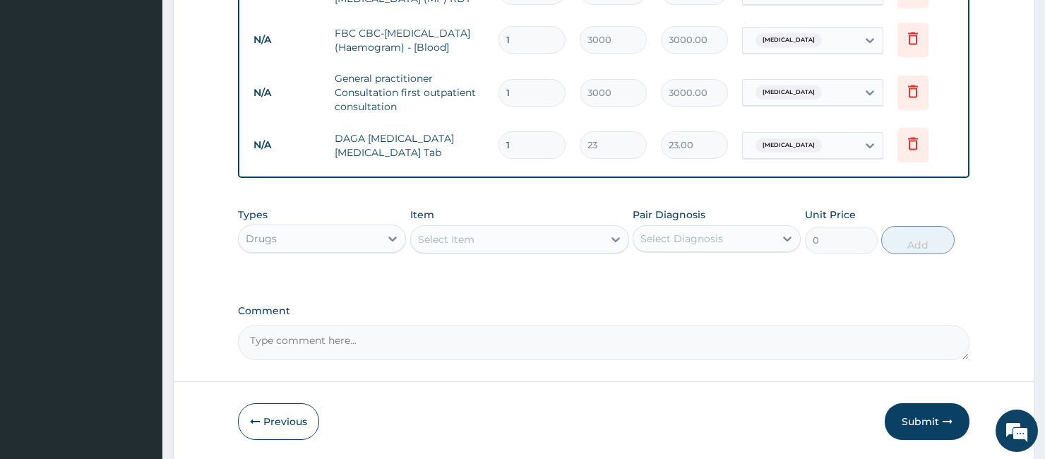
click at [469, 217] on div "Item Select Item" at bounding box center [520, 231] width 220 height 47
click at [454, 243] on div "Select Item" at bounding box center [446, 239] width 56 height 14
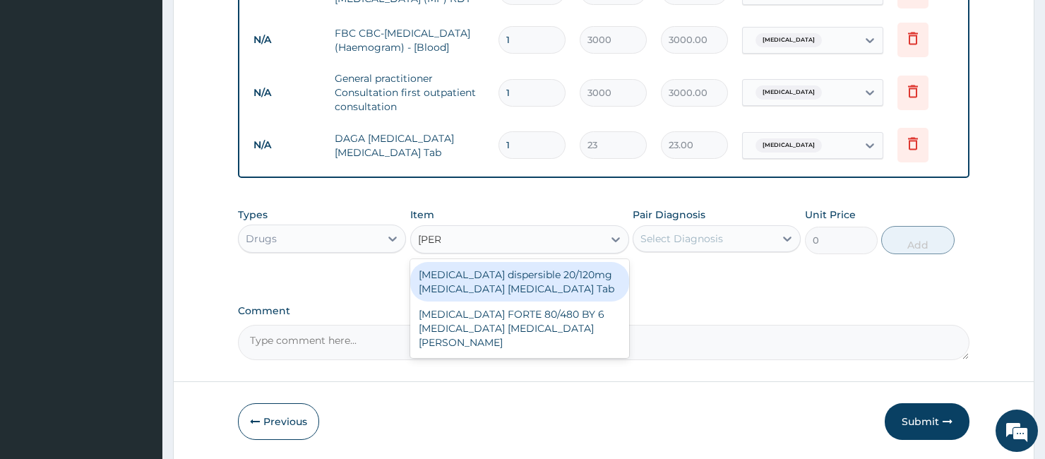
type input "coart"
click at [490, 277] on div "[MEDICAL_DATA] dispersible 20/120mg [MEDICAL_DATA] [MEDICAL_DATA] Tab" at bounding box center [520, 282] width 220 height 40
type input "517.5"
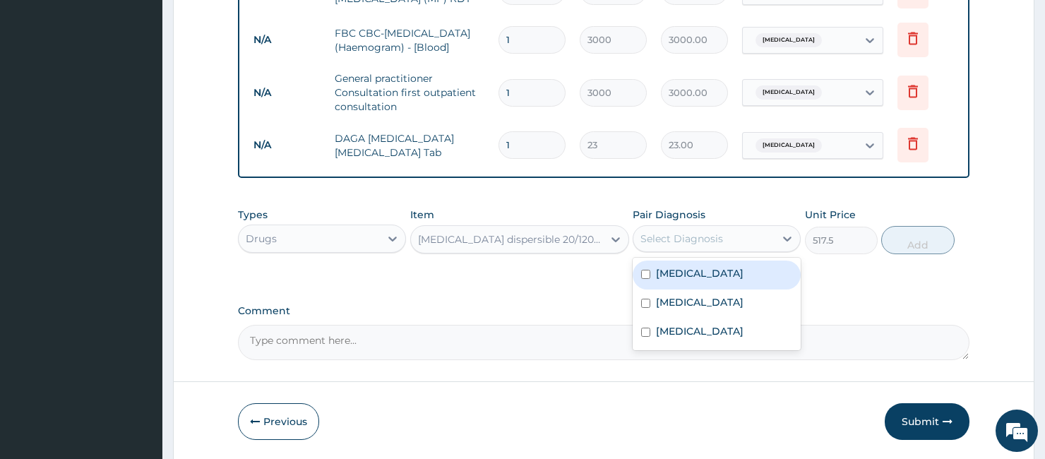
click at [689, 243] on div "Select Diagnosis" at bounding box center [681, 239] width 83 height 14
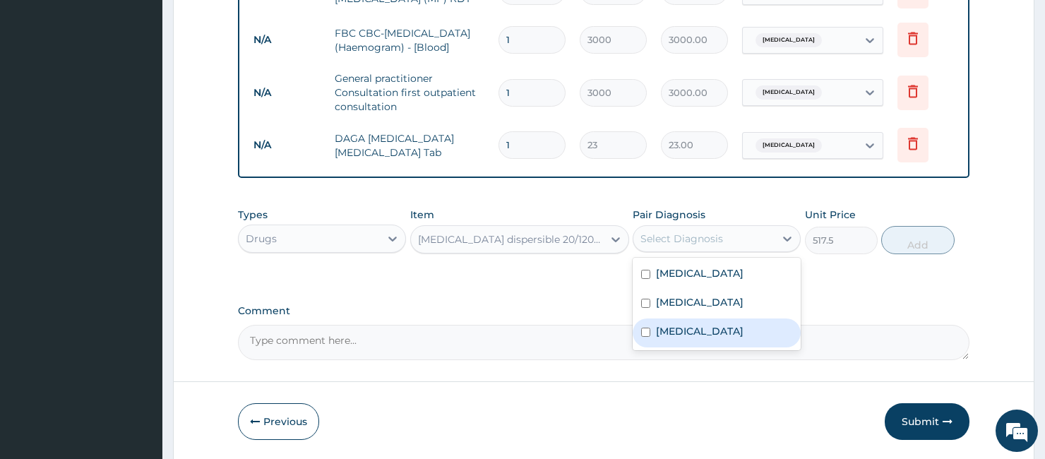
click at [683, 327] on label "[MEDICAL_DATA]" at bounding box center [700, 331] width 88 height 14
checkbox input "true"
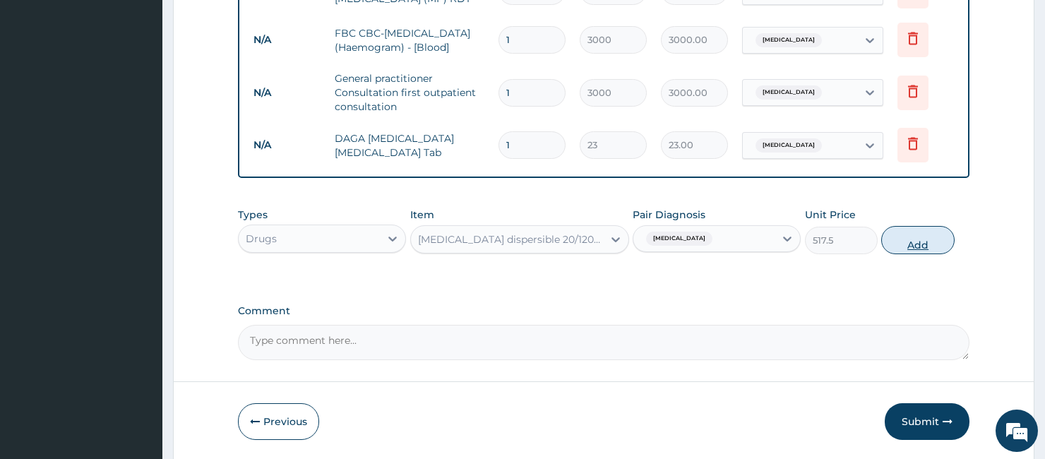
click at [934, 227] on button "Add" at bounding box center [917, 240] width 73 height 28
type input "0"
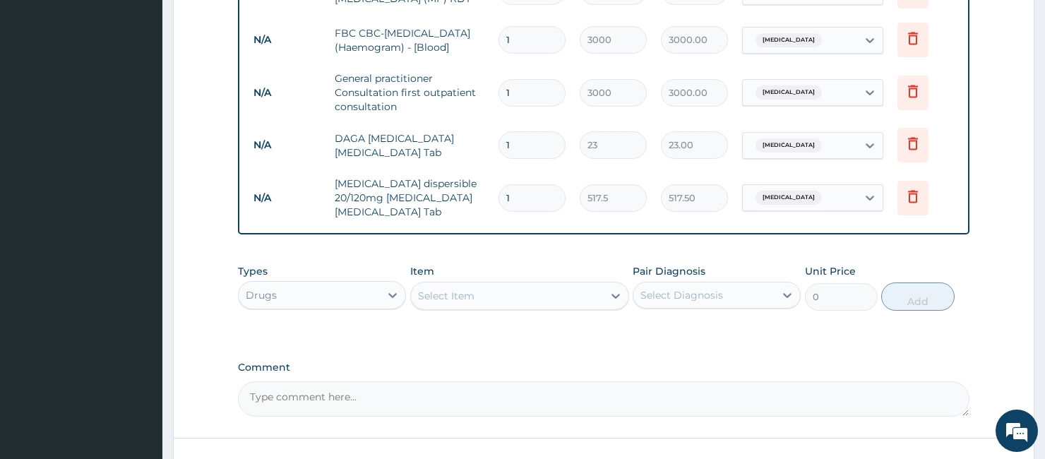
drag, startPoint x: 512, startPoint y: 198, endPoint x: 443, endPoint y: 216, distance: 71.4
click at [443, 216] on tr "N/A [MEDICAL_DATA] dispersible 20/120mg [MEDICAL_DATA] [MEDICAL_DATA] Tab 1 517…" at bounding box center [603, 197] width 714 height 56
type input "6"
type input "3105.00"
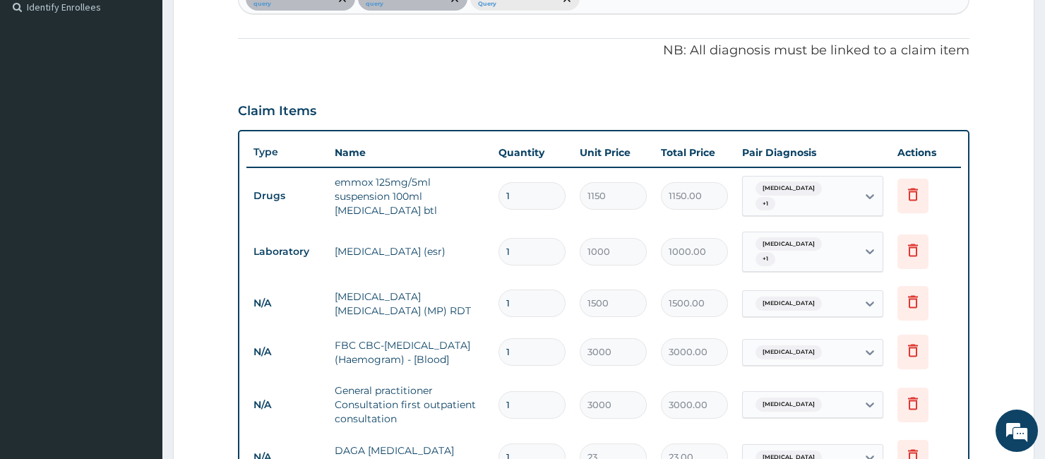
scroll to position [393, 0]
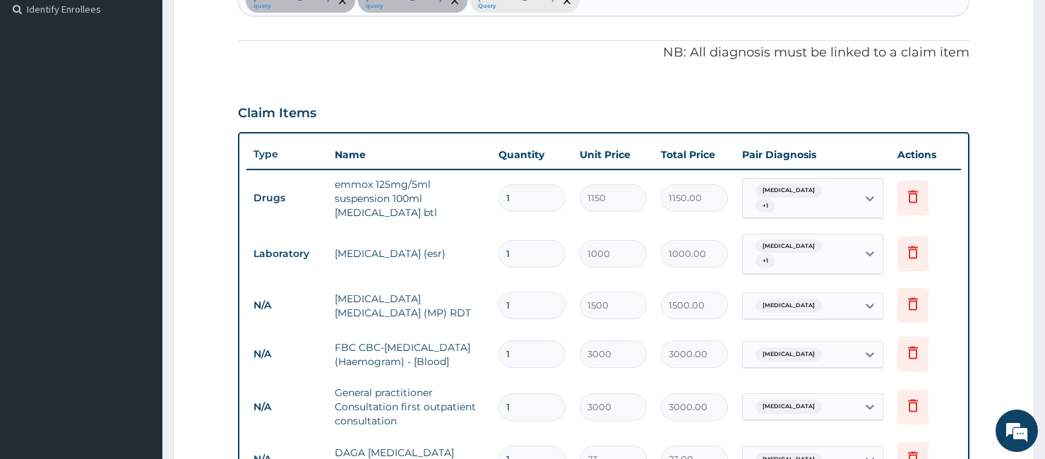
type input "6"
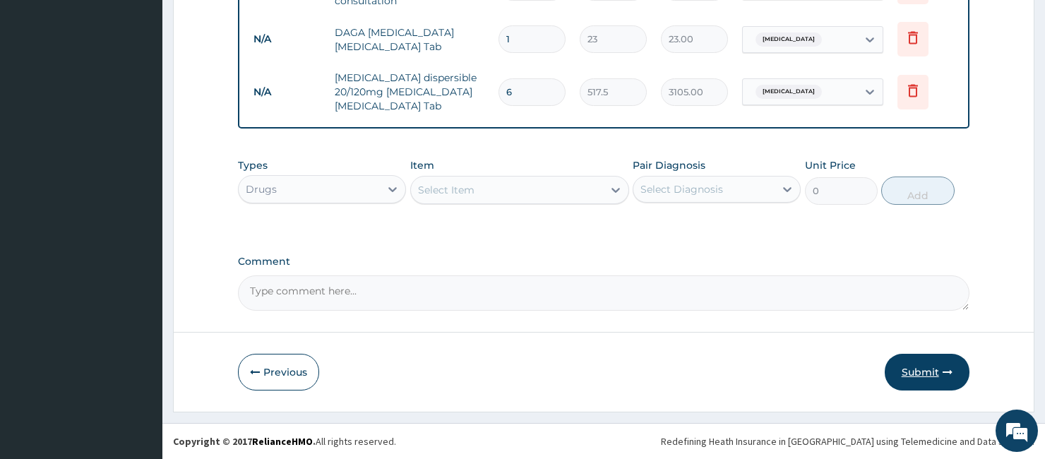
click at [919, 368] on button "Submit" at bounding box center [927, 372] width 85 height 37
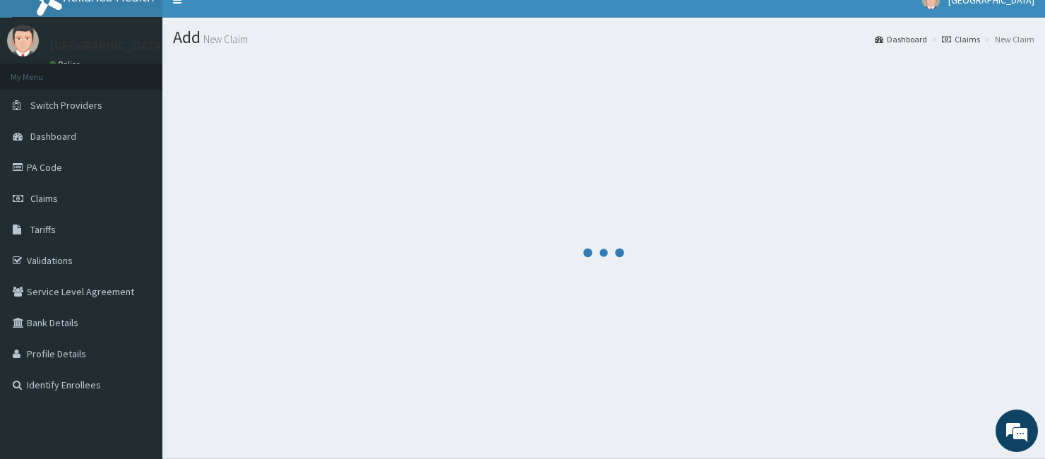
scroll to position [0, 0]
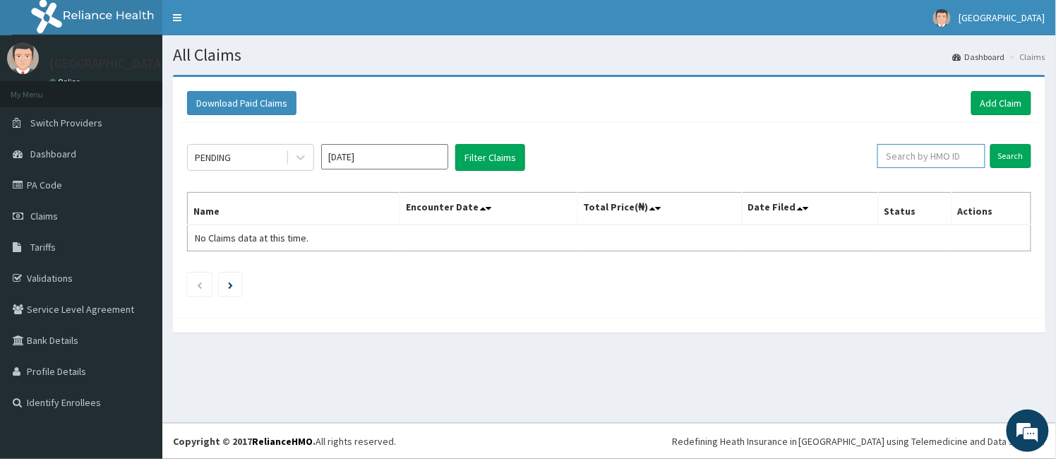
click at [921, 167] on input "text" at bounding box center [932, 156] width 108 height 24
paste input "IWV/10002/D"
type input "IWV/10002/D"
click at [998, 154] on input "Search" at bounding box center [1010, 156] width 41 height 24
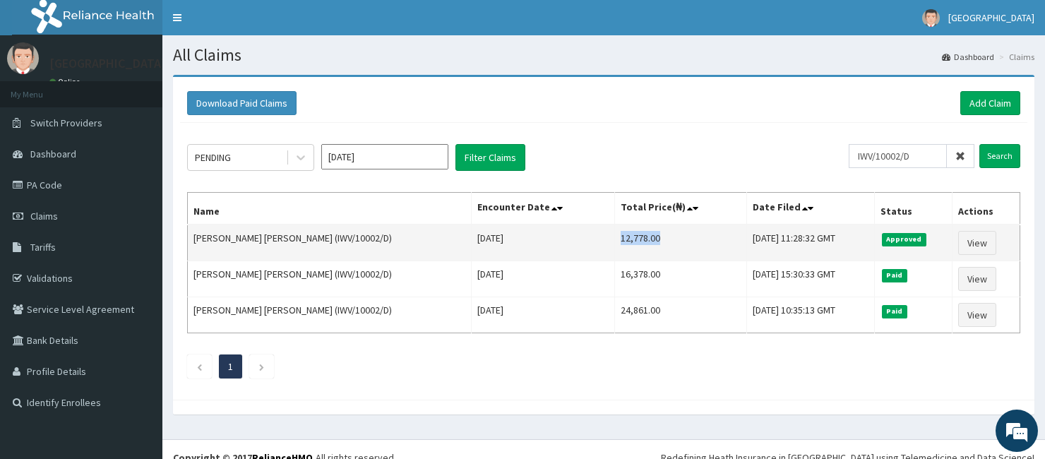
drag, startPoint x: 574, startPoint y: 237, endPoint x: 623, endPoint y: 228, distance: 50.3
click at [623, 228] on td "12,778.00" at bounding box center [680, 243] width 133 height 37
copy td "12,778.00"
